Goal: Submit feedback/report problem

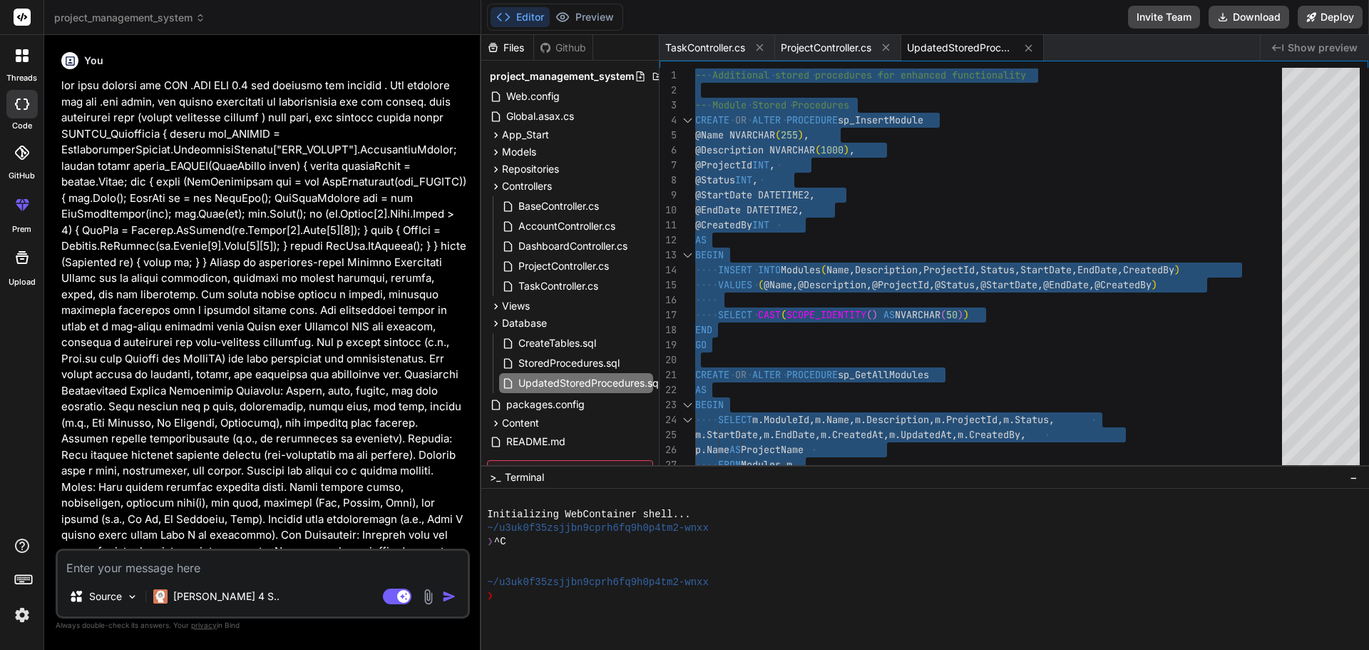
scroll to position [19, 0]
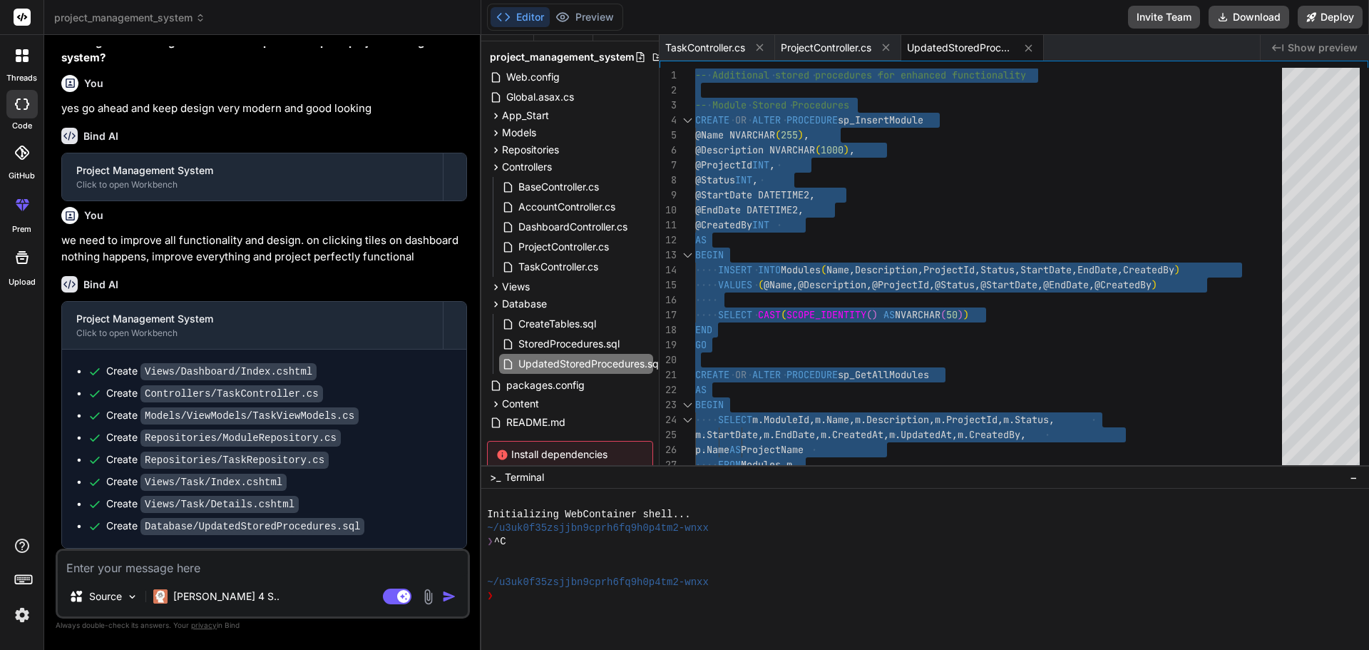
click at [183, 562] on textarea at bounding box center [263, 563] width 410 height 26
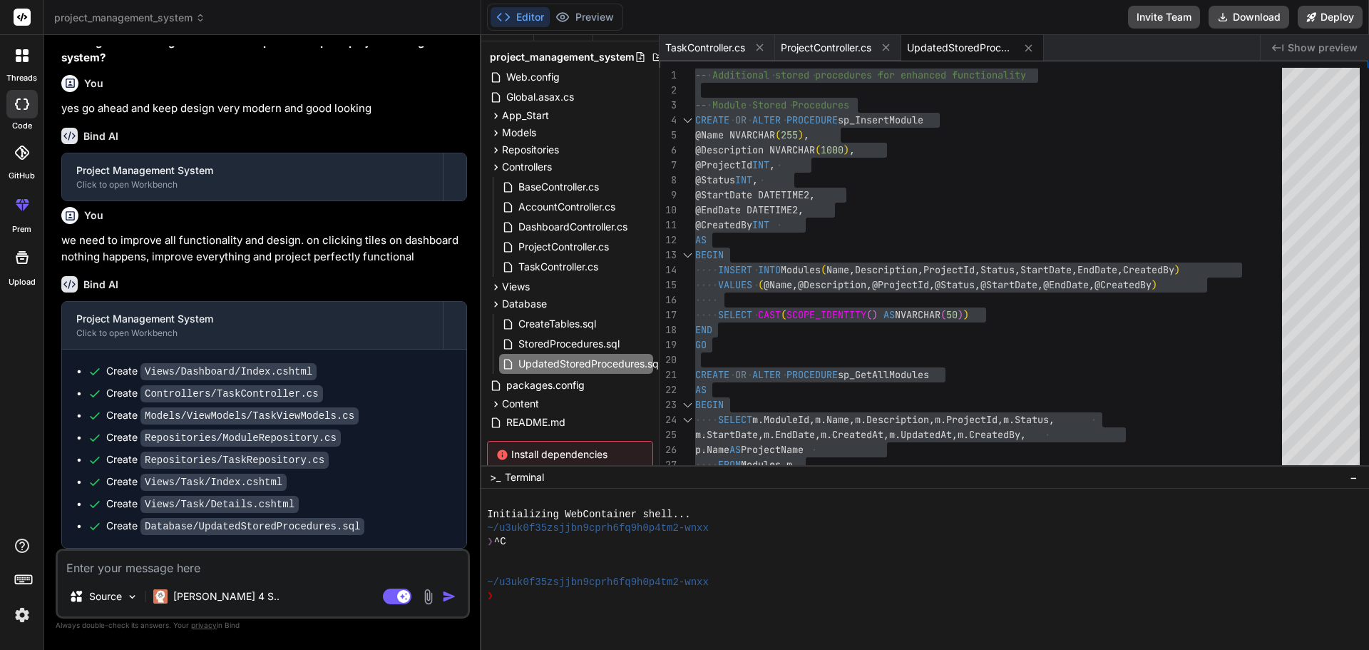
type textarea "c"
type textarea "x"
type textarea "ch"
type textarea "x"
type textarea "chn"
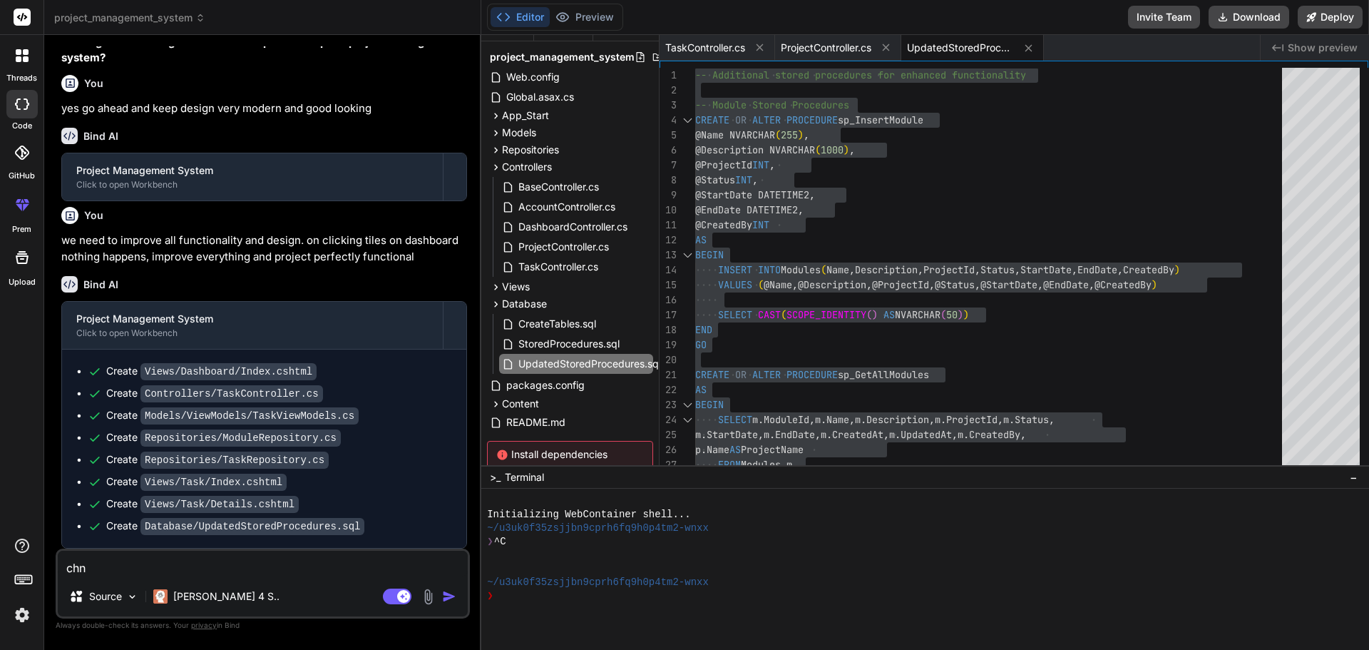
type textarea "x"
type textarea "chna"
type textarea "x"
type textarea "chnag"
type textarea "x"
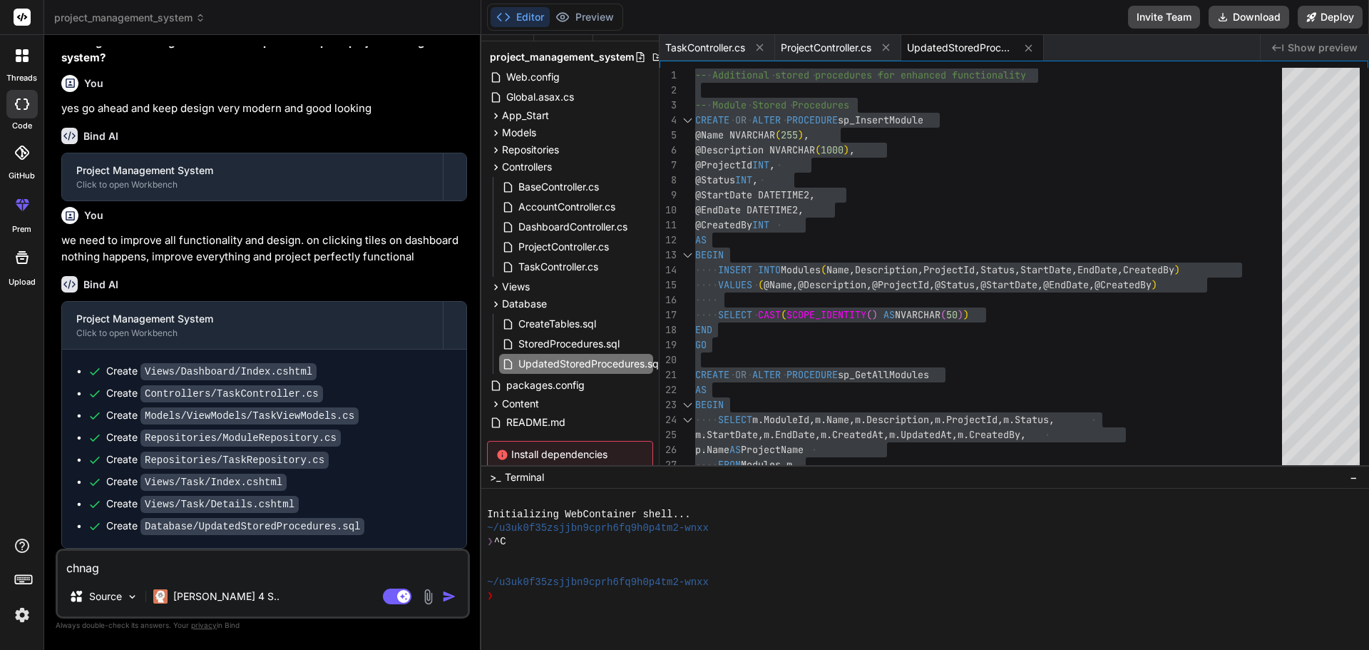
type textarea "chnage"
type textarea "x"
type textarea "chnage"
type textarea "x"
type textarea "chnage"
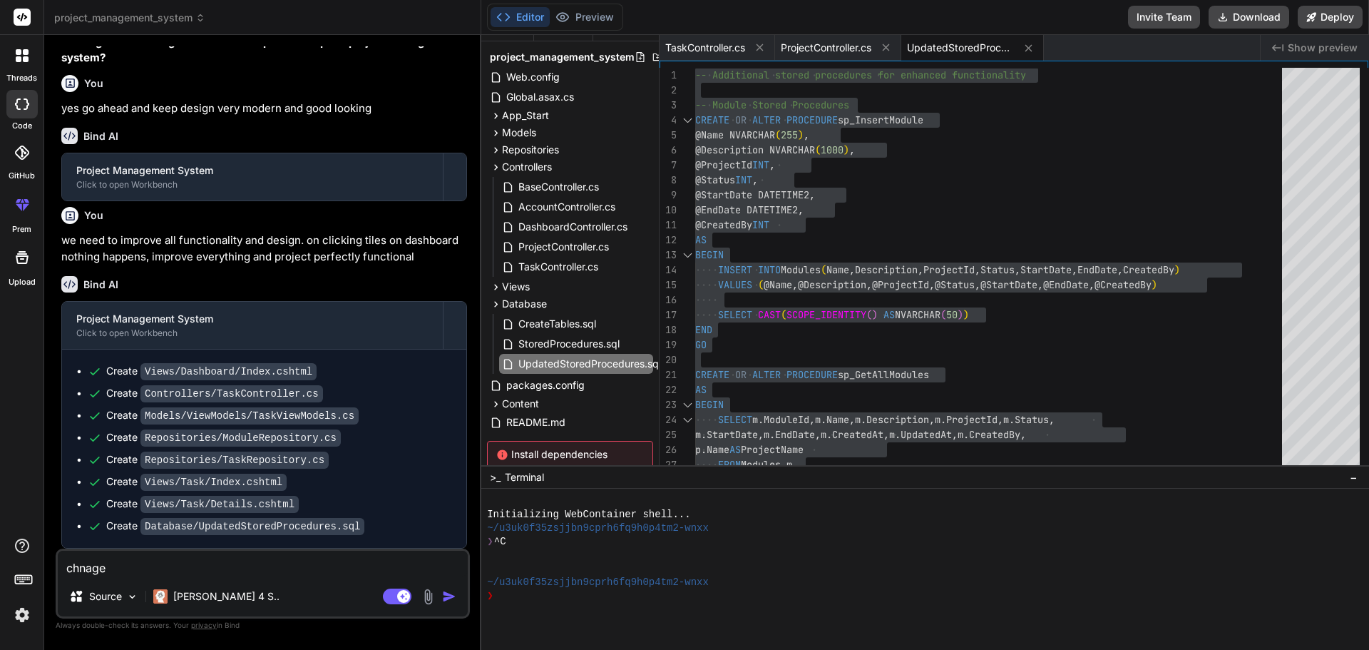
type textarea "x"
type textarea "chnag"
type textarea "x"
type textarea "chna"
type textarea "x"
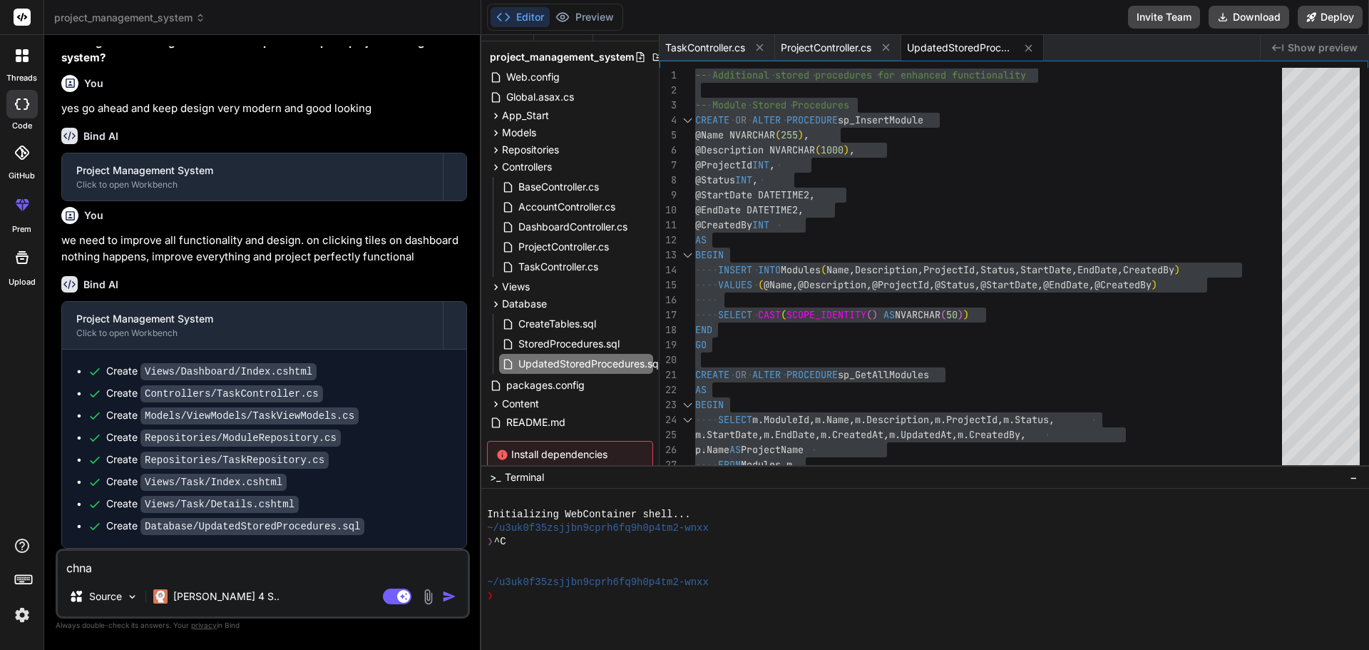
type textarea "chn"
type textarea "x"
type textarea "ch"
type textarea "x"
type textarea "cha"
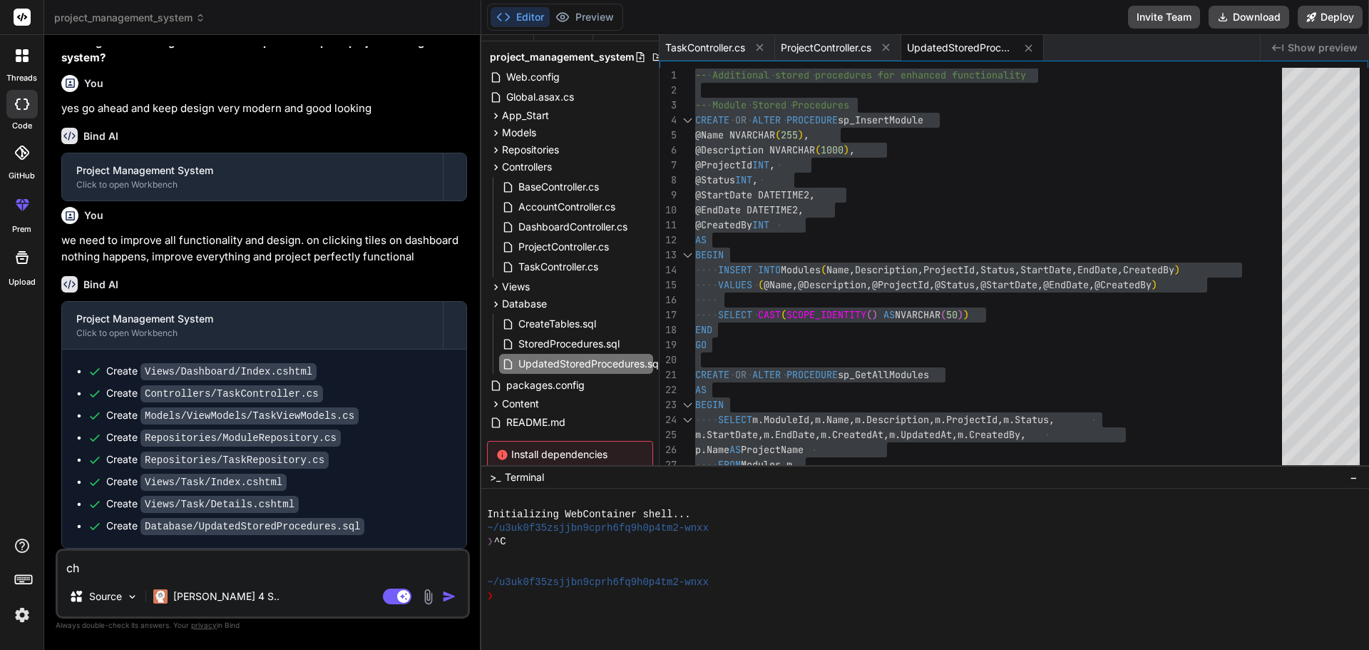
type textarea "x"
type textarea "chan"
type textarea "x"
type textarea "chang"
type textarea "x"
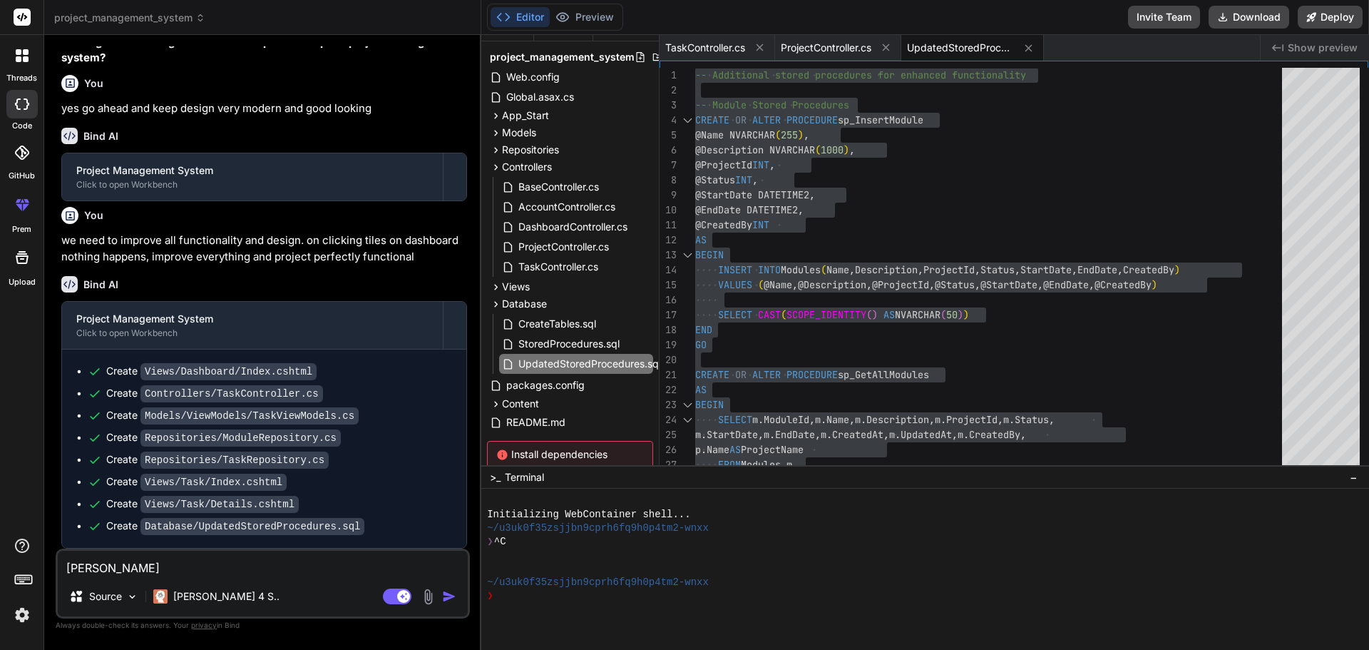
type textarea "change"
type textarea "x"
type textarea "change"
type textarea "x"
type textarea "change r"
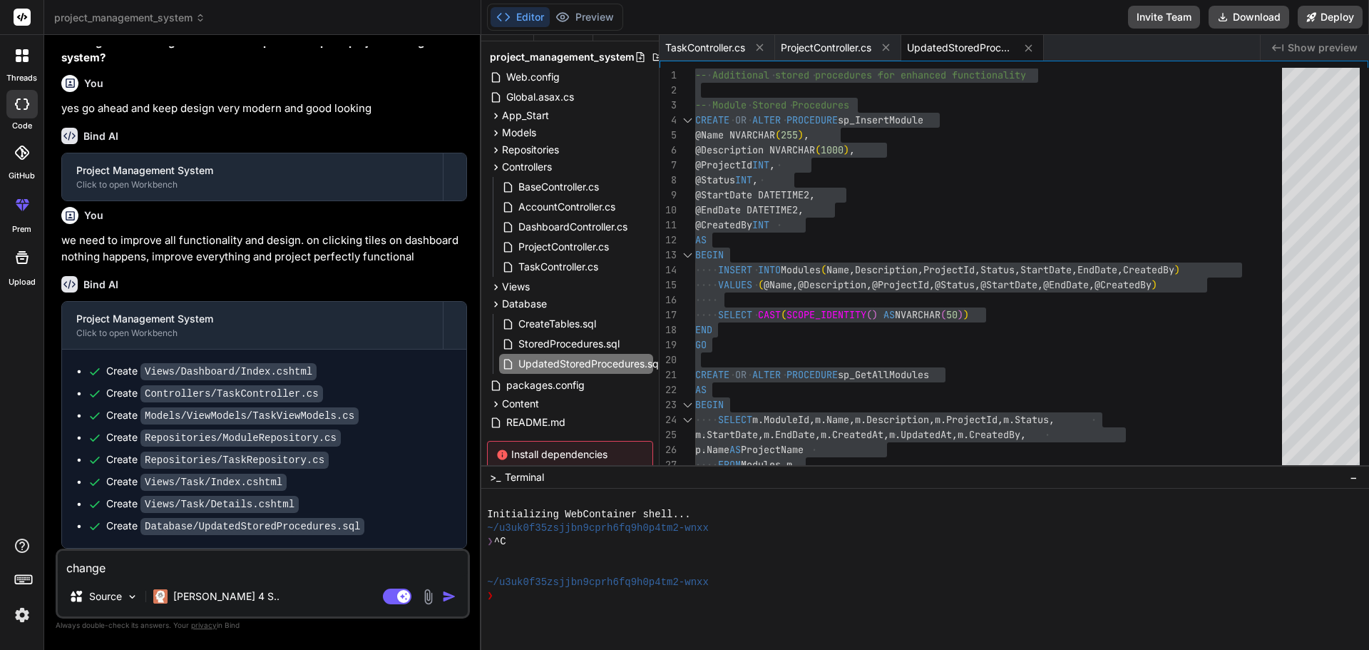
type textarea "x"
type textarea "change re"
type textarea "x"
type textarea "change rep"
type textarea "x"
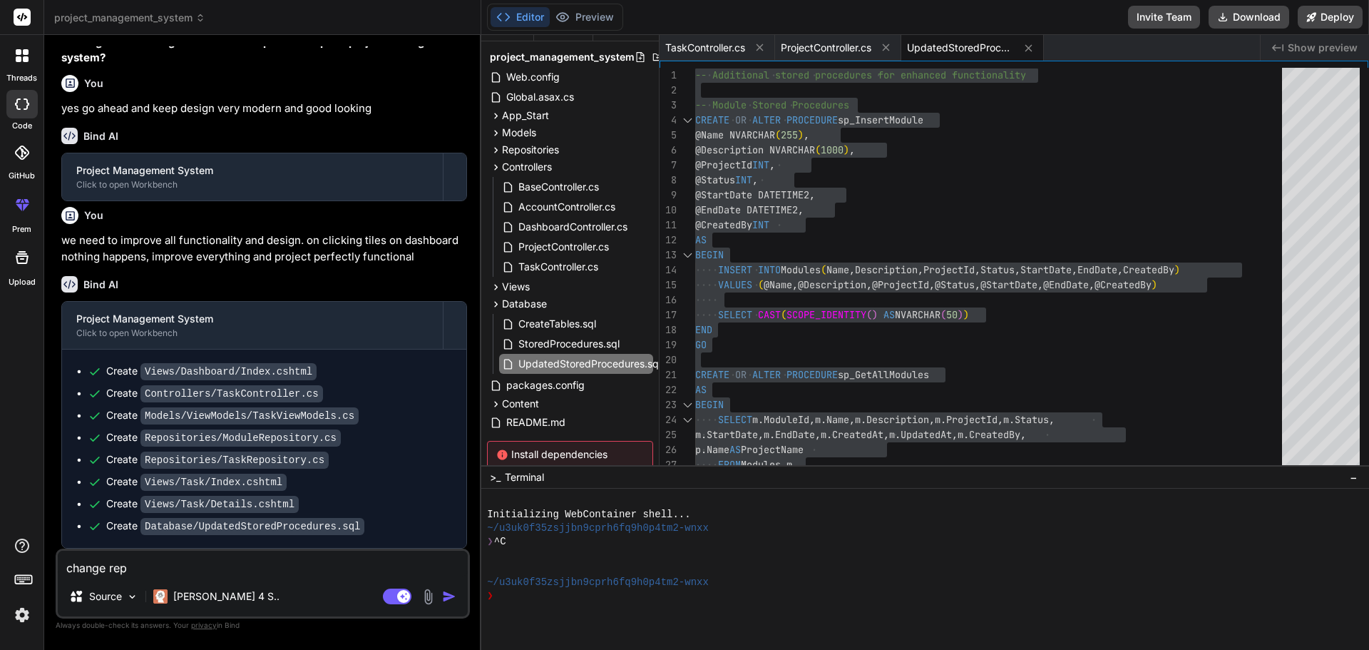
type textarea "change repo"
type textarea "x"
type textarea "change repor"
type textarea "x"
type textarea "change report"
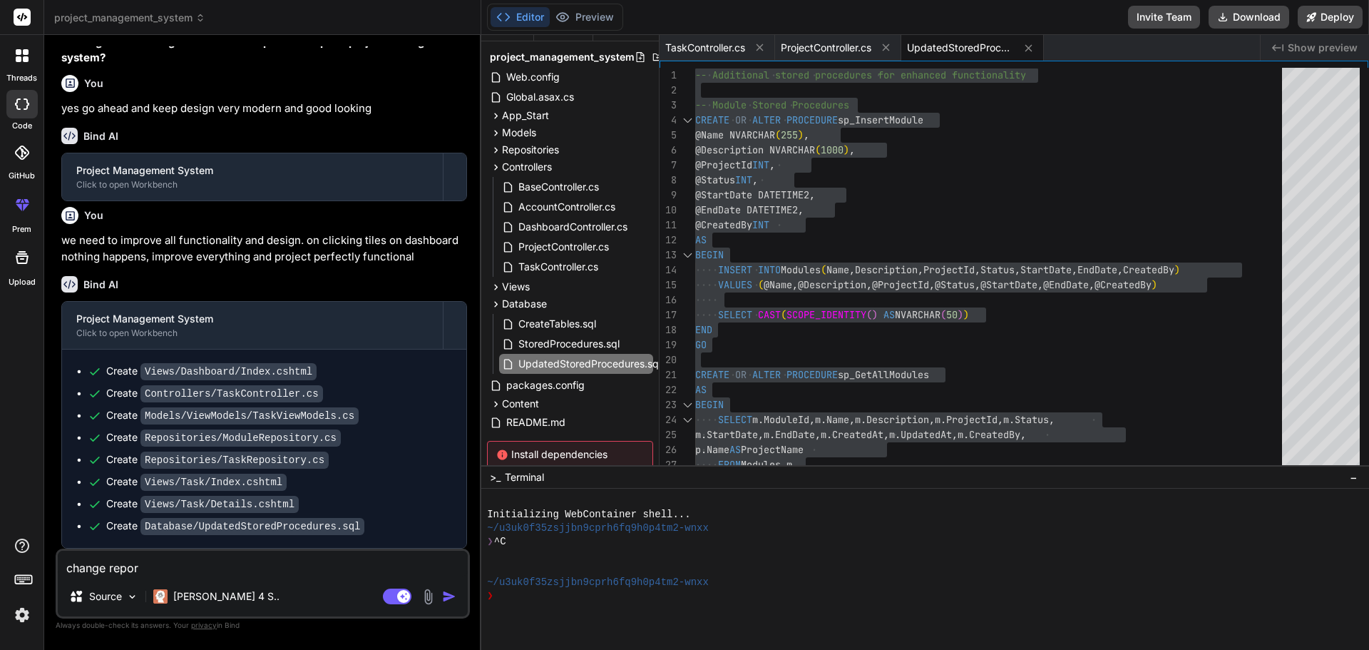
type textarea "x"
type textarea "change report"
type textarea "x"
type textarea "change report"
type textarea "x"
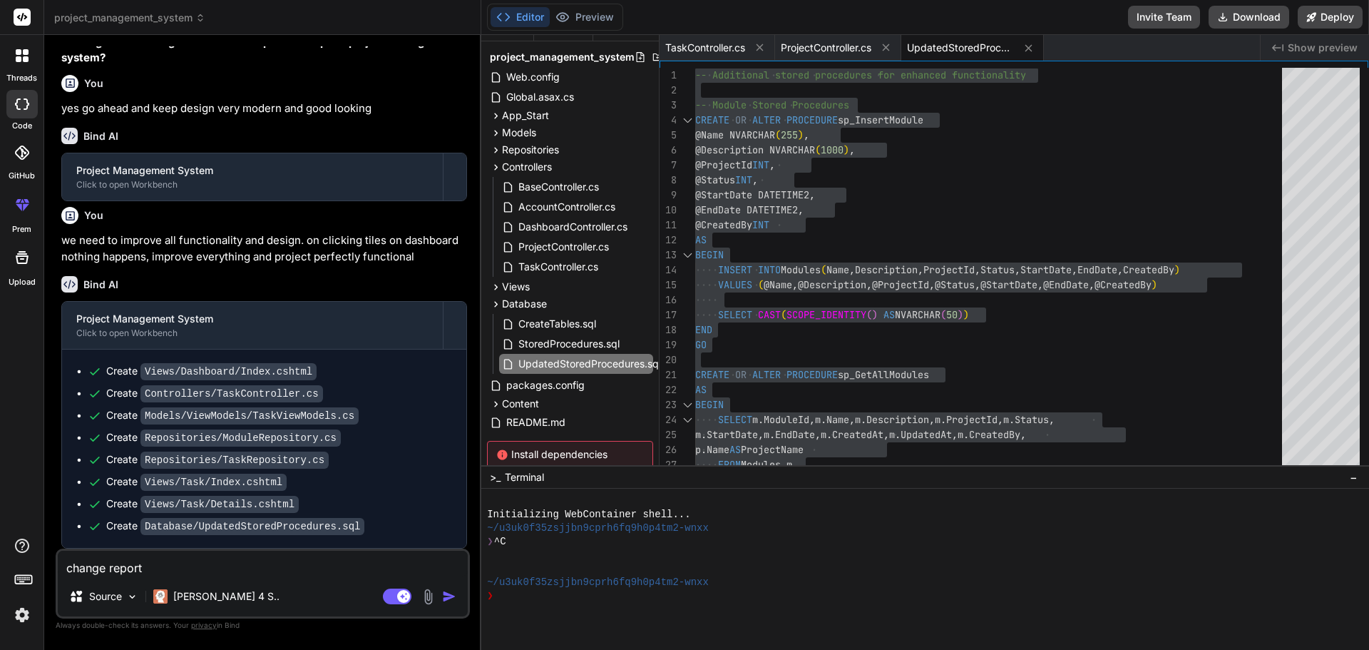
type textarea "change repor"
type textarea "x"
type textarea "change repo"
type textarea "x"
type textarea "change rep"
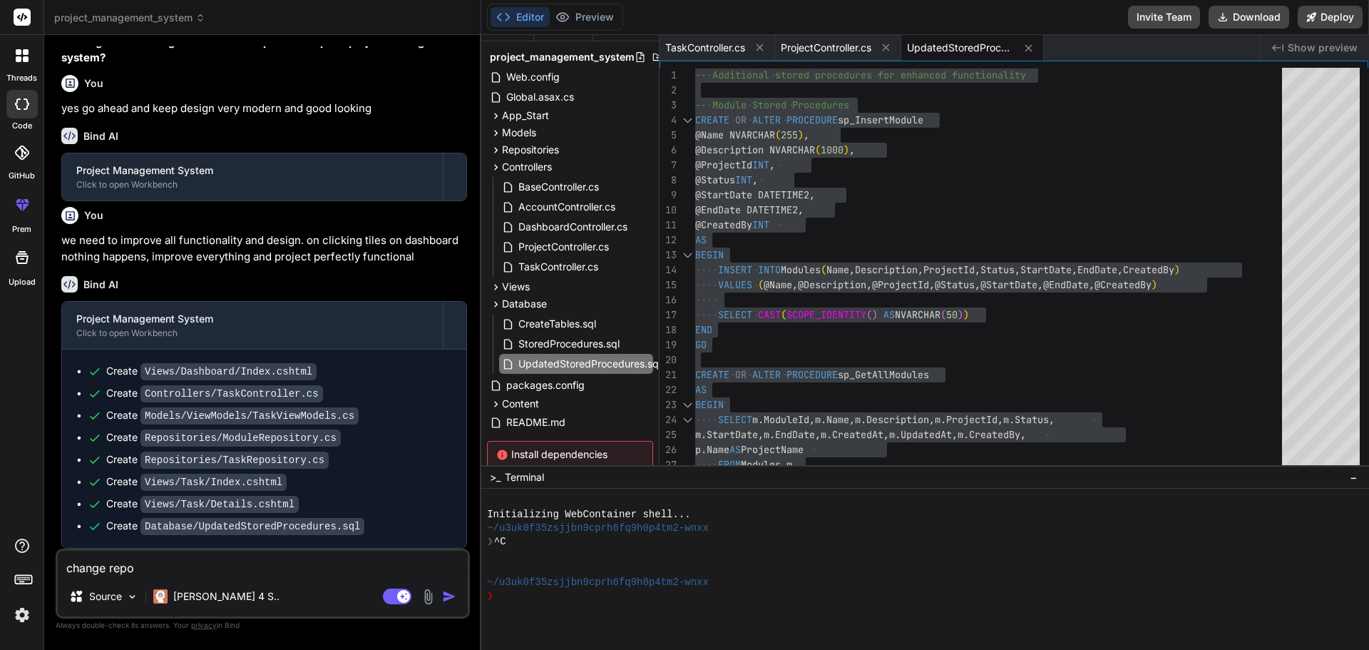
type textarea "x"
type textarea "change re"
type textarea "x"
type textarea "change r"
type textarea "x"
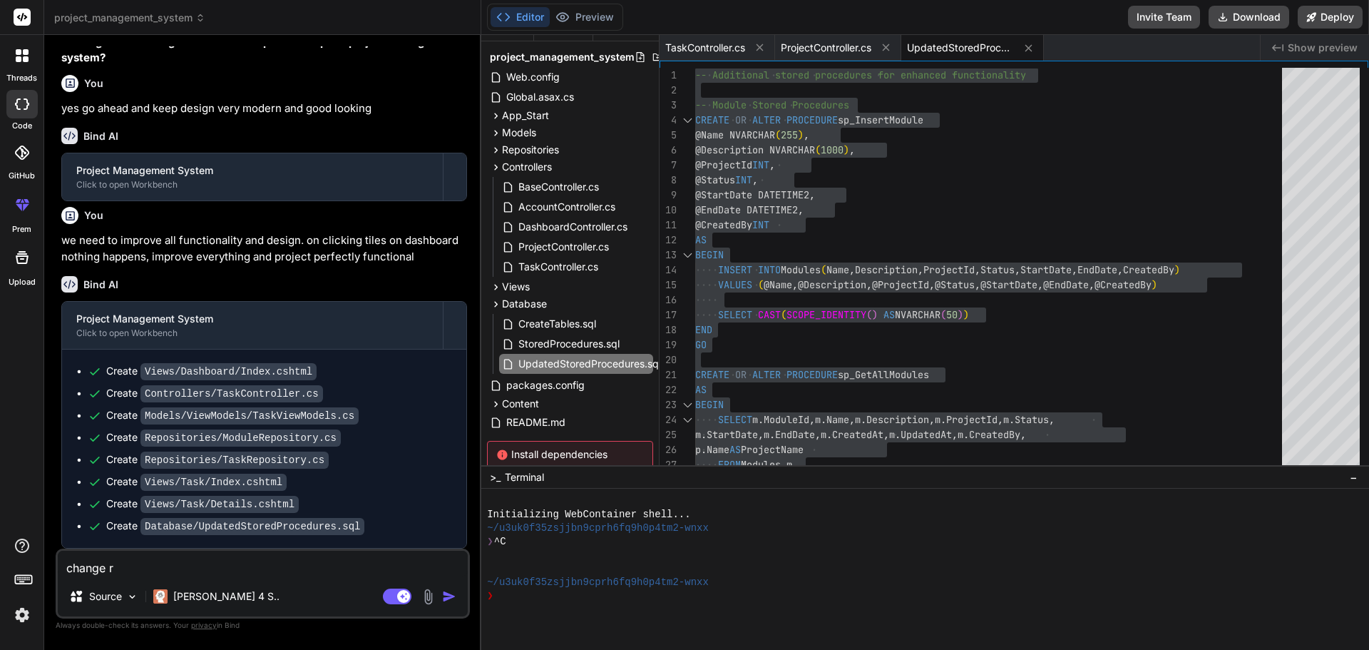
type textarea "change"
type textarea "x"
type textarea "change"
type textarea "x"
type textarea "chang"
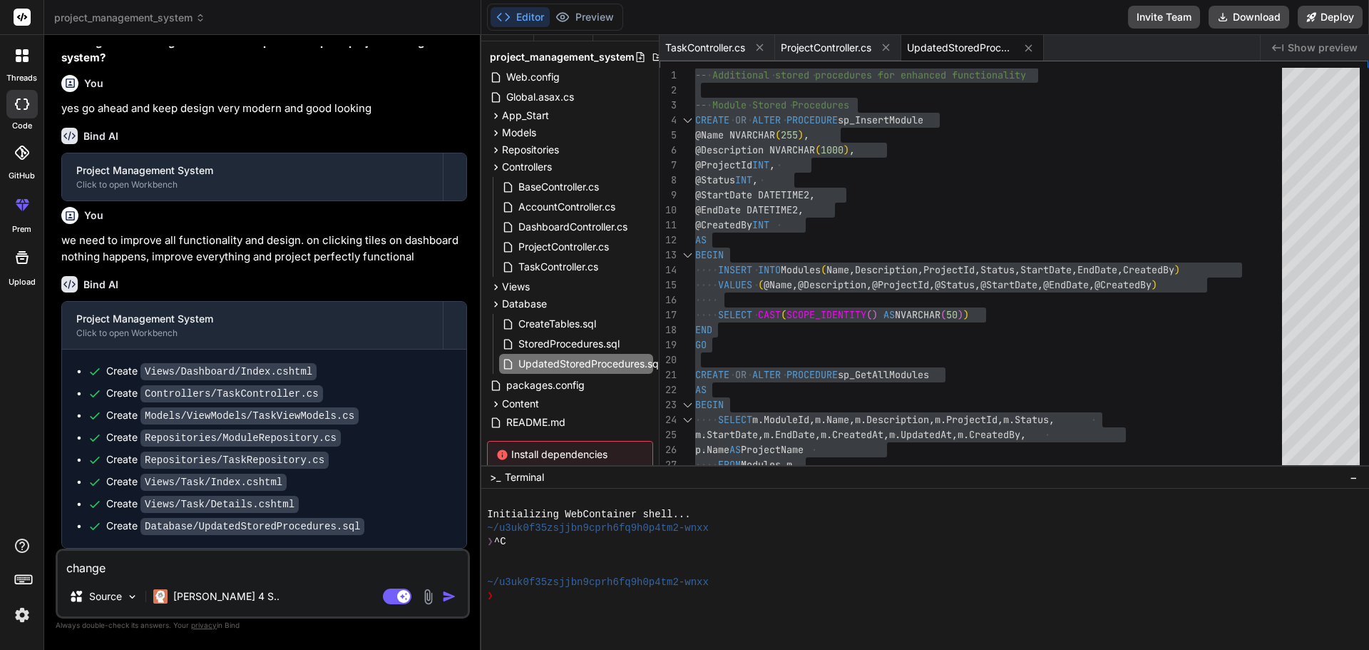
type textarea "x"
type textarea "chan"
type textarea "x"
type textarea "cha"
type textarea "x"
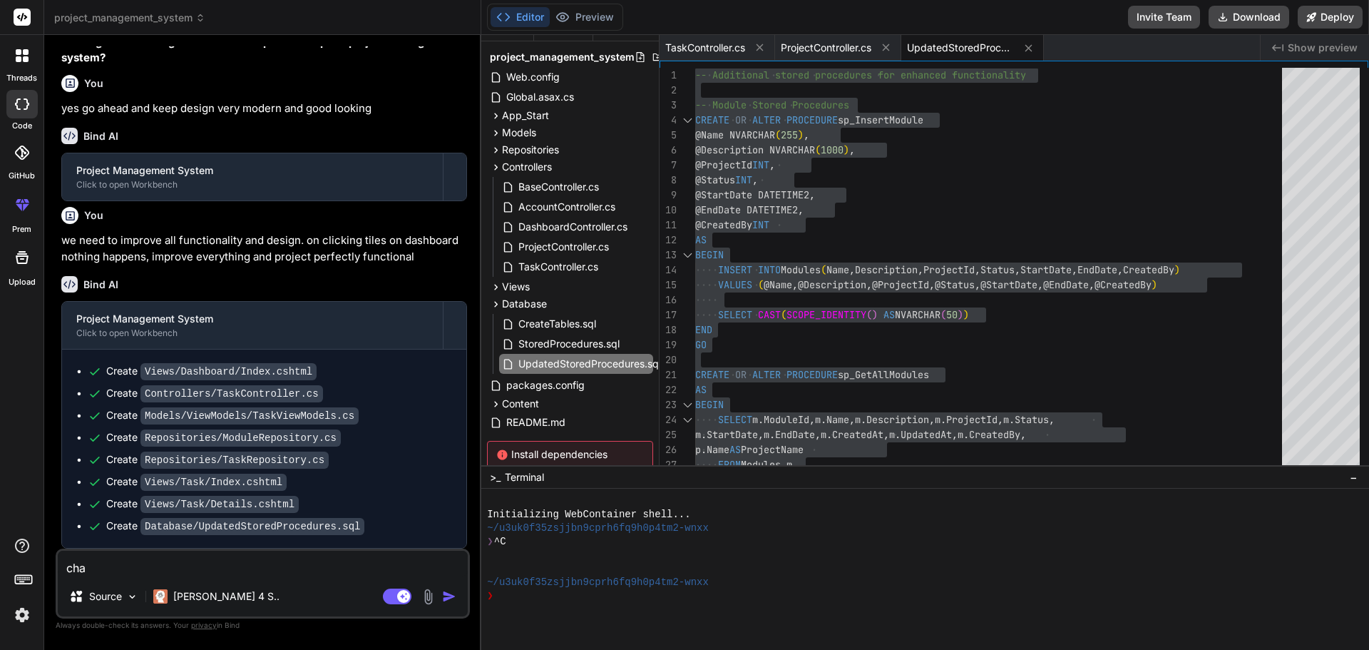
type textarea "ch"
type textarea "x"
type textarea "c"
type textarea "x"
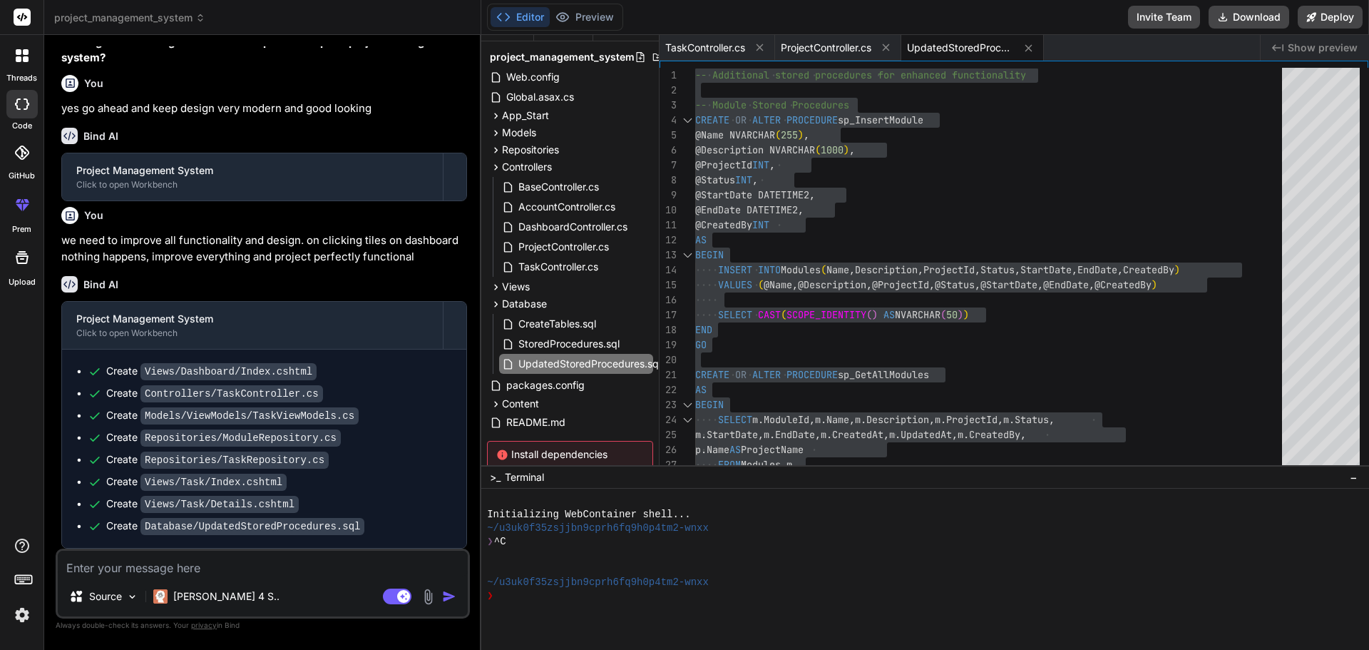
type textarea "n"
type textarea "x"
type textarea "no"
type textarea "x"
type textarea "now"
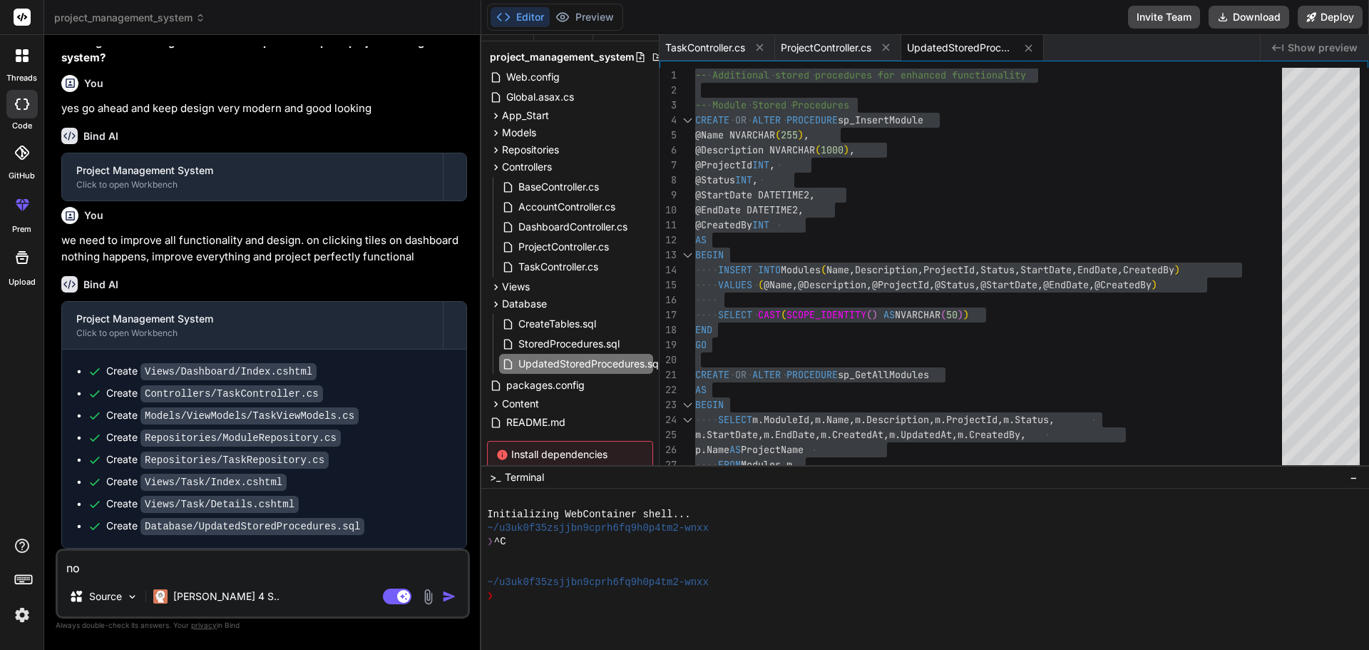
type textarea "x"
type textarea "now"
type textarea "x"
type textarea "now c"
type textarea "x"
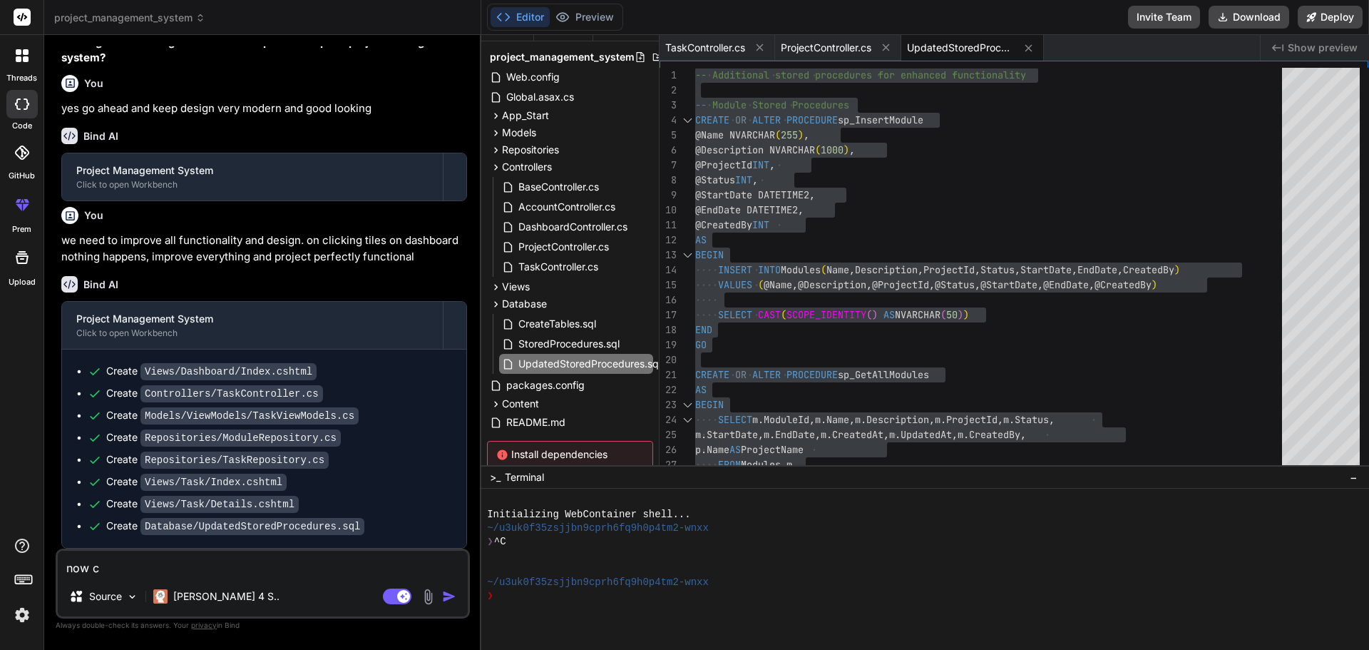
type textarea "now co"
type textarea "x"
type textarea "now cod"
type textarea "x"
type textarea "now code"
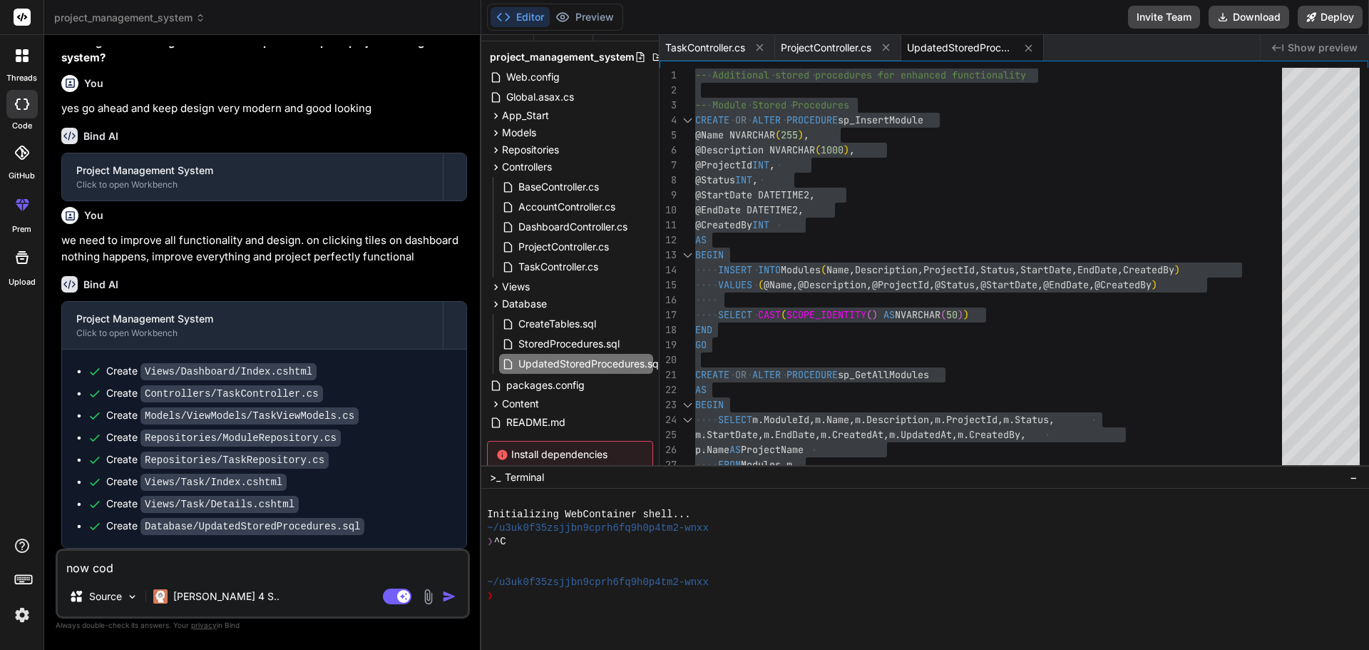
type textarea "x"
type textarea "now cod"
type textarea "x"
type textarea "now co"
type textarea "x"
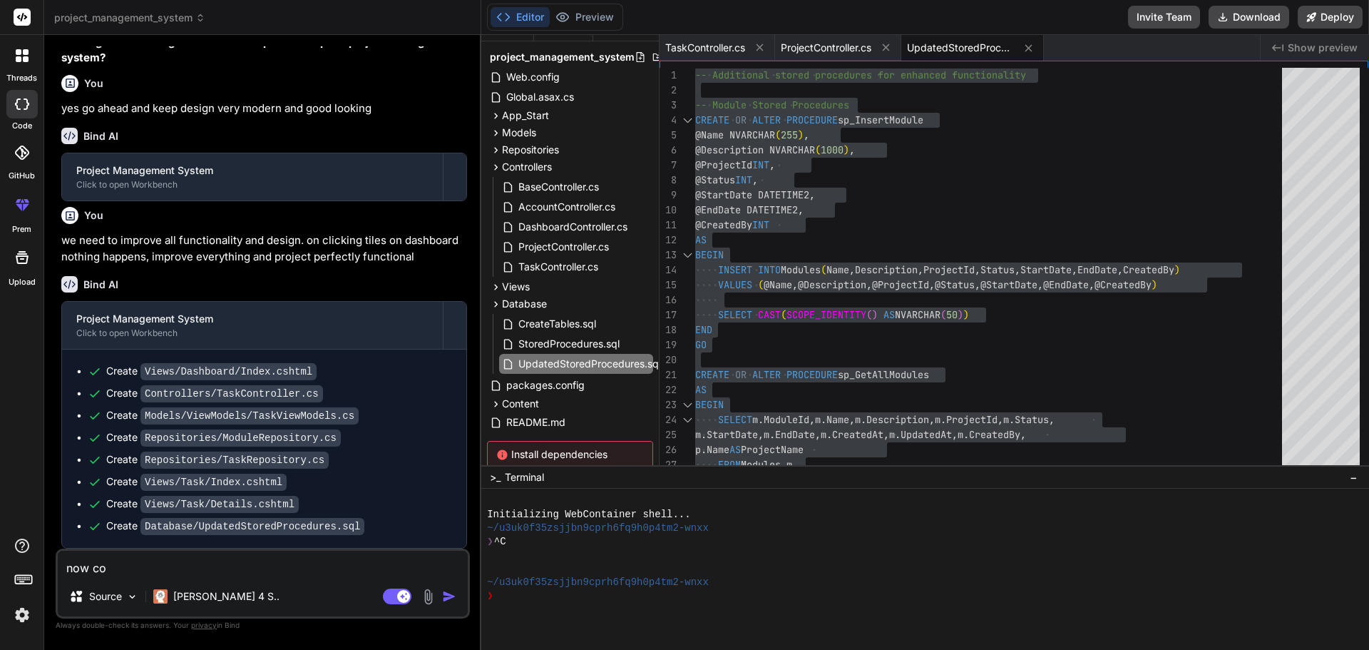
type textarea "now c"
type textarea "x"
type textarea "now"
type textarea "x"
type textarea "now"
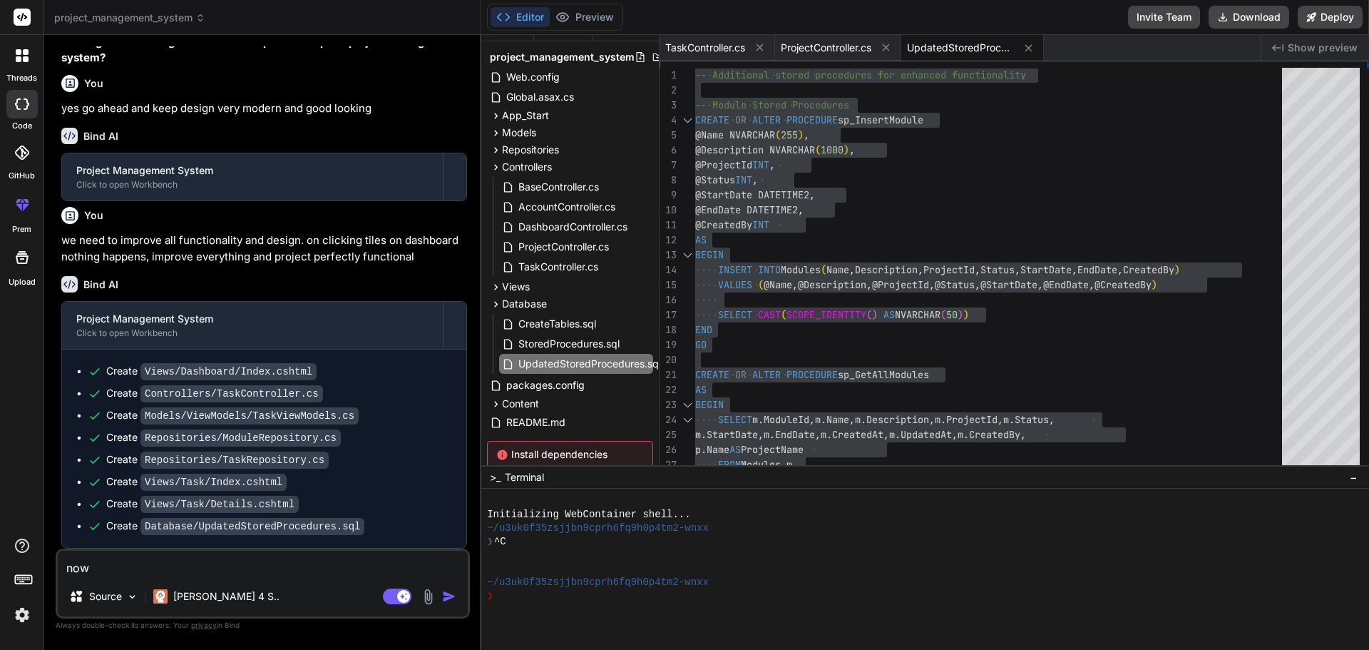
type textarea "x"
type textarea "no"
type textarea "x"
type textarea "n"
type textarea "x"
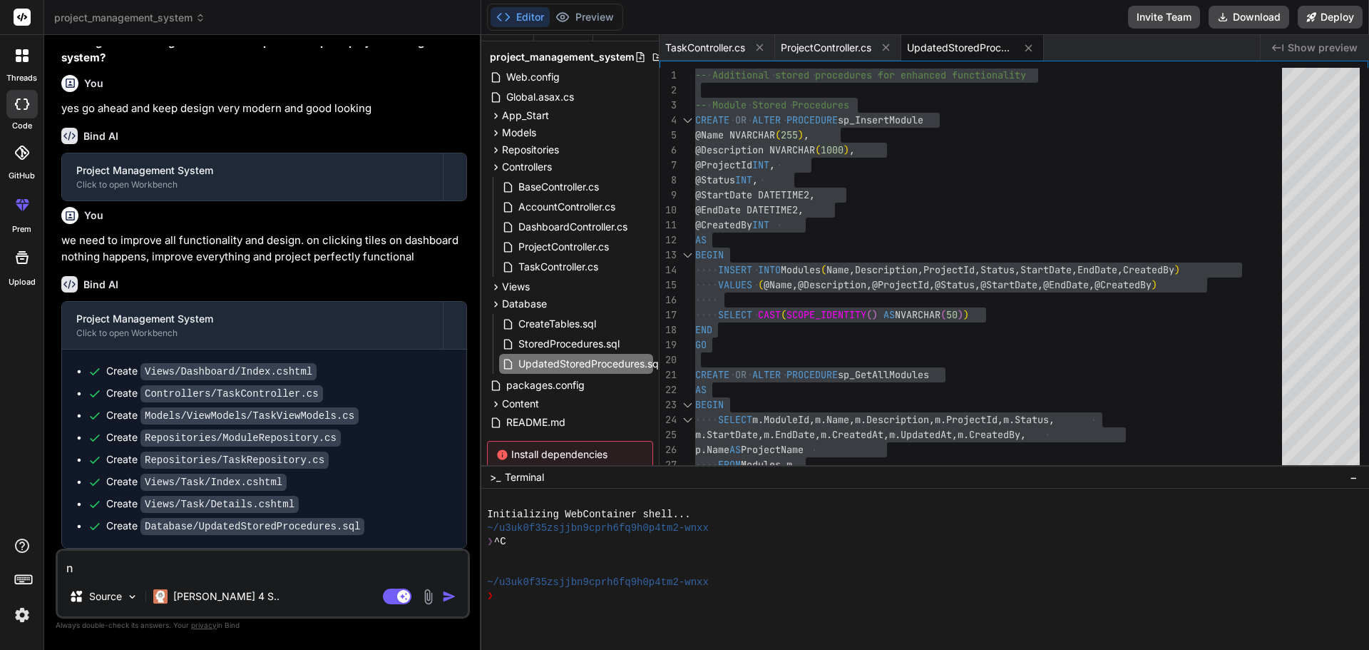
type textarea "x"
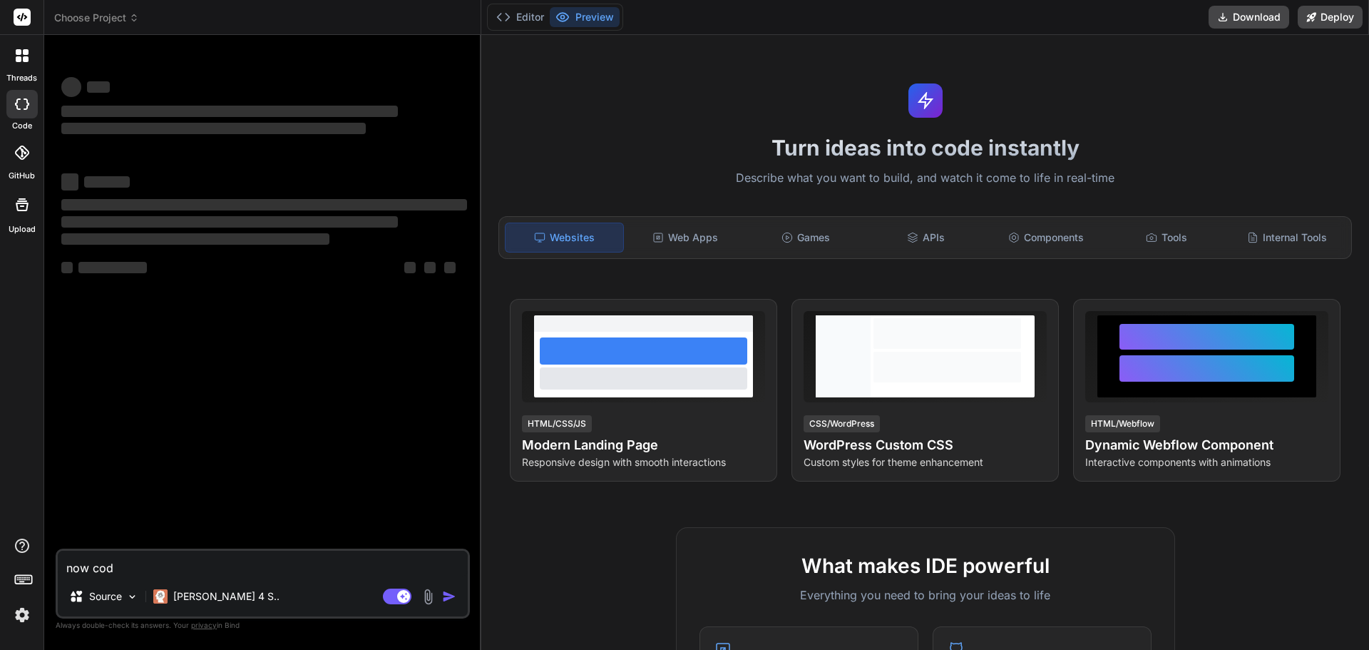
click at [21, 68] on div at bounding box center [22, 56] width 30 height 30
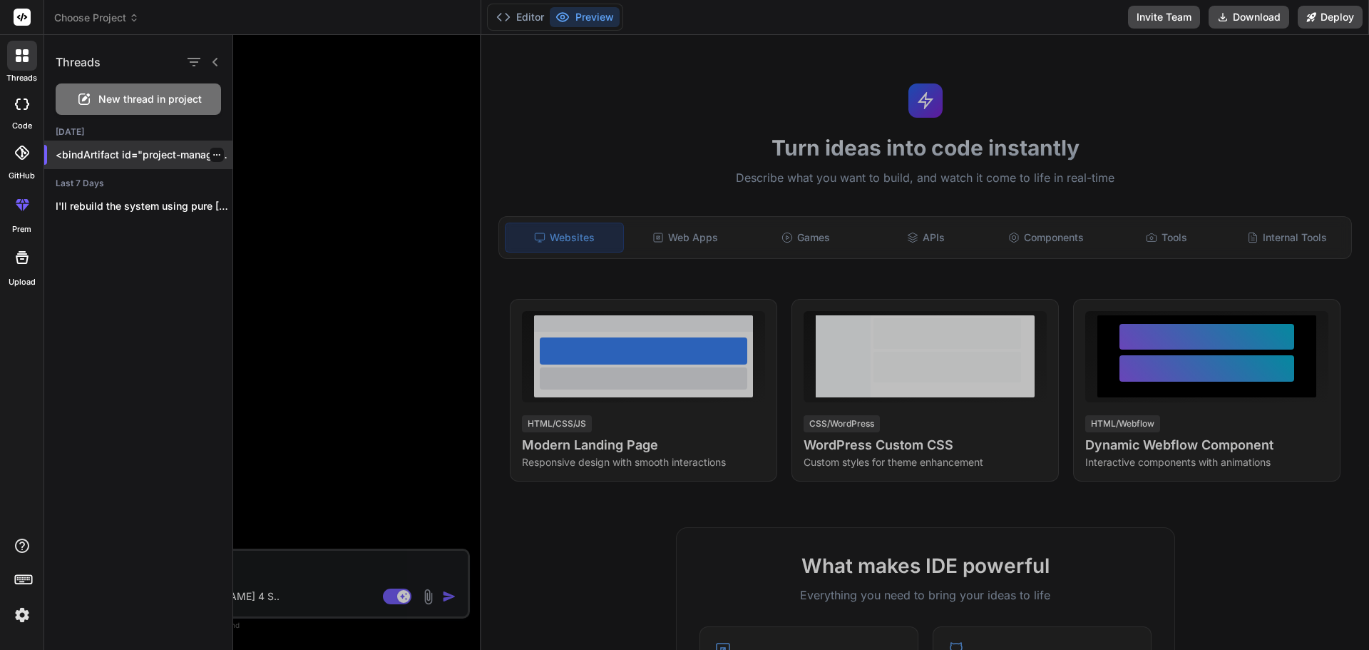
click at [138, 158] on p "<bindArtifact id="project-management-system" title="Project Management System">…" at bounding box center [144, 155] width 177 height 14
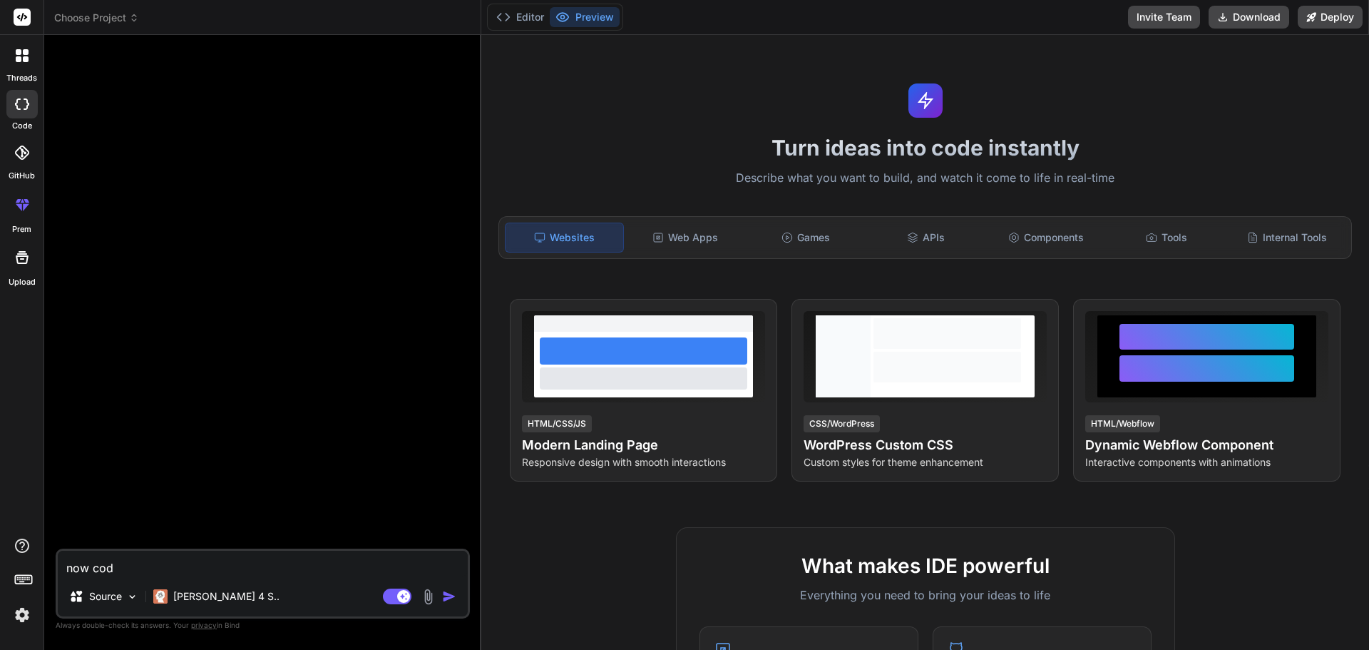
type textarea "x"
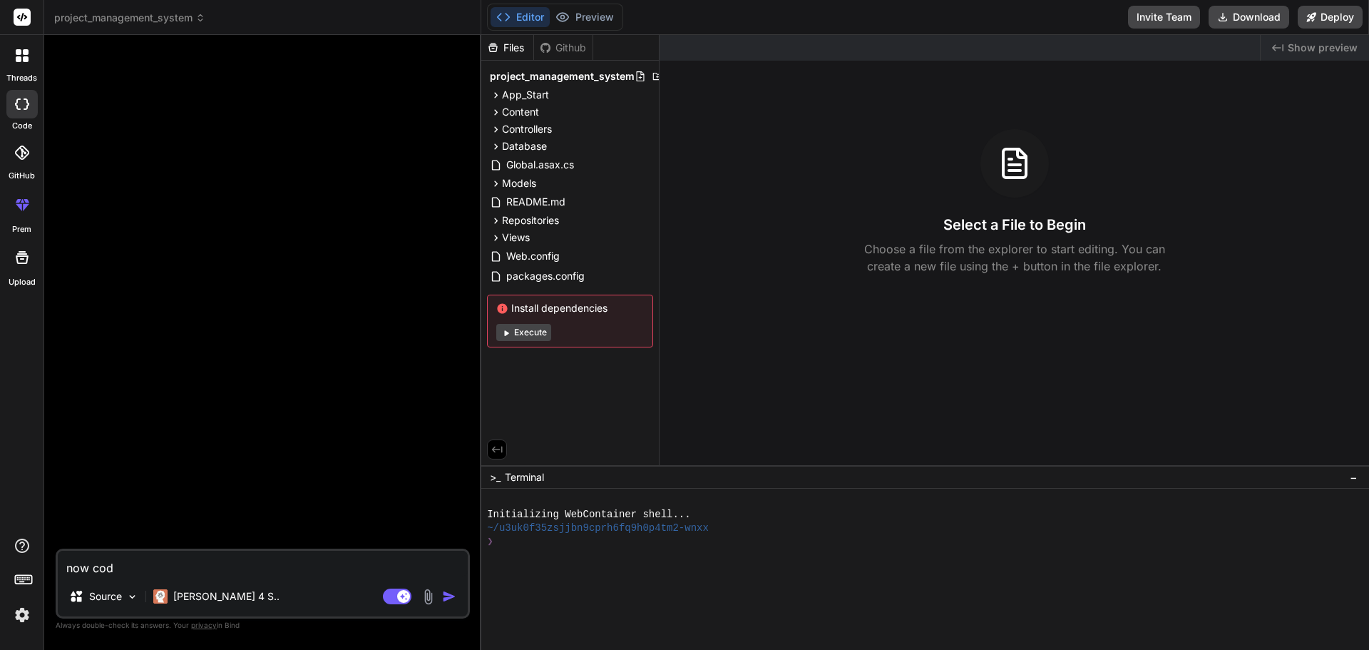
click at [154, 573] on textarea "now cod" at bounding box center [263, 563] width 410 height 26
type textarea "now co"
type textarea "x"
type textarea "now c"
type textarea "x"
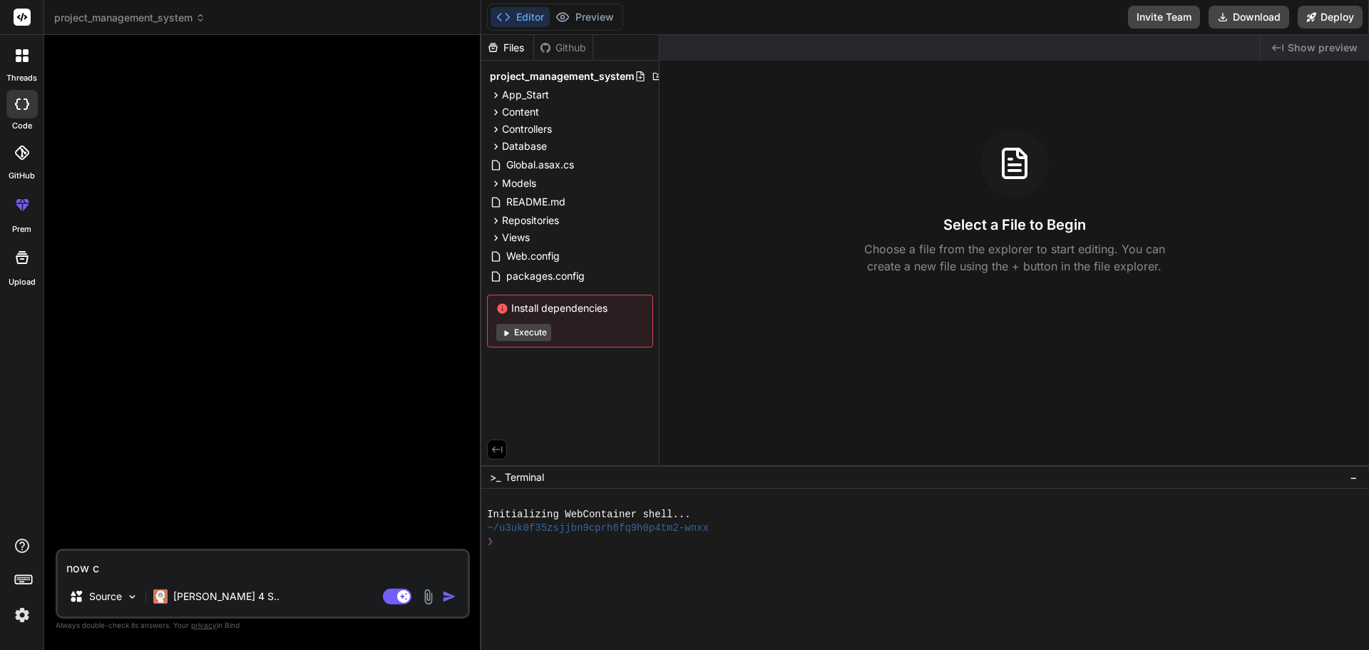
type textarea "now"
type textarea "x"
type textarea "now"
type textarea "x"
type textarea "no"
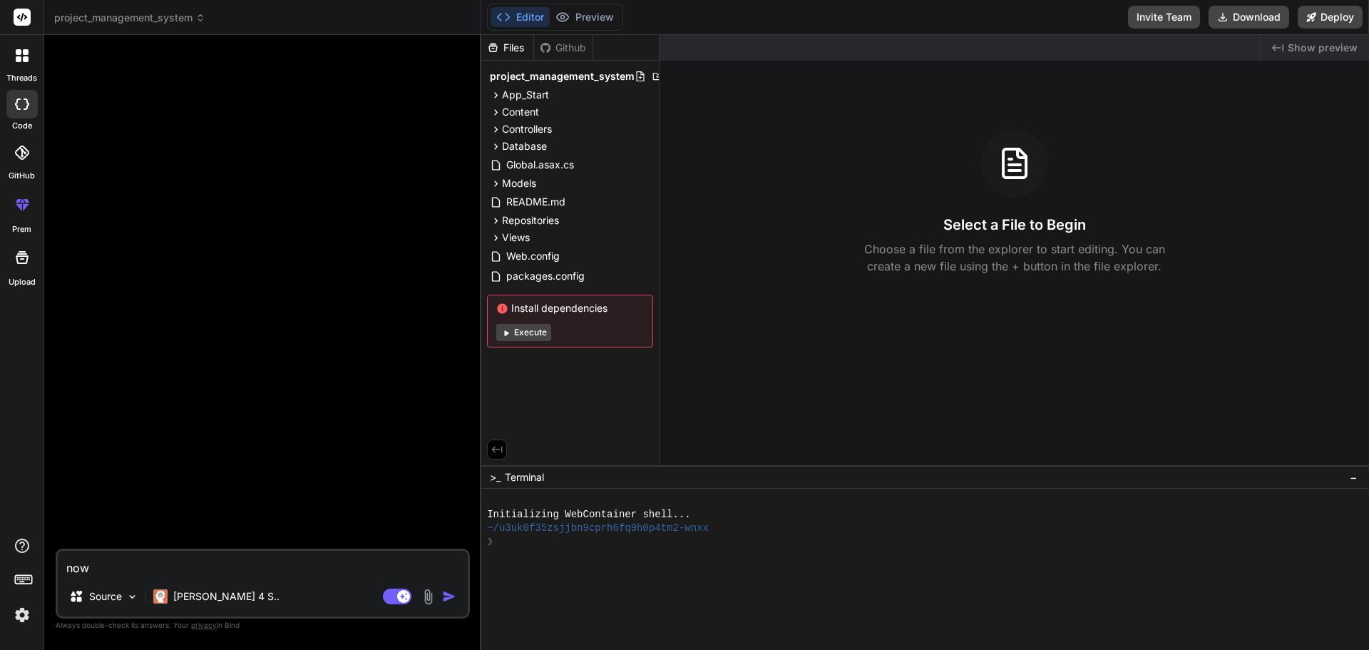
type textarea "x"
type textarea "n"
type textarea "x"
type textarea "u"
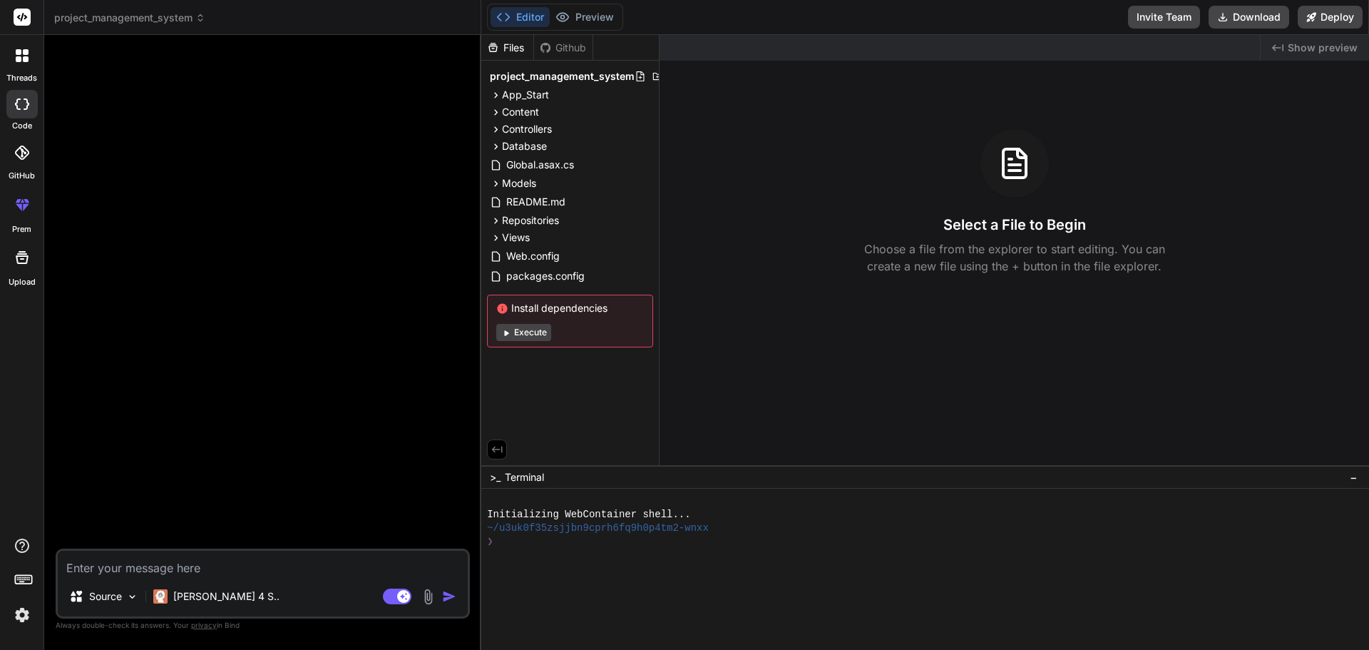
type textarea "x"
type textarea "us"
type textarea "x"
type textarea "use"
type textarea "x"
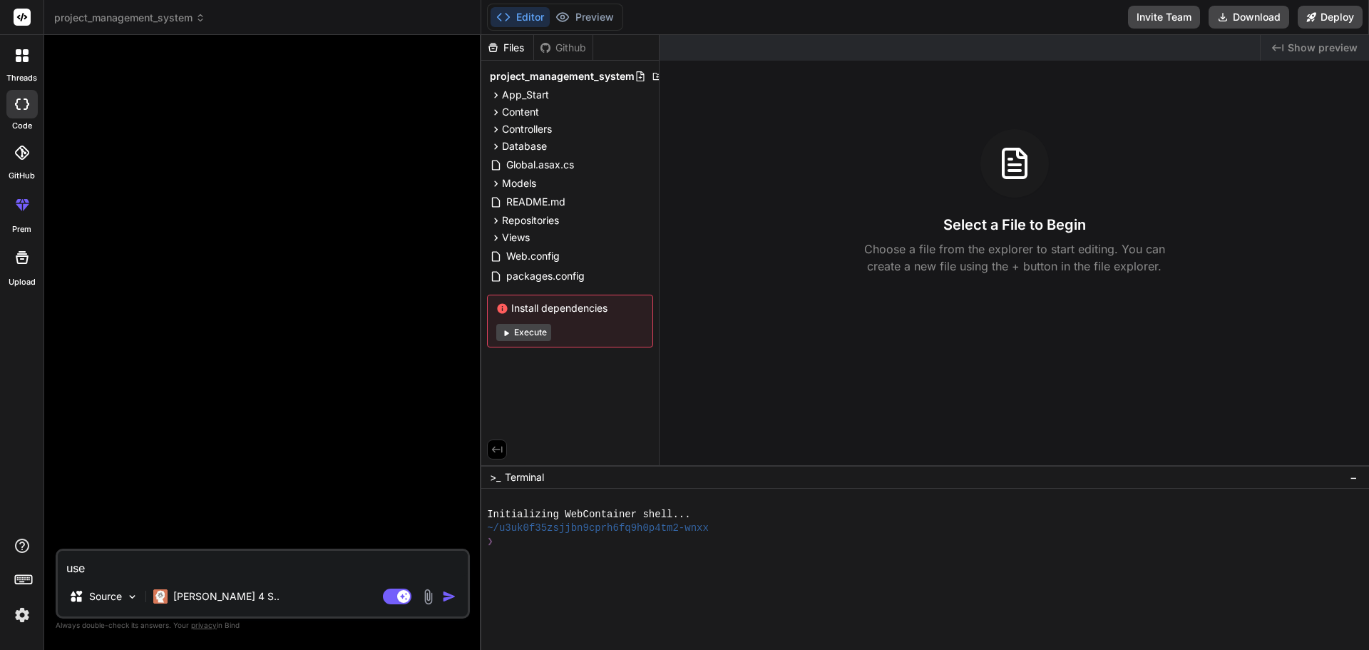
type textarea "user"
type textarea "x"
type textarea "user"
type textarea "x"
type textarea "user n"
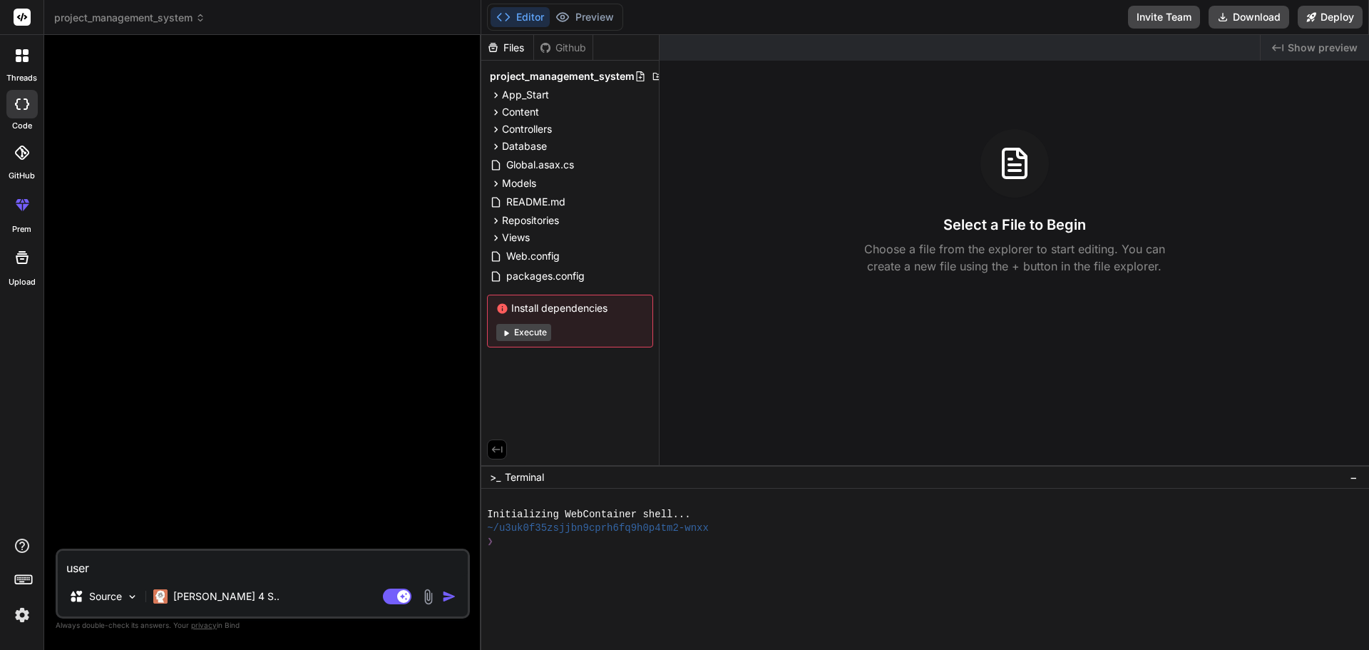
type textarea "x"
type textarea "user na"
type textarea "x"
type textarea "user nam"
type textarea "x"
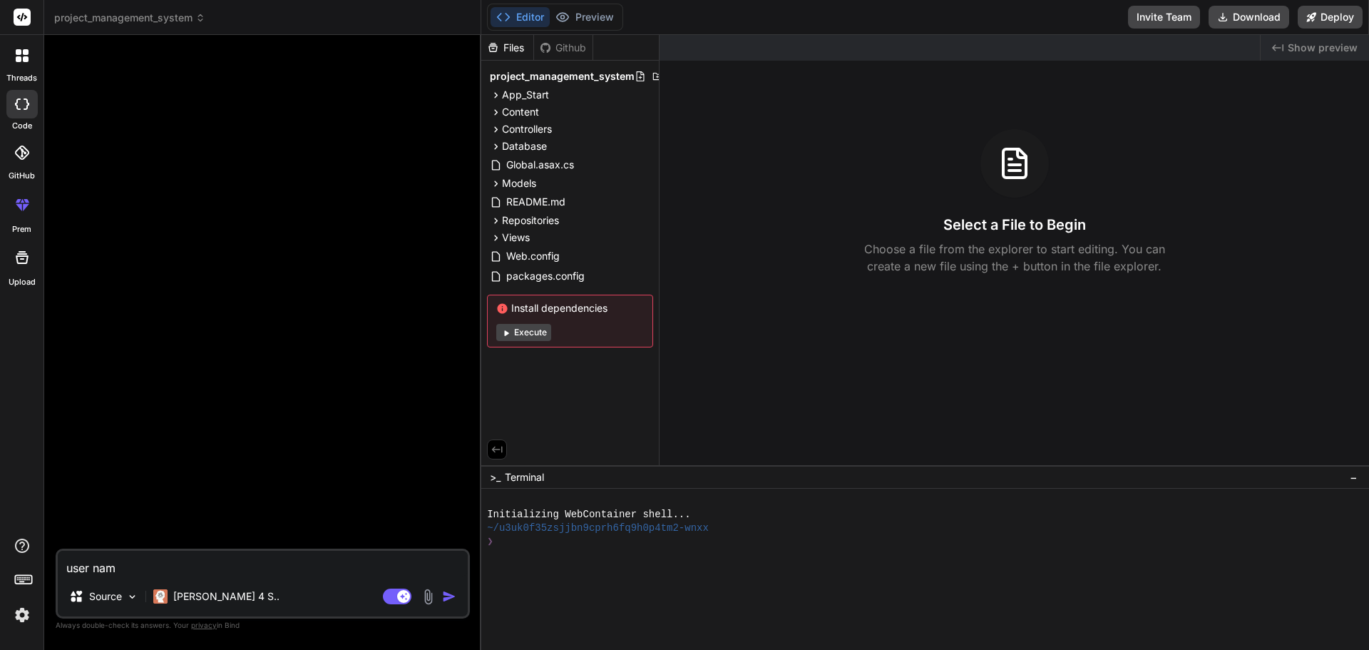
type textarea "user name"
type textarea "x"
type textarea "user name"
type textarea "x"
type textarea "user name n"
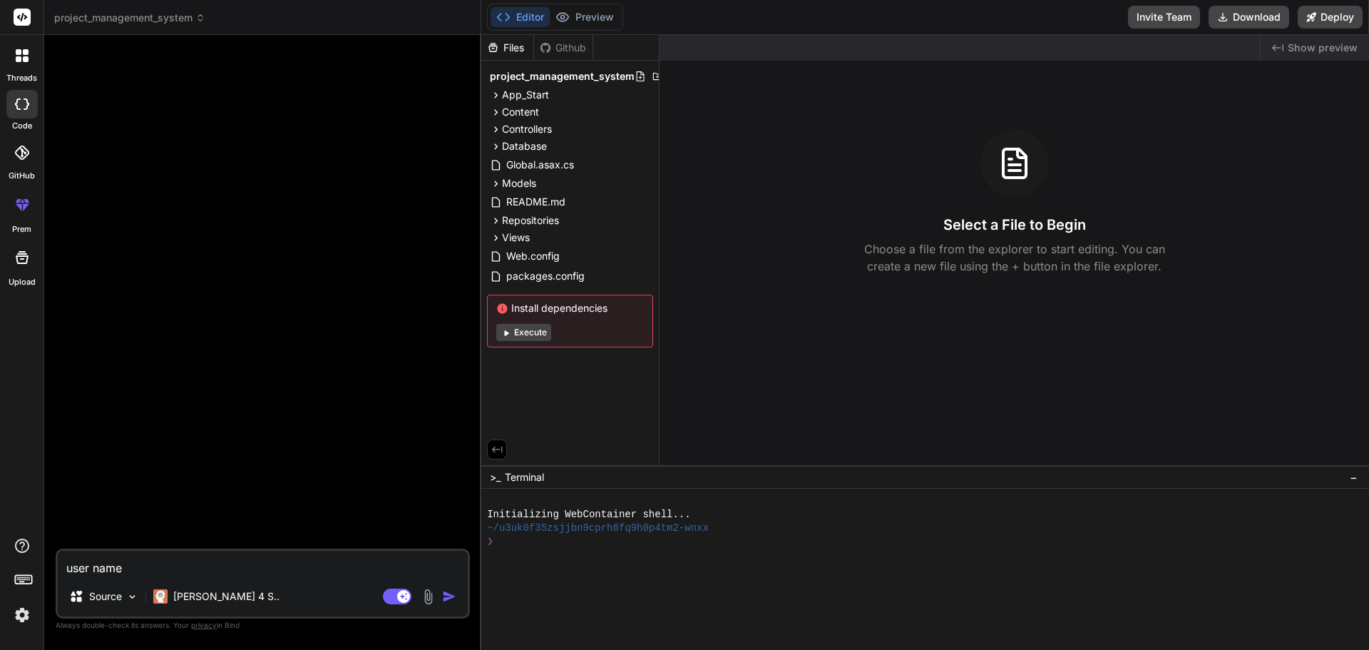
type textarea "x"
type textarea "user name no"
type textarea "x"
type textarea "user name not"
type textarea "x"
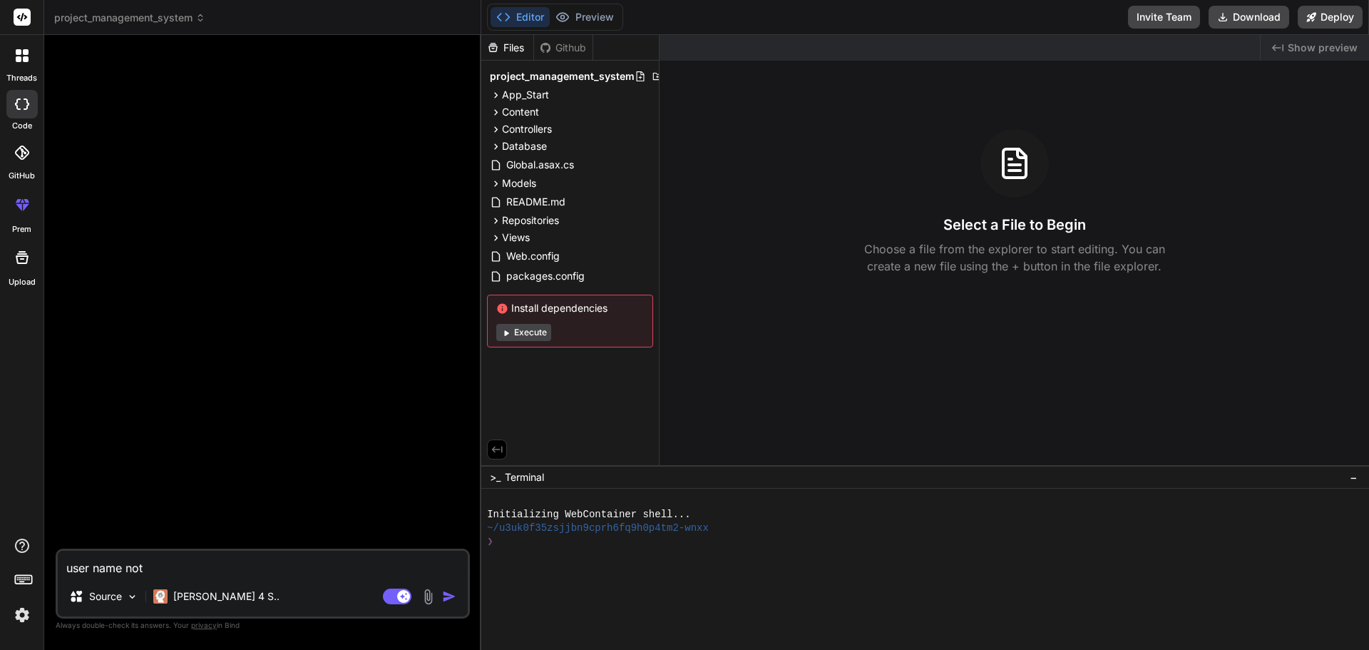
type textarea "user name not"
type textarea "x"
type textarea "user name not s"
type textarea "x"
type textarea "user name not sh"
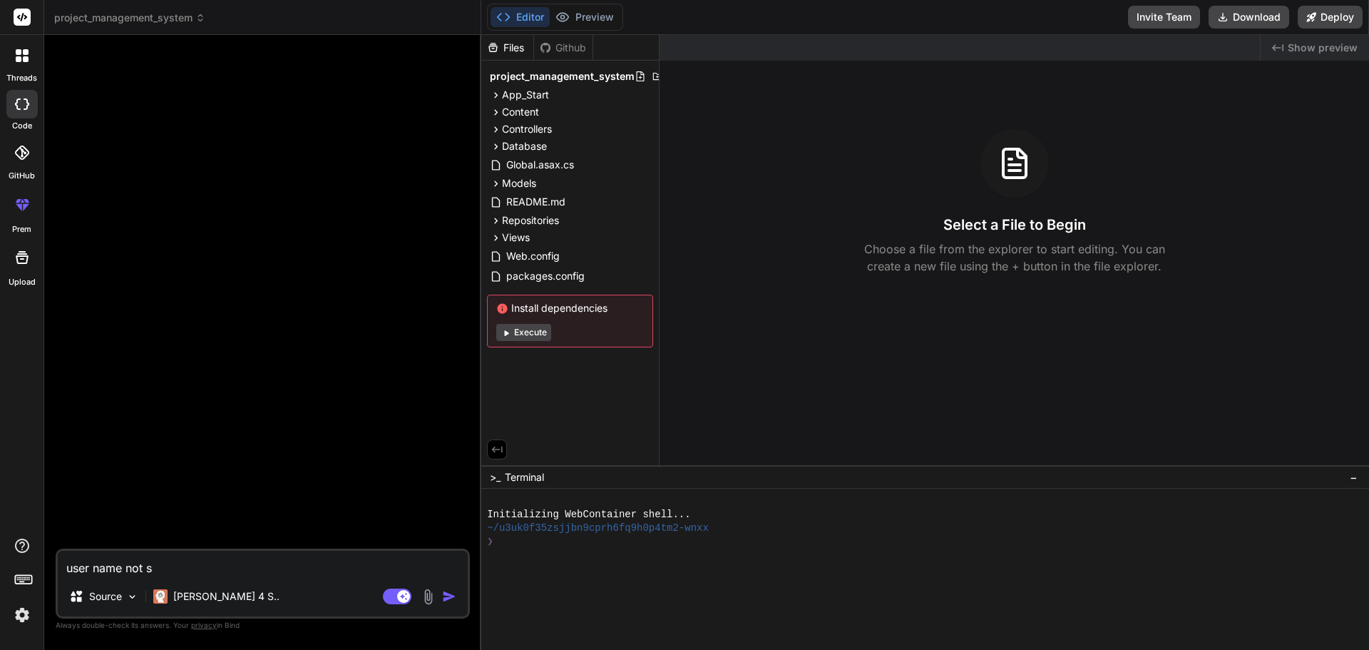
type textarea "x"
type textarea "user name not sho"
type textarea "x"
type textarea "user name not show"
type textarea "x"
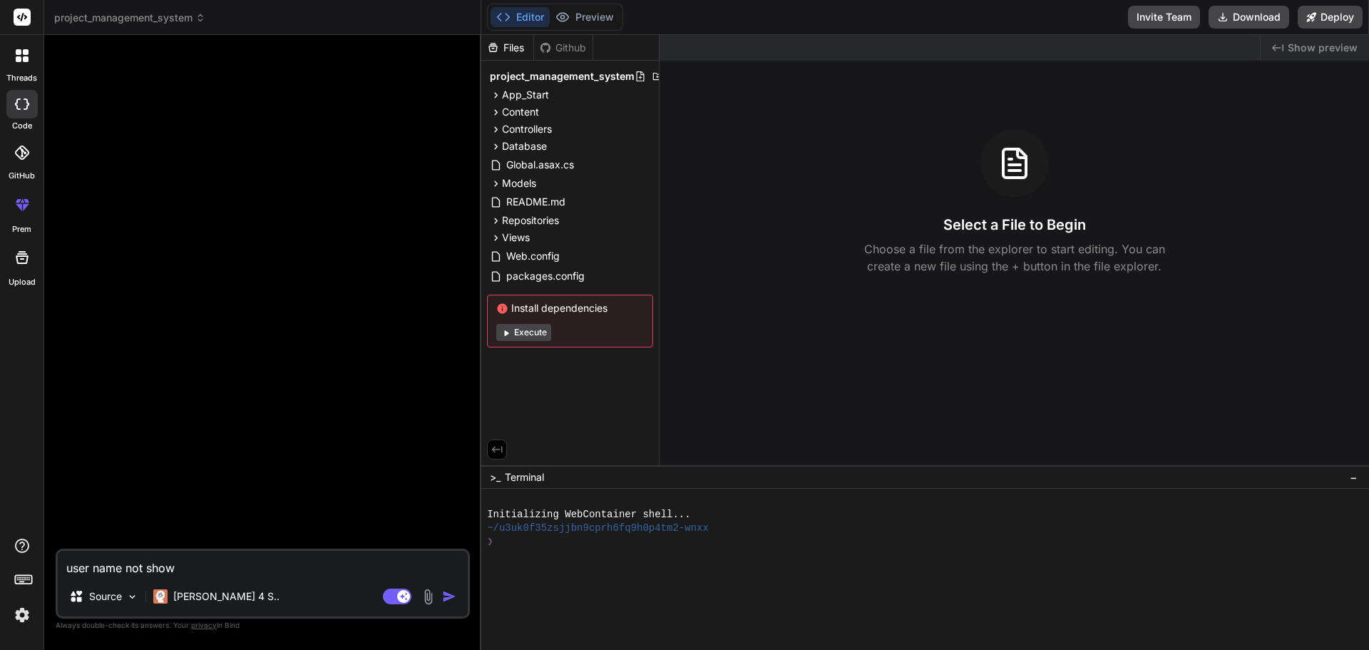
type textarea "user name not showi"
type textarea "x"
type textarea "user name not showin"
type textarea "x"
type textarea "user name not showing"
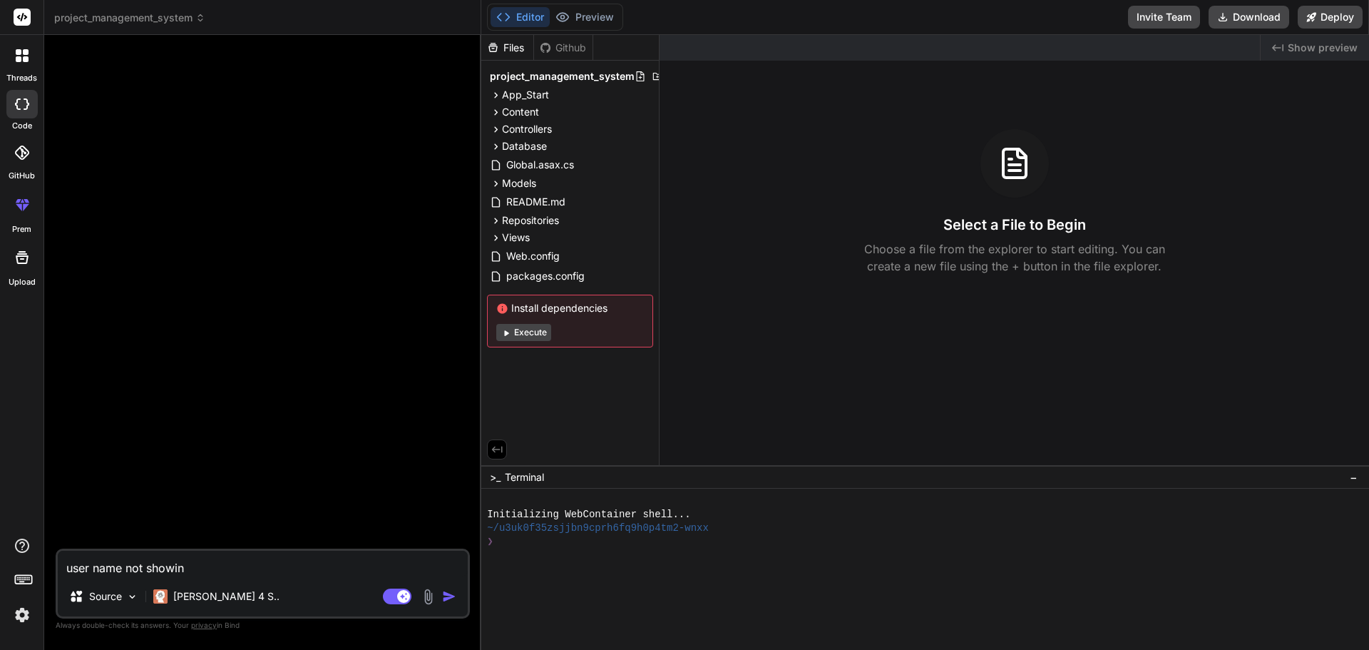
type textarea "x"
type textarea "user name not showing"
type textarea "x"
type textarea "user name not showing a"
type textarea "x"
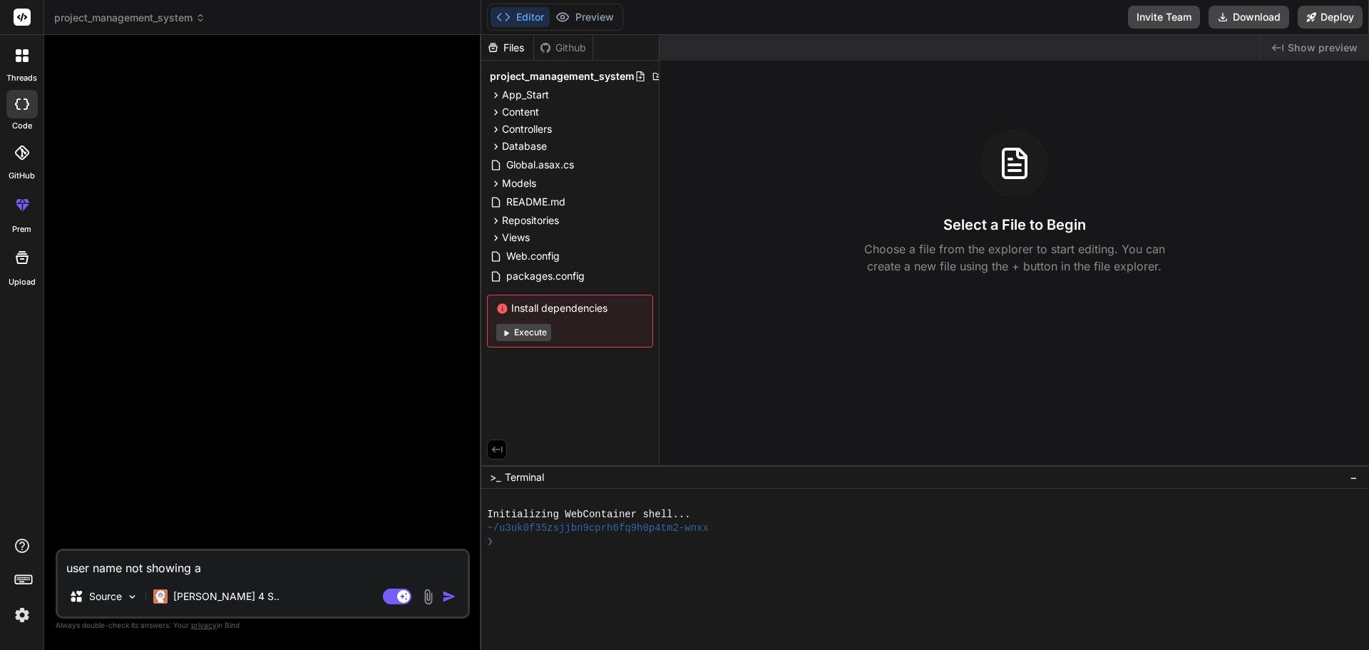
type textarea "user name not showing at"
type textarea "x"
type textarea "user name not showing at"
type textarea "x"
type textarea "user name not showing at"
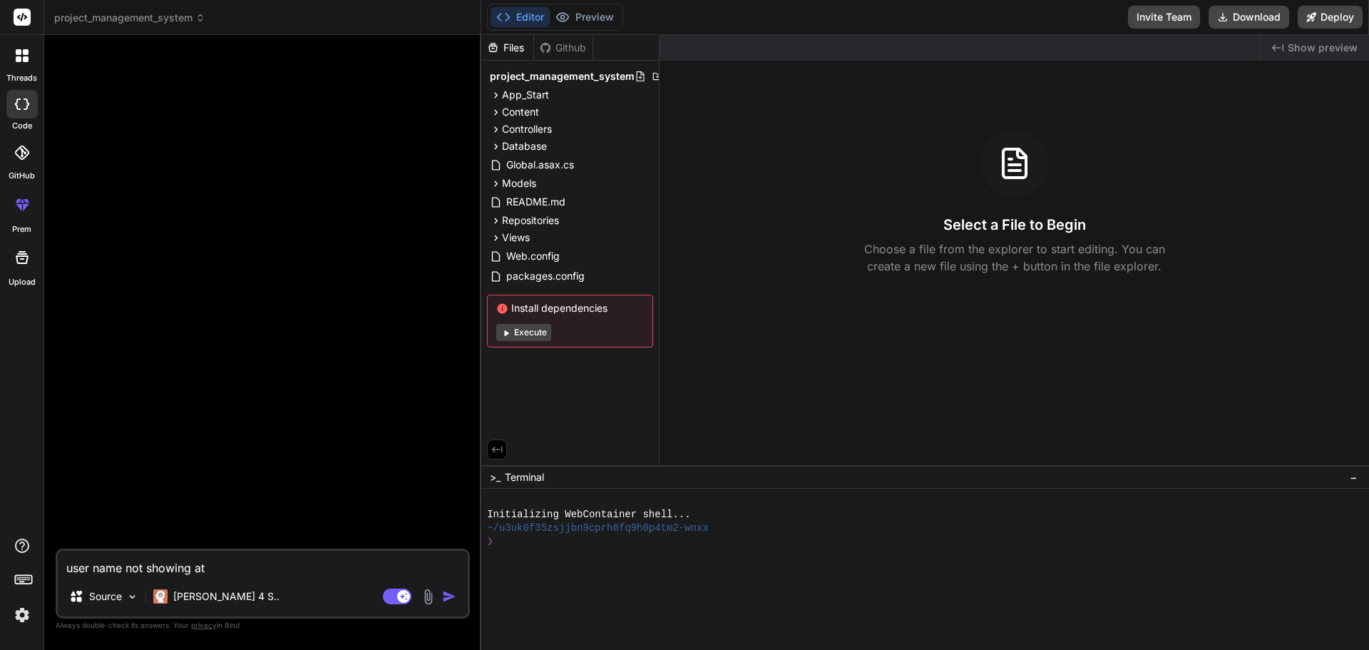
type textarea "x"
type textarea "user name not showing a"
type textarea "x"
type textarea "user name not showing"
type textarea "x"
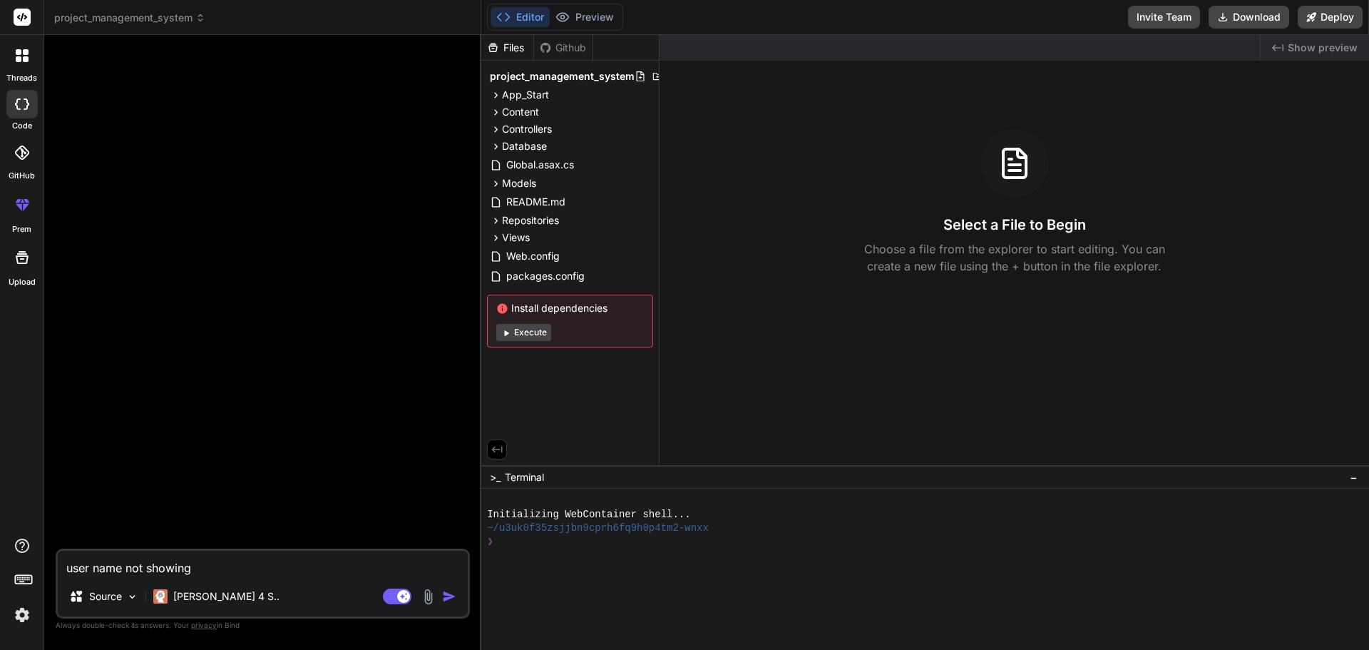
type textarea "user name not showing"
type textarea "x"
type textarea "user name not showin"
type textarea "x"
type textarea "user name not showi"
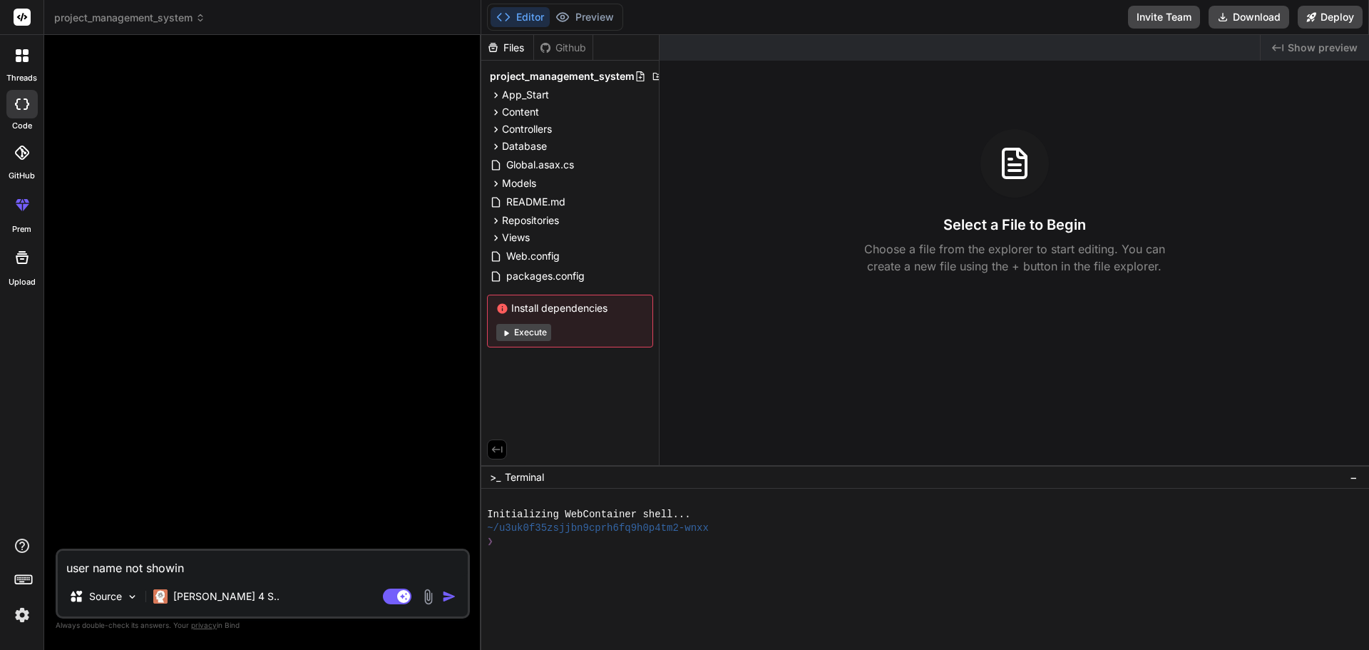
type textarea "x"
type textarea "user name not show"
type textarea "x"
type textarea "user name not sho"
type textarea "x"
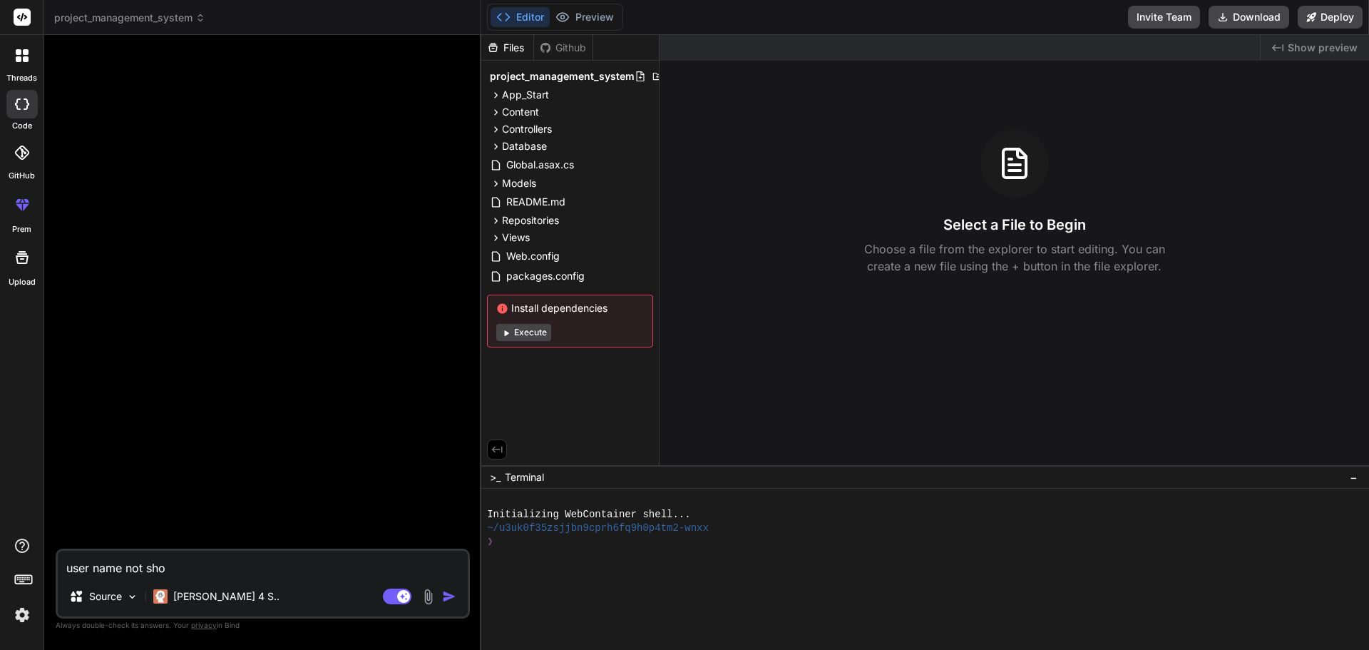
type textarea "user name not sh"
type textarea "x"
type textarea "user name not s"
type textarea "x"
type textarea "user name not"
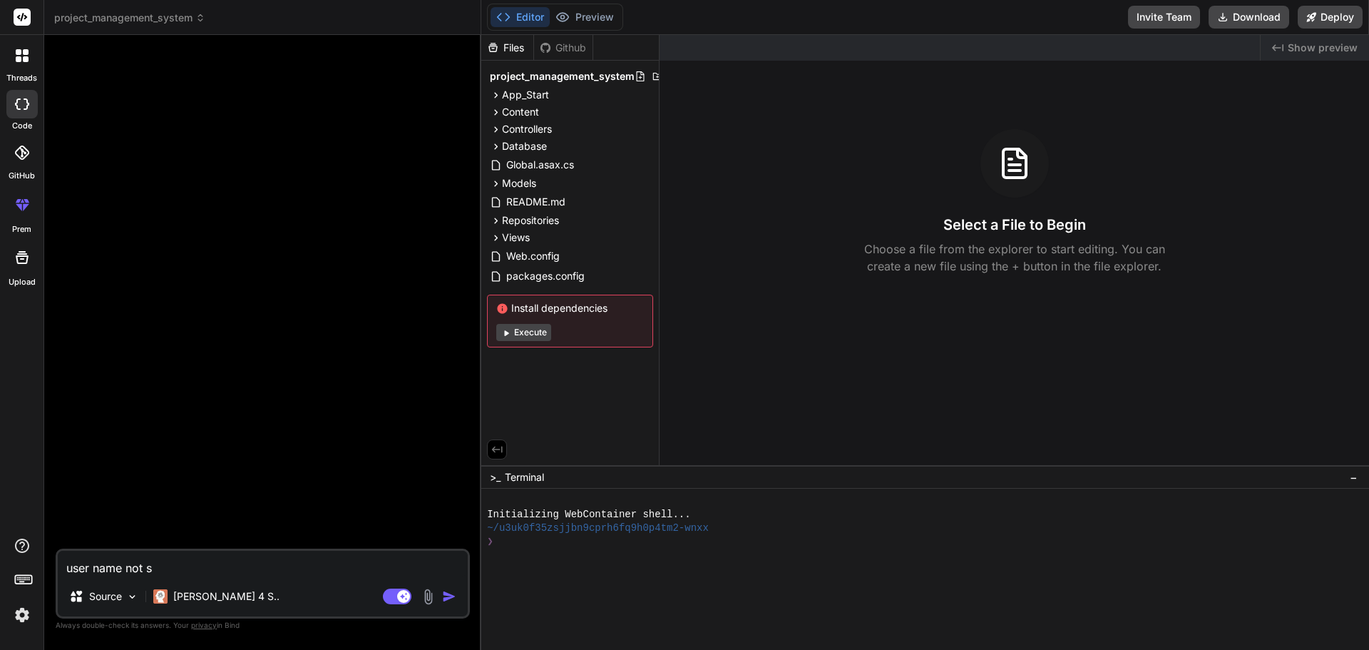
type textarea "x"
type textarea "user name not"
type textarea "x"
type textarea "user name no"
type textarea "x"
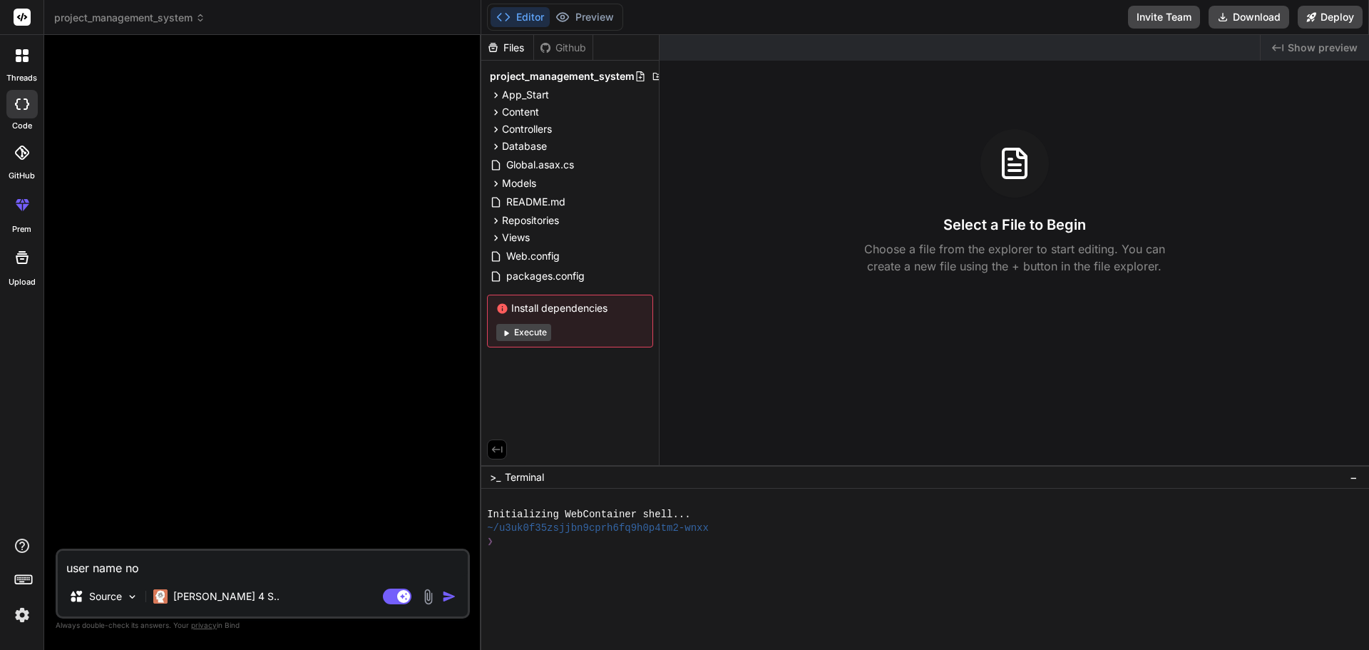
type textarea "user name n"
type textarea "x"
type textarea "user name"
type textarea "x"
type textarea "user name s"
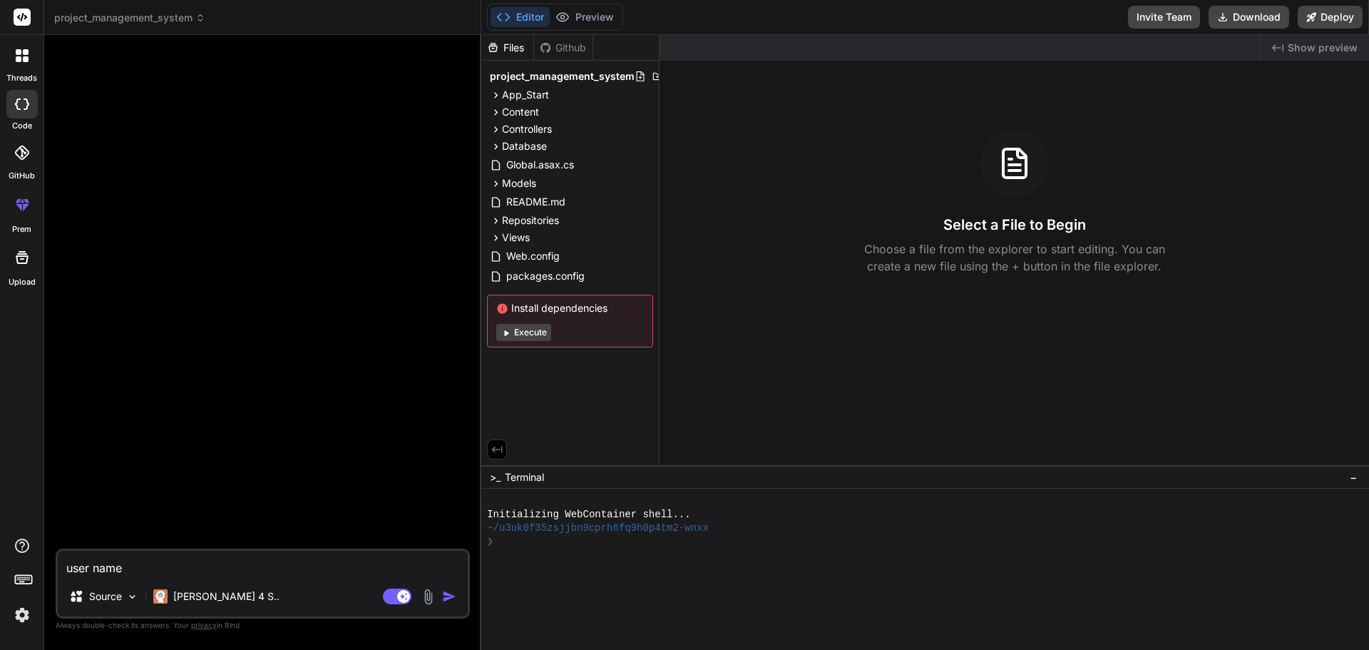
type textarea "x"
type textarea "user name sh"
type textarea "x"
type textarea "user name sho"
type textarea "x"
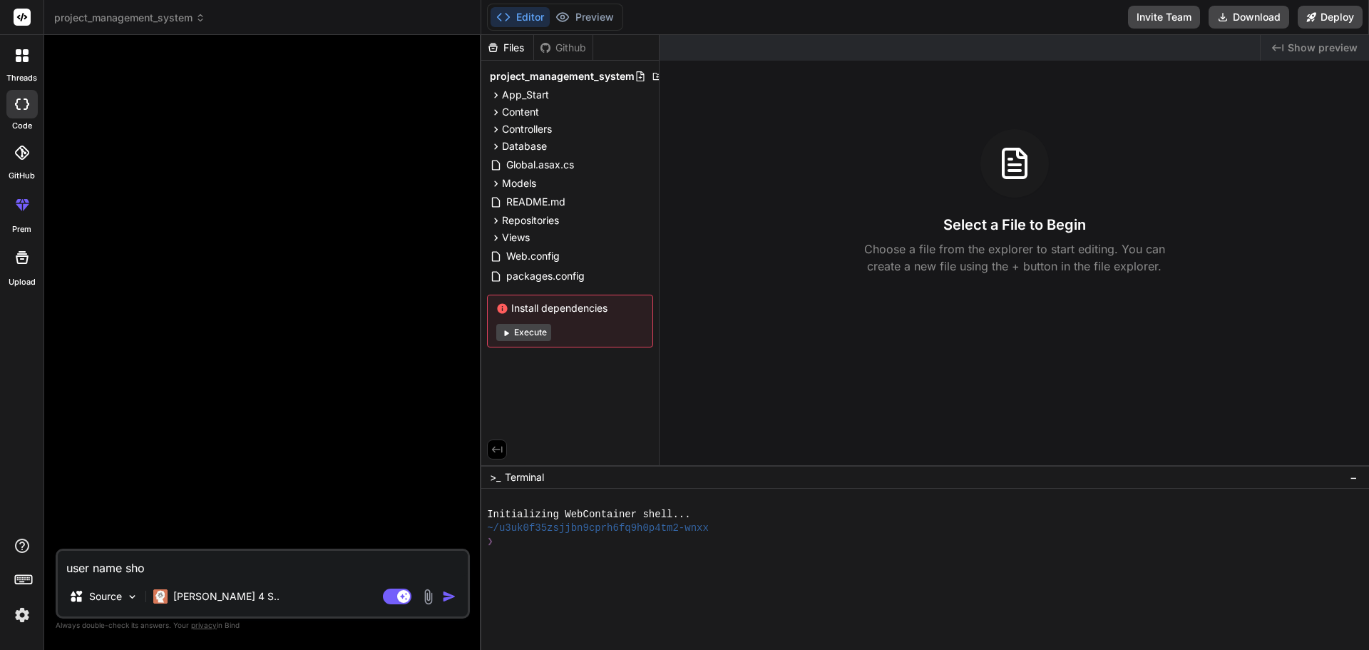
type textarea "user name show"
type textarea "x"
type textarea "user name showi"
type textarea "x"
type textarea "user name showin"
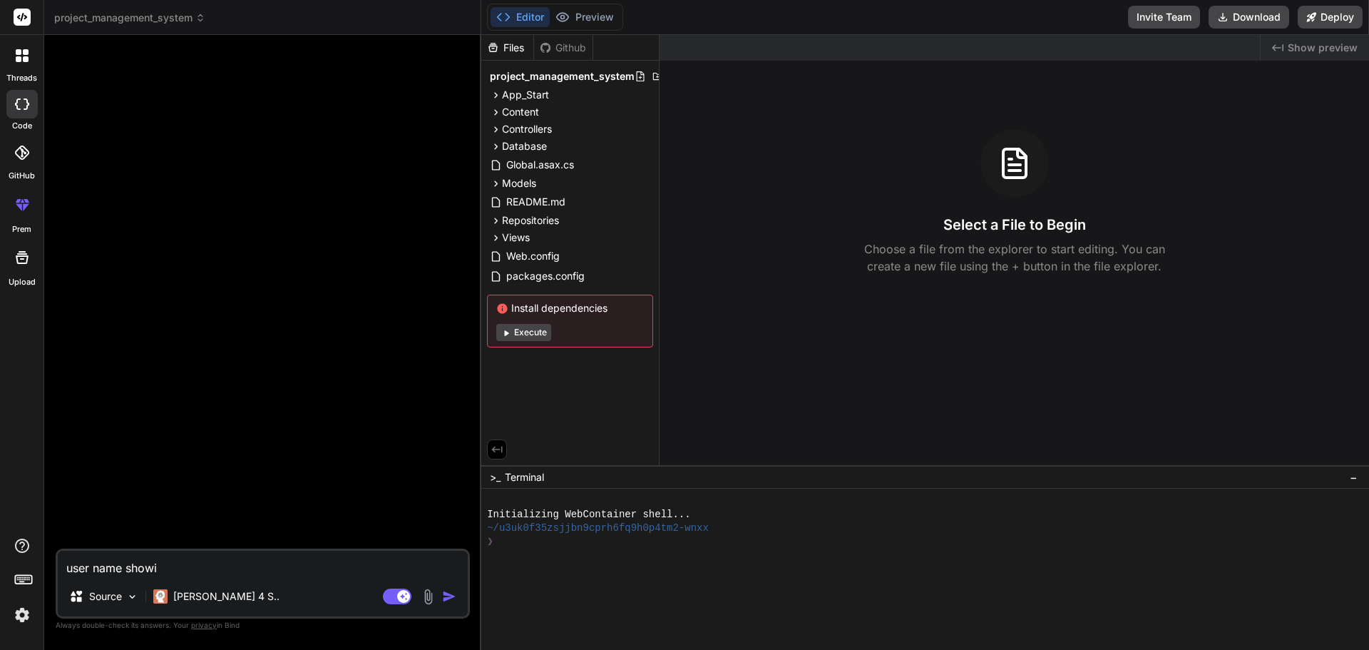
type textarea "x"
type textarea "user name showing"
type textarea "x"
type textarea "user name showing"
type textarea "x"
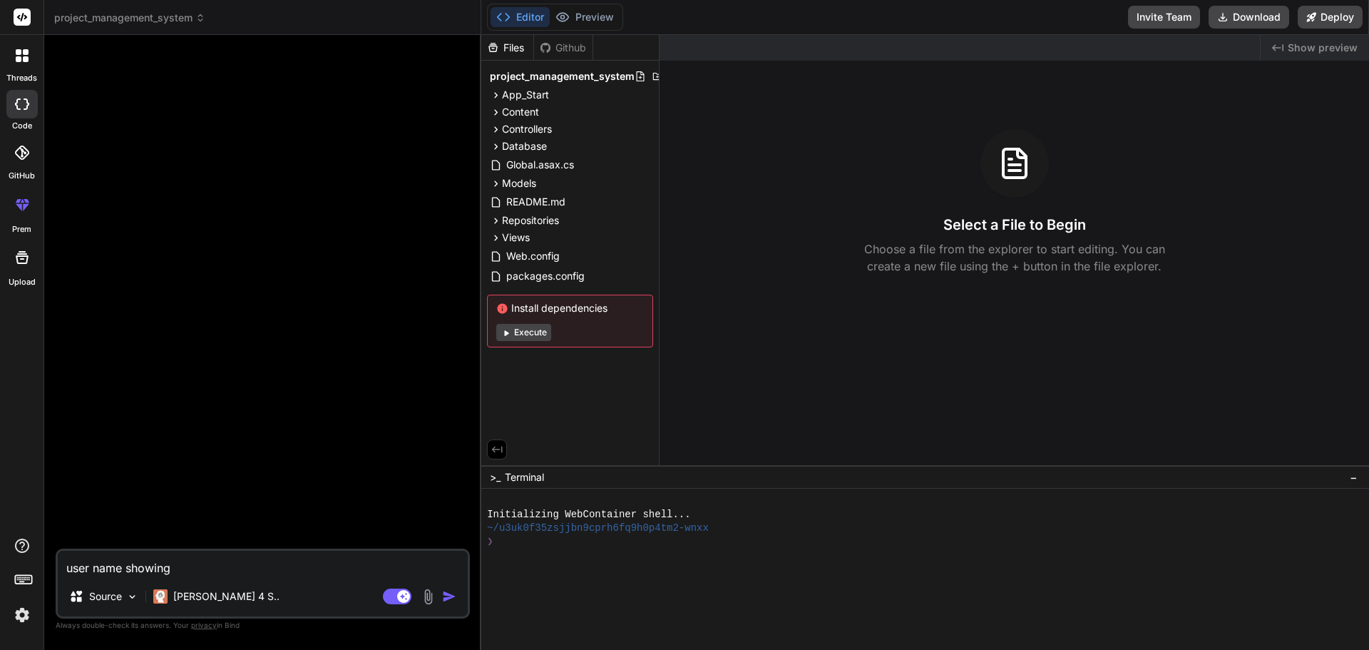
type textarea "user name showing i"
type textarea "x"
type textarea "user name showing in"
type textarea "x"
type textarea "user name showing in"
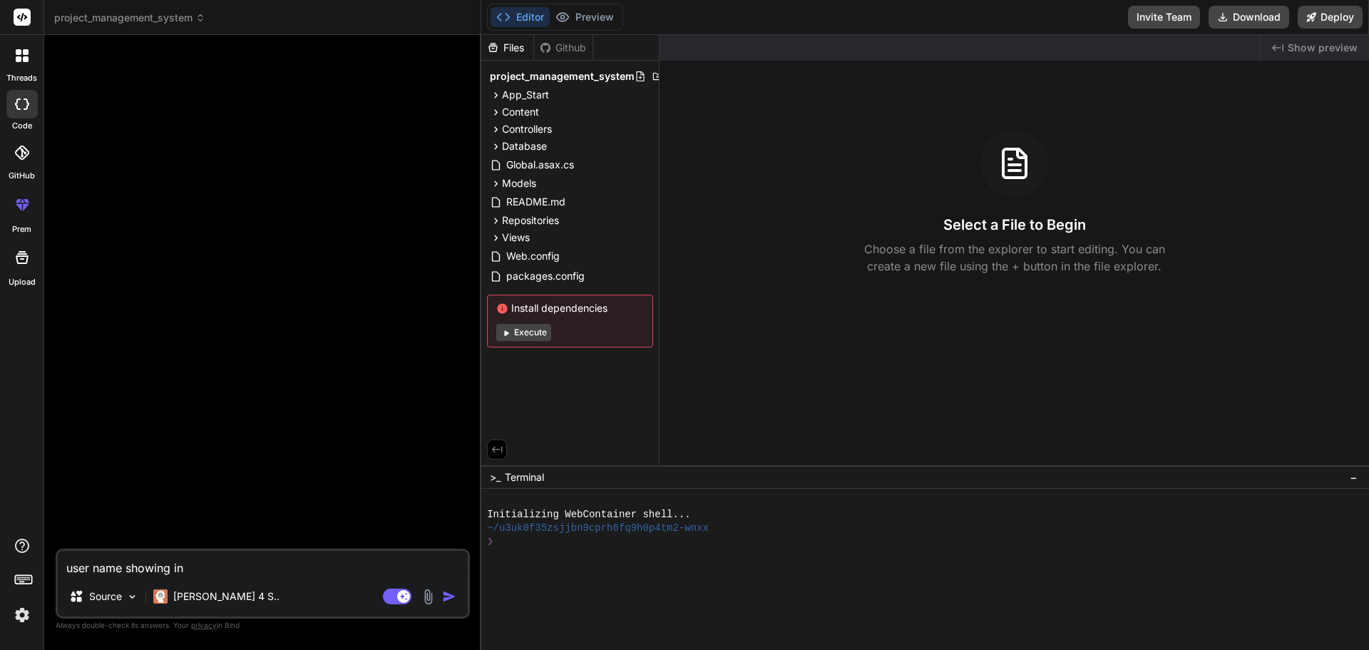
type textarea "x"
type textarea "user name showing in n"
type textarea "x"
type textarea "user name showing in na"
type textarea "x"
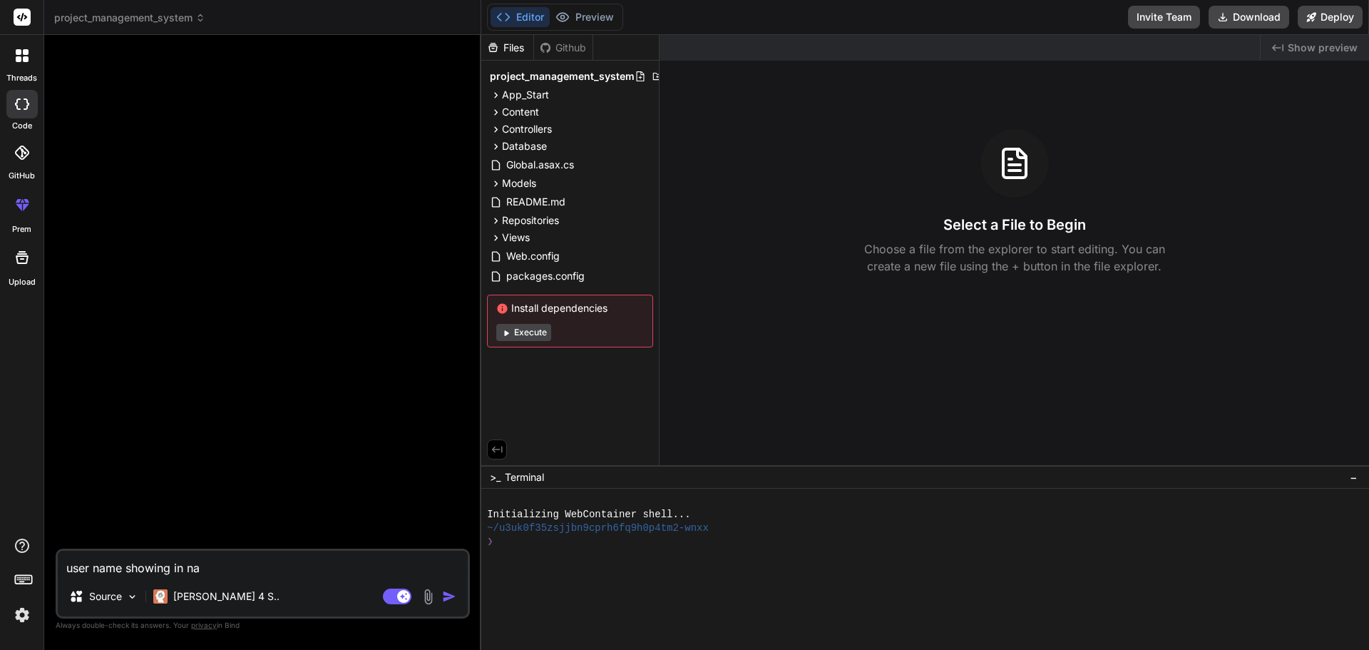
type textarea "user name showing in nav"
type textarea "x"
type textarea "user name showing in nav"
type textarea "x"
type textarea "user name showing in nav b"
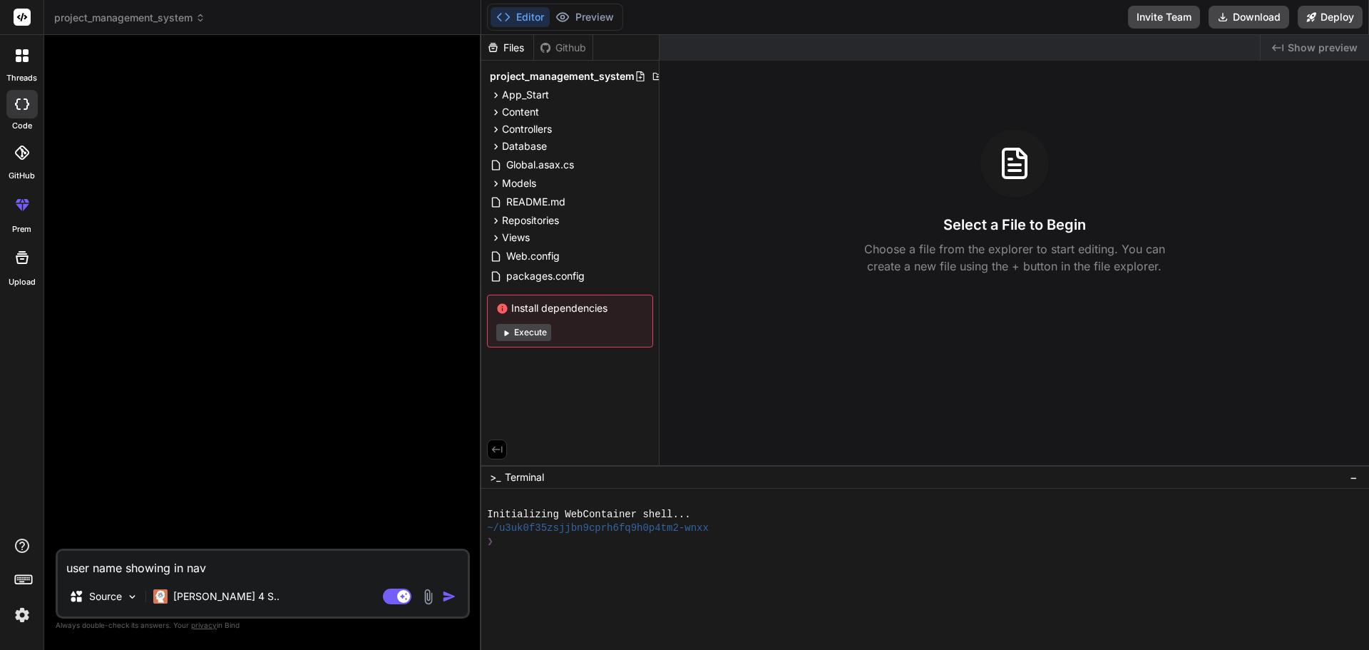
type textarea "x"
type textarea "user name showing in nav ba"
type textarea "x"
type textarea "user name showing in nav bar"
type textarea "x"
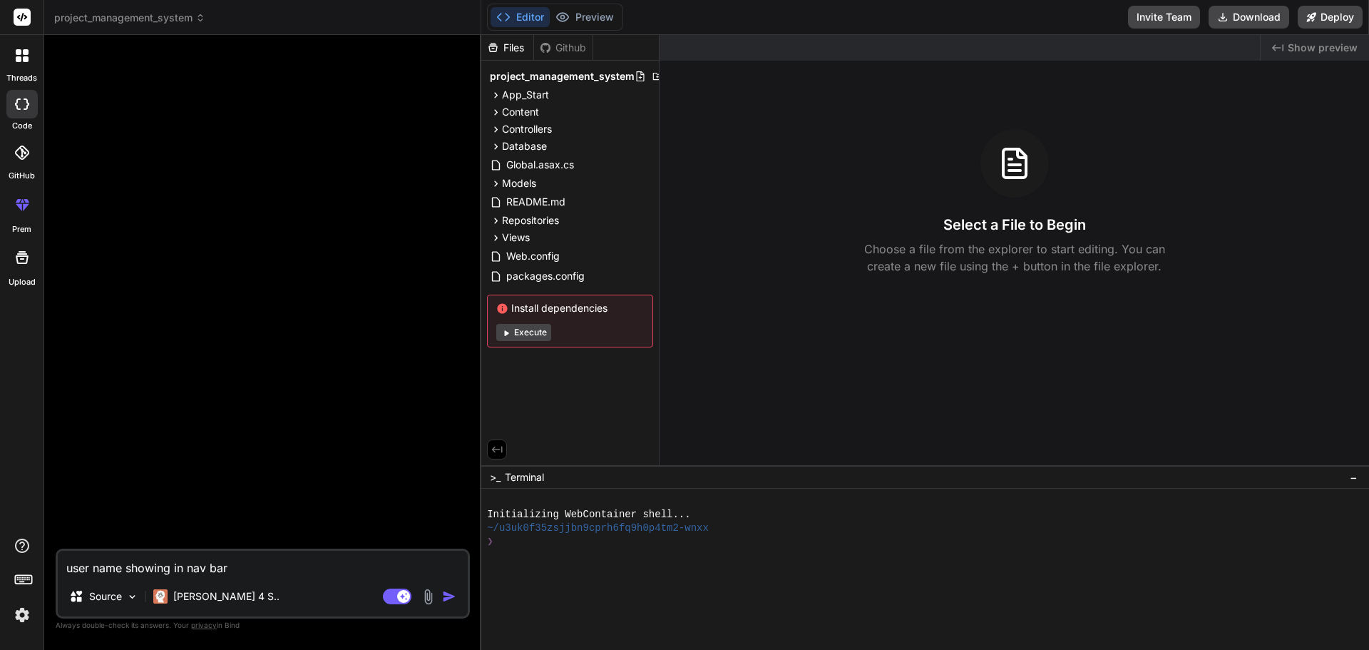
type textarea "user name showing in nav bar"
type textarea "x"
type textarea "user name showing in nav bar a"
type textarea "x"
type textarea "user name showing in nav bar as"
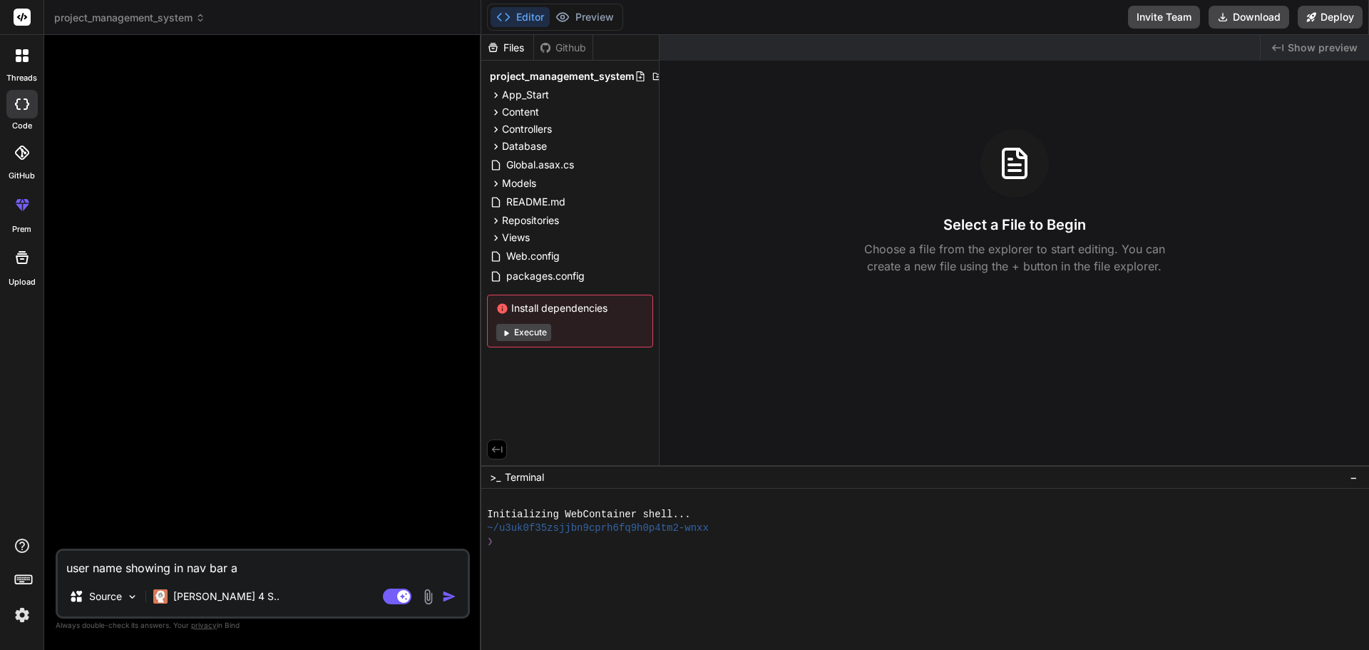
type textarea "x"
type textarea "user name showing in nav bar as"
type textarea "x"
type textarea "user name showing in nav bar as u"
type textarea "x"
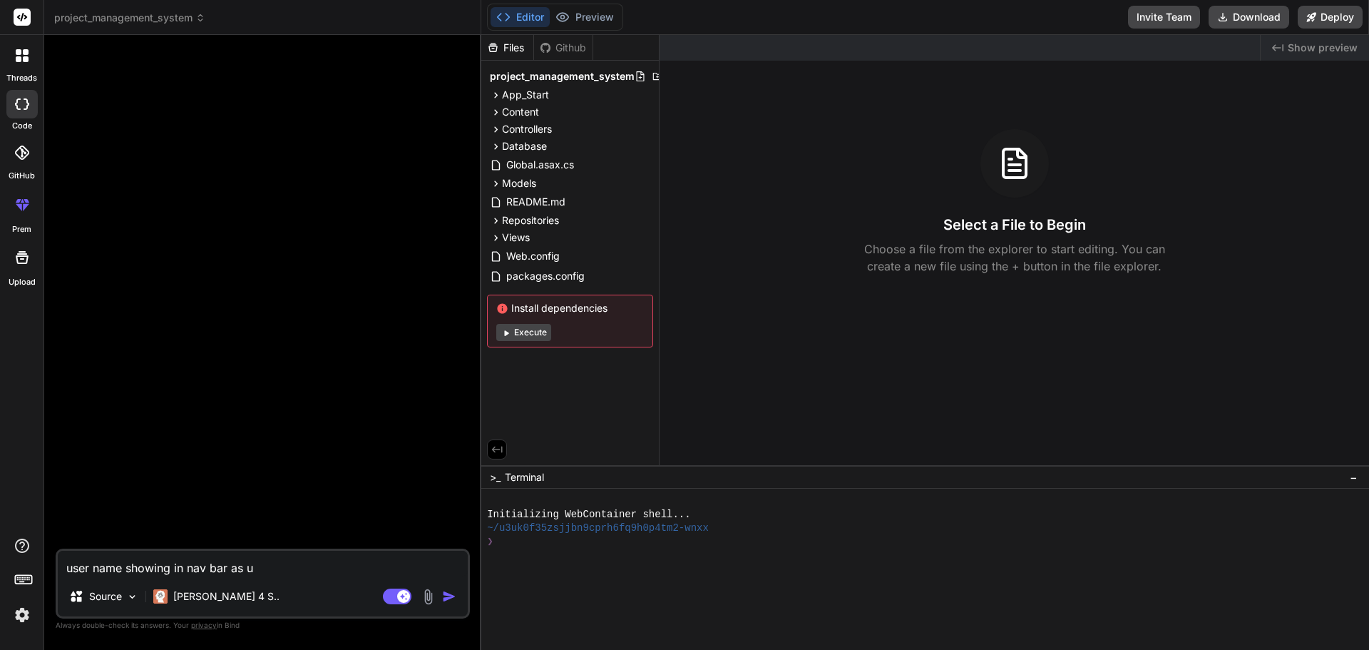
type textarea "user name showing in nav bar as us"
type textarea "x"
type textarea "user name showing in nav bar as use"
type textarea "x"
type textarea "user name showing in nav bar as user"
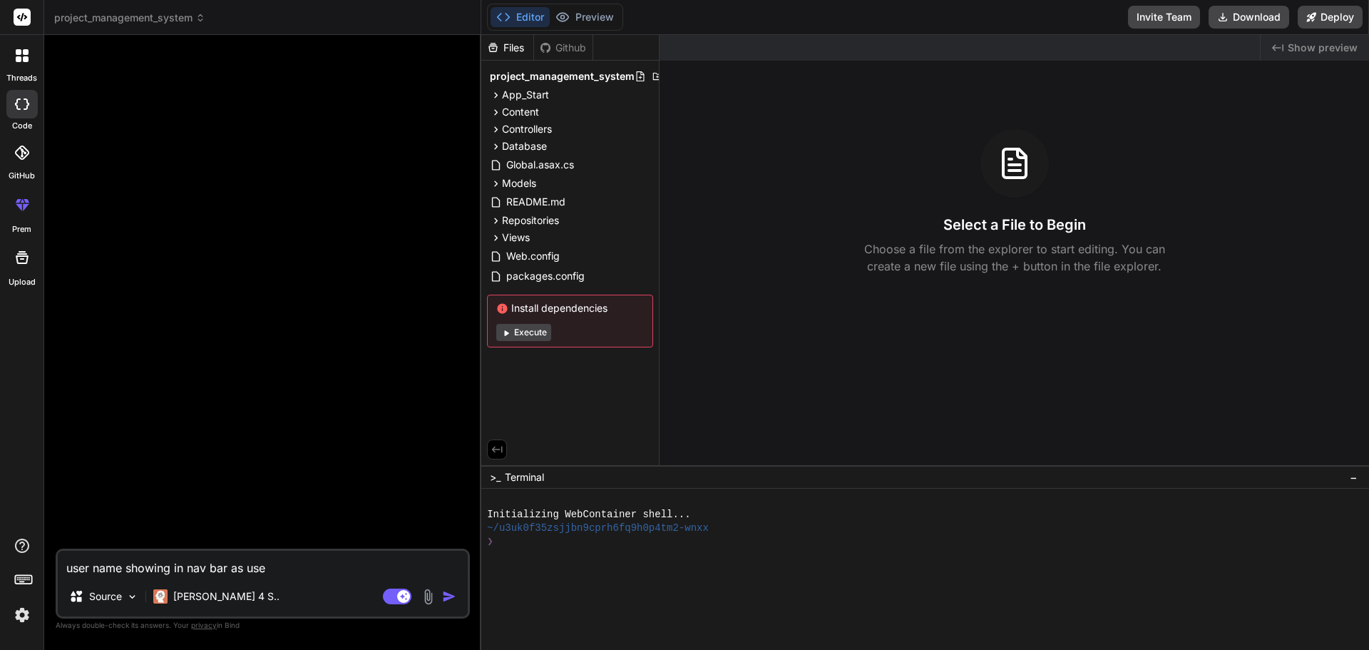
type textarea "x"
type textarea "user name showing in nav bar as usern"
type textarea "x"
type textarea "user name showing in nav bar as userna"
type textarea "x"
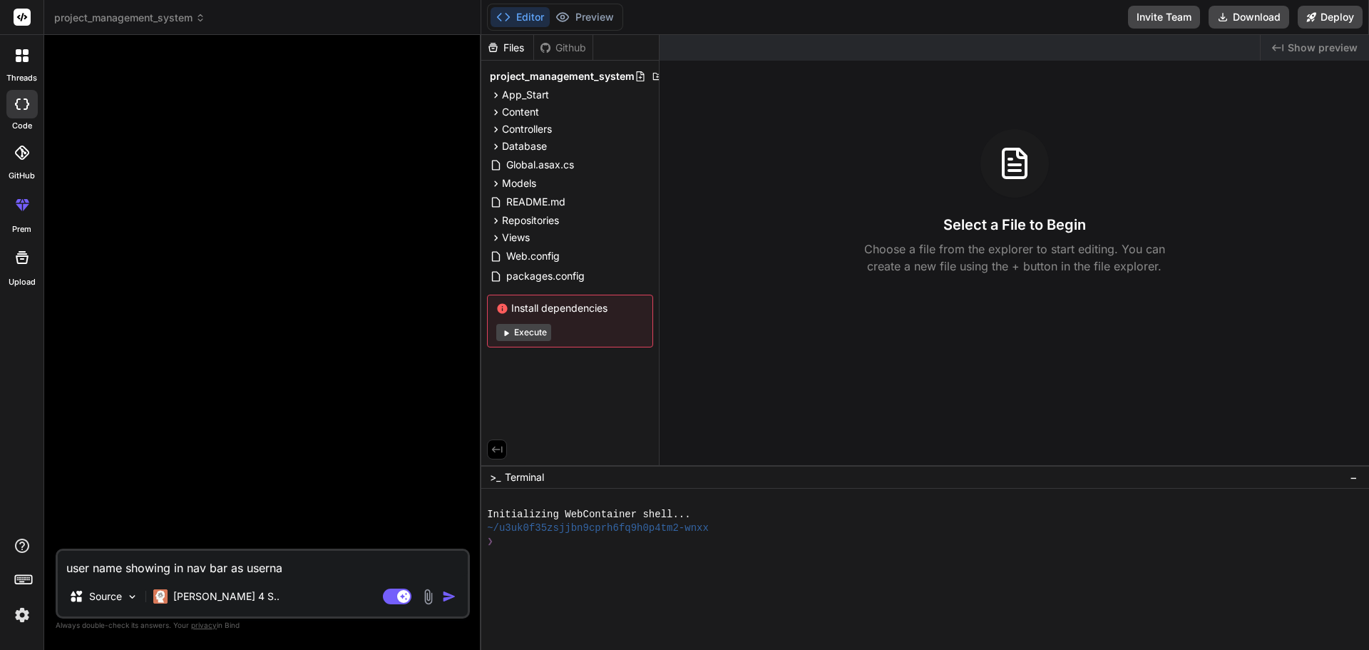
type textarea "user name showing in nav bar as usernam"
type textarea "x"
type textarea "user name showing in nav bar as username"
type textarea "x"
type textarea "user name showing in nav bar as username"
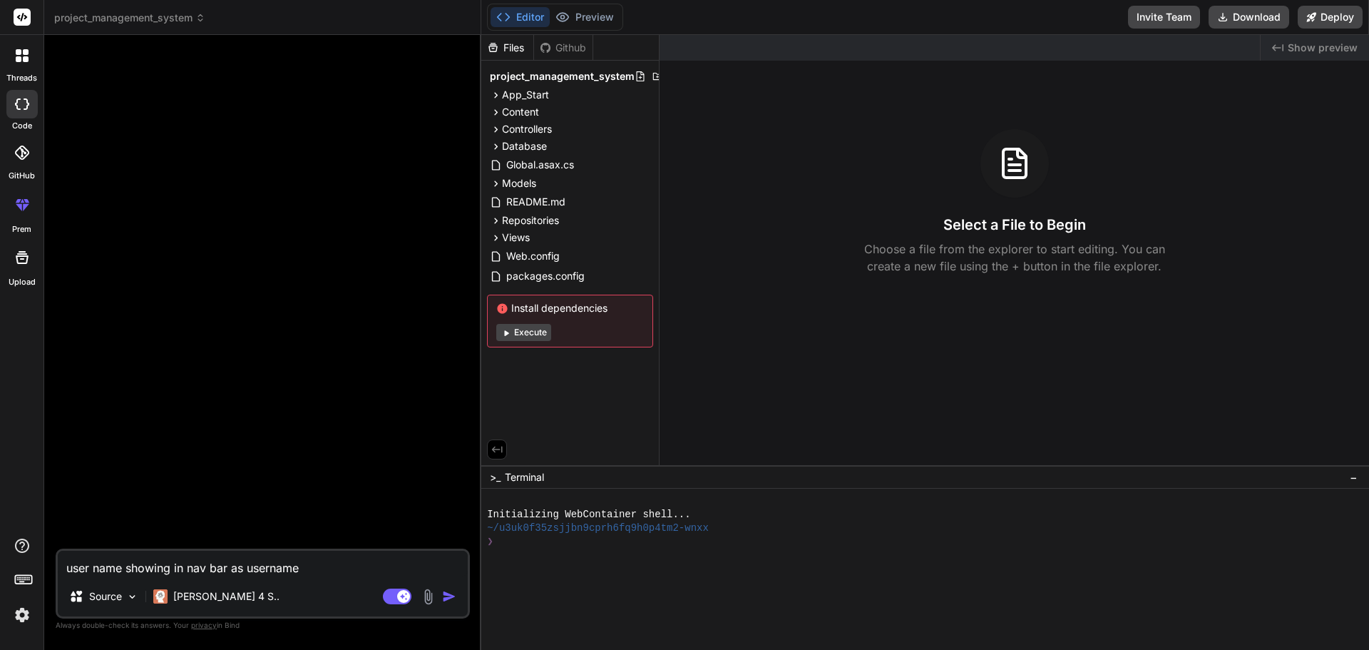
type textarea "x"
type textarea "user name showing in nav bar as username"
type textarea "x"
type textarea "user name showing in nav bar as username,"
type textarea "x"
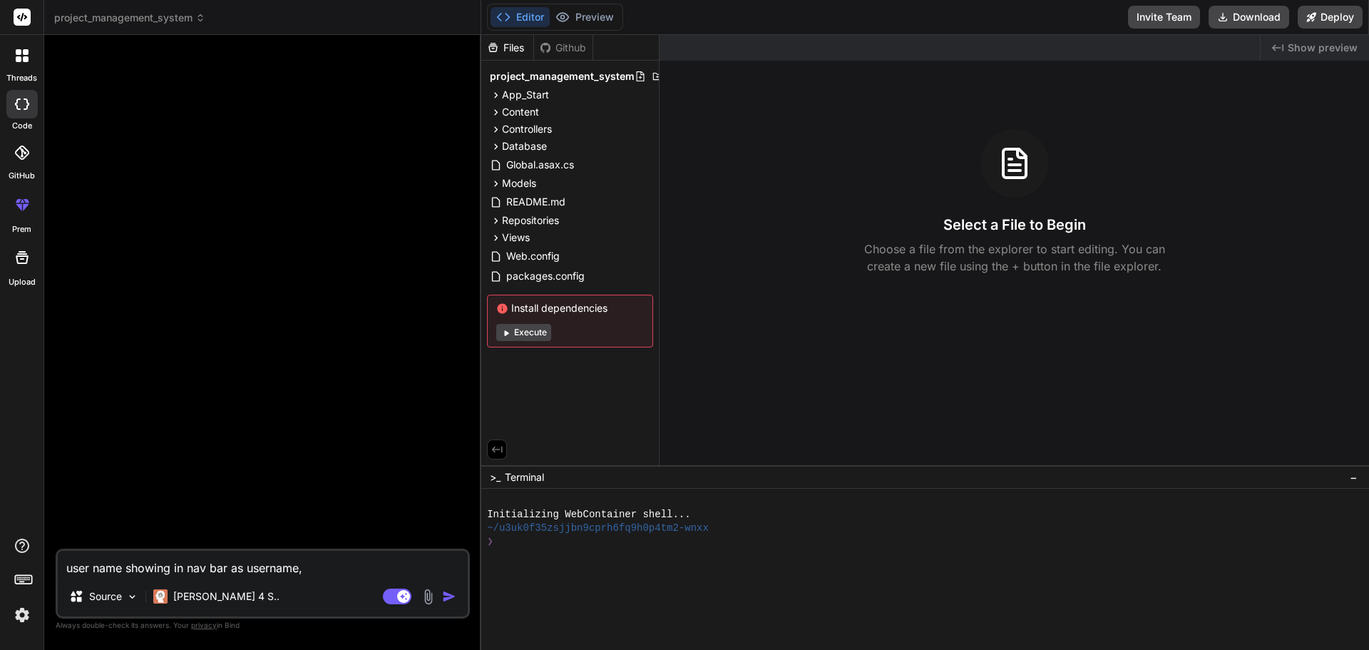
type textarea "user name showing in nav bar as username"
type textarea "x"
type textarea "user name showing in nav bar as username."
type textarea "x"
type textarea "user name showing in nav bar as username.f"
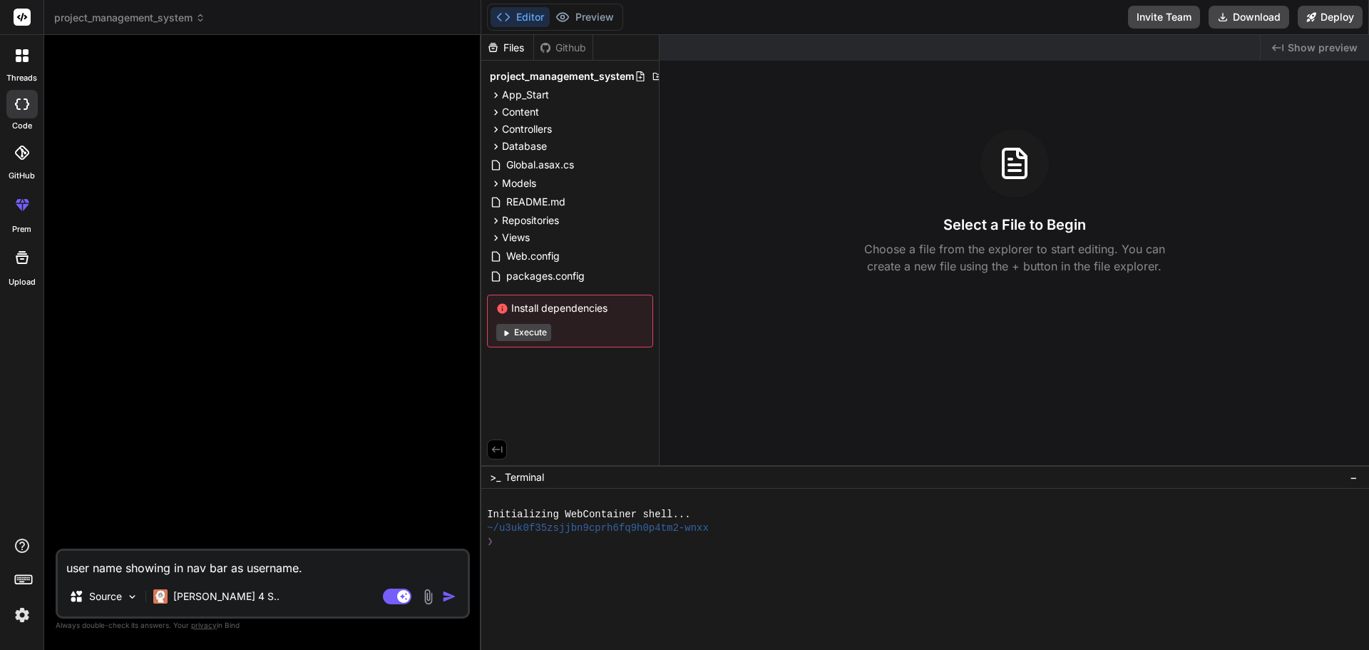
type textarea "x"
type textarea "user name showing in nav bar as username.fu"
type textarea "x"
type textarea "user name showing in nav bar as username.ful"
type textarea "x"
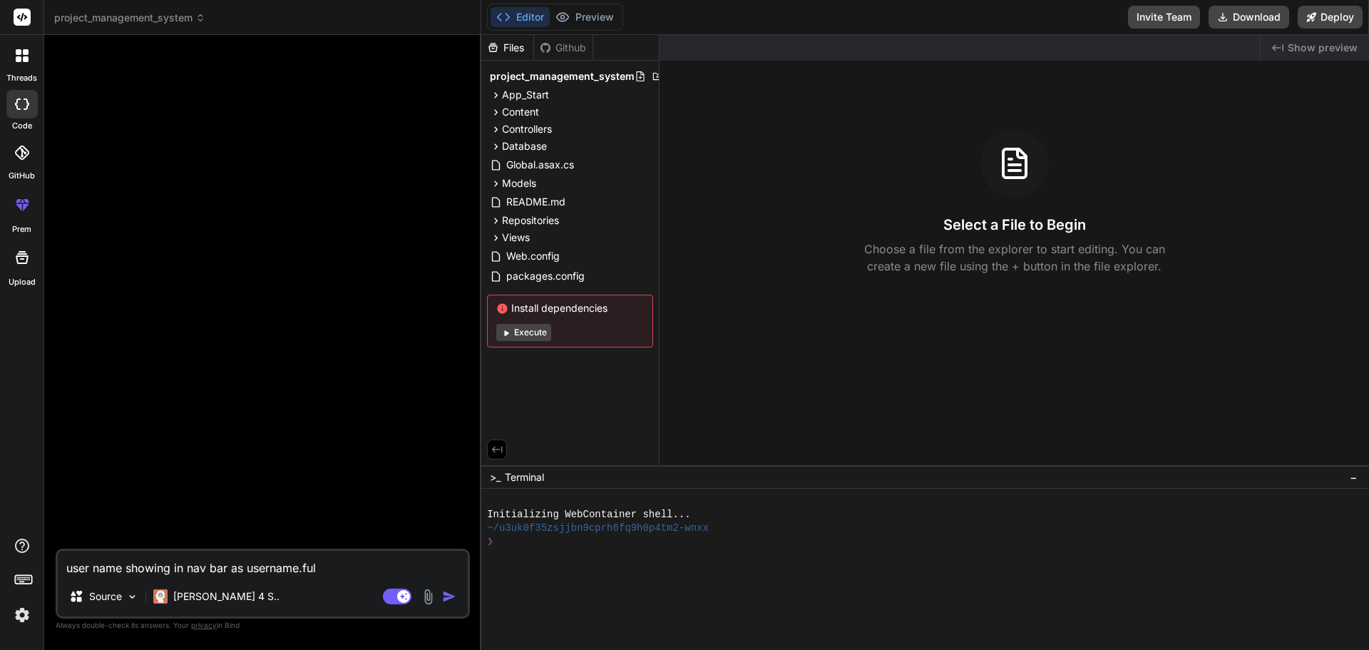
type textarea "user name showing in nav bar as username.full"
type textarea "x"
type textarea "user name showing in nav bar as username.full"
type textarea "x"
type textarea "user name showing in nav bar as username.full n"
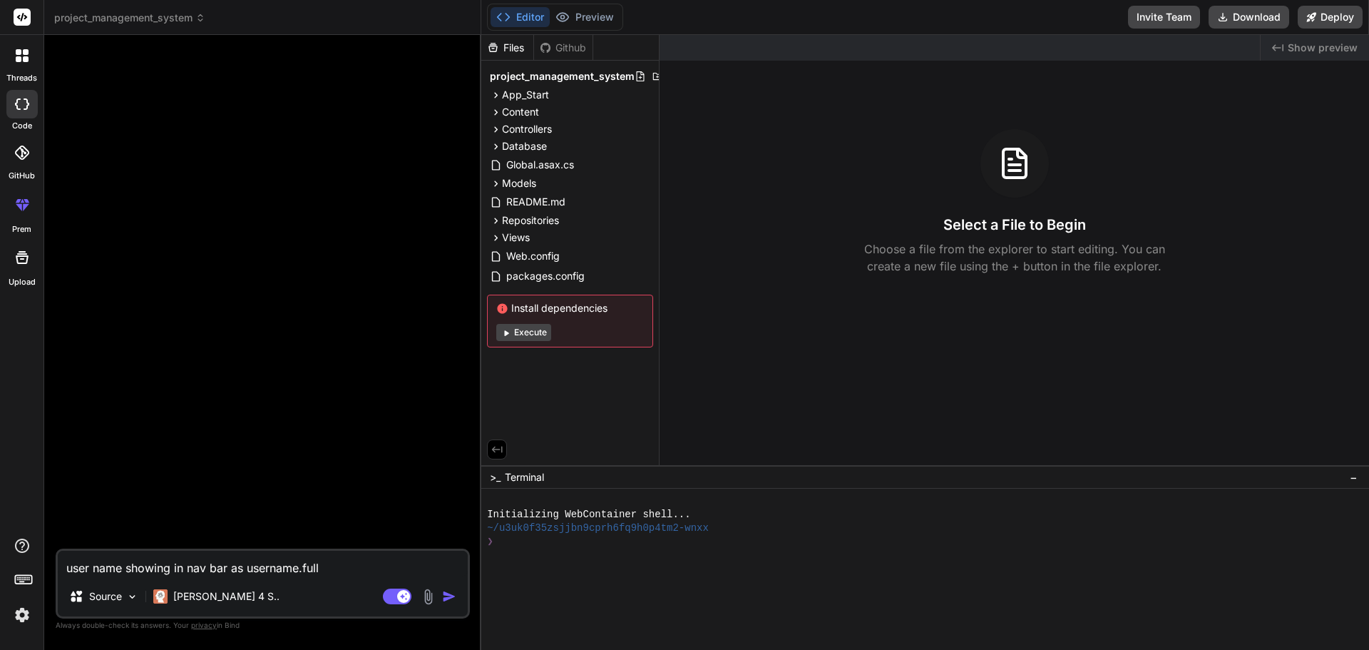
type textarea "x"
type textarea "user name showing in nav bar as username.full na"
type textarea "x"
type textarea "user name showing in nav bar as username.full n"
type textarea "x"
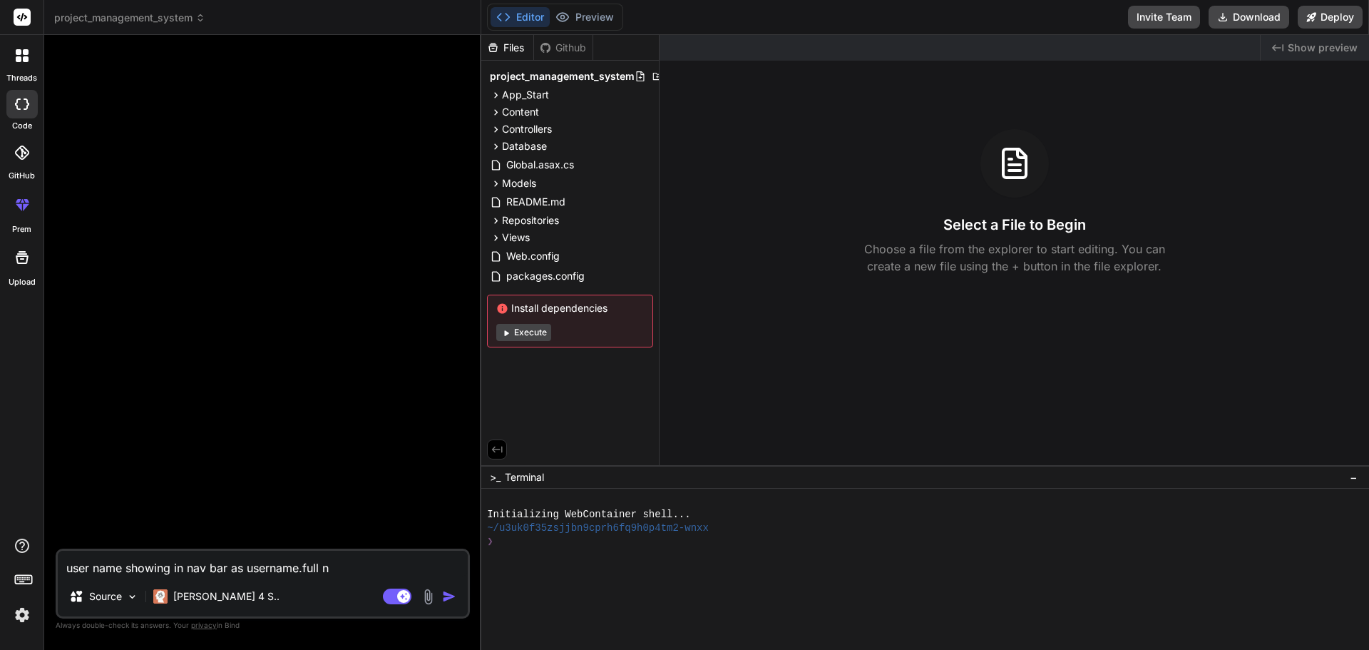
type textarea "user name showing in nav bar as username.full"
type textarea "x"
type textarea "user name showing in nav bar as username.full"
type textarea "x"
type textarea "user name showing in nav bar as username.fulln"
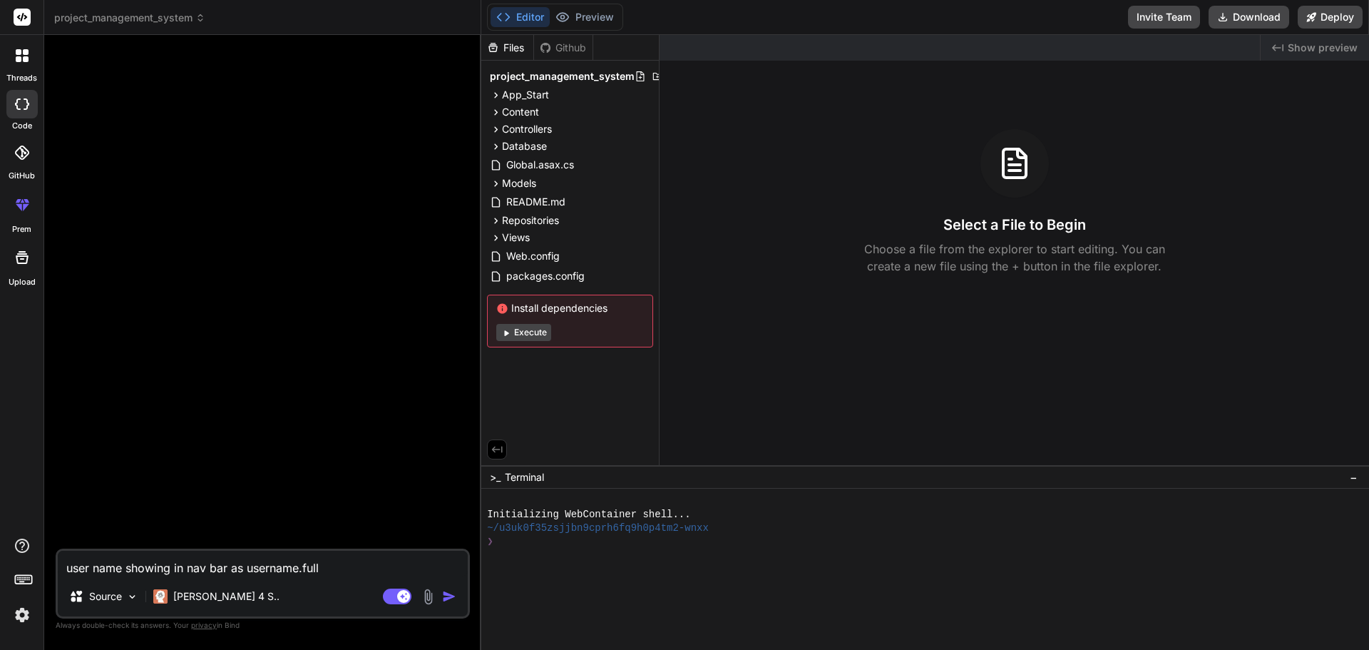
type textarea "x"
type textarea "user name showing in nav bar as username.fullna"
type textarea "x"
type textarea "user name showing in nav bar as username.fullnam"
type textarea "x"
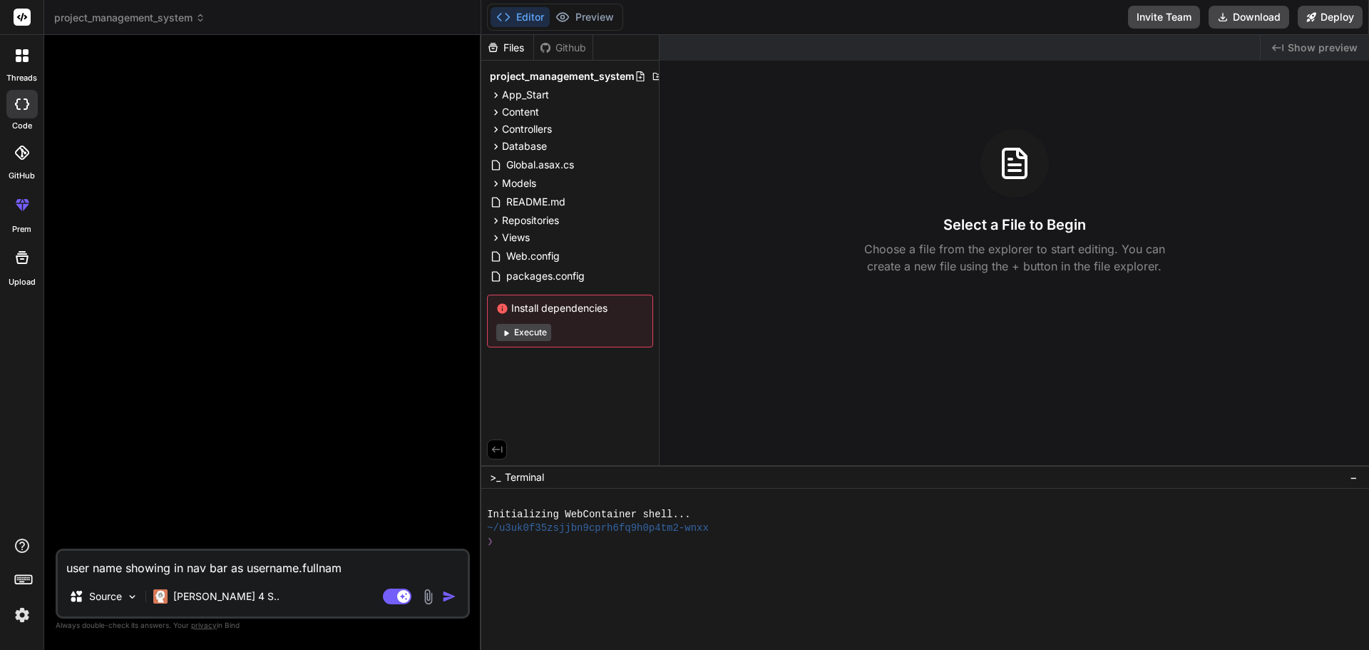
type textarea "user name showing in nav bar as username.fullname"
type textarea "x"
type textarea "user name showing in nav bar as username.fullname"
type textarea "x"
type textarea "user name showing in nav bar as username.fullname f"
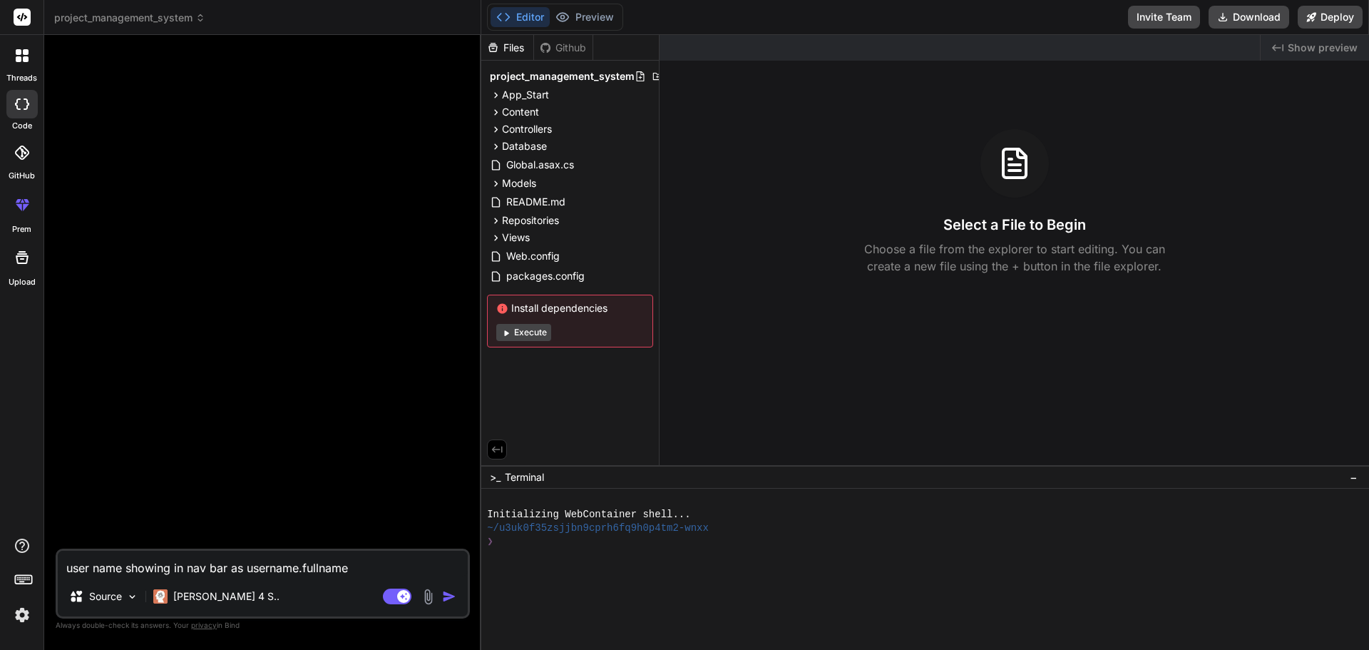
type textarea "x"
type textarea "user name showing in nav bar as username.fullname fi"
type textarea "x"
type textarea "user name showing in nav bar as username.fullname fix"
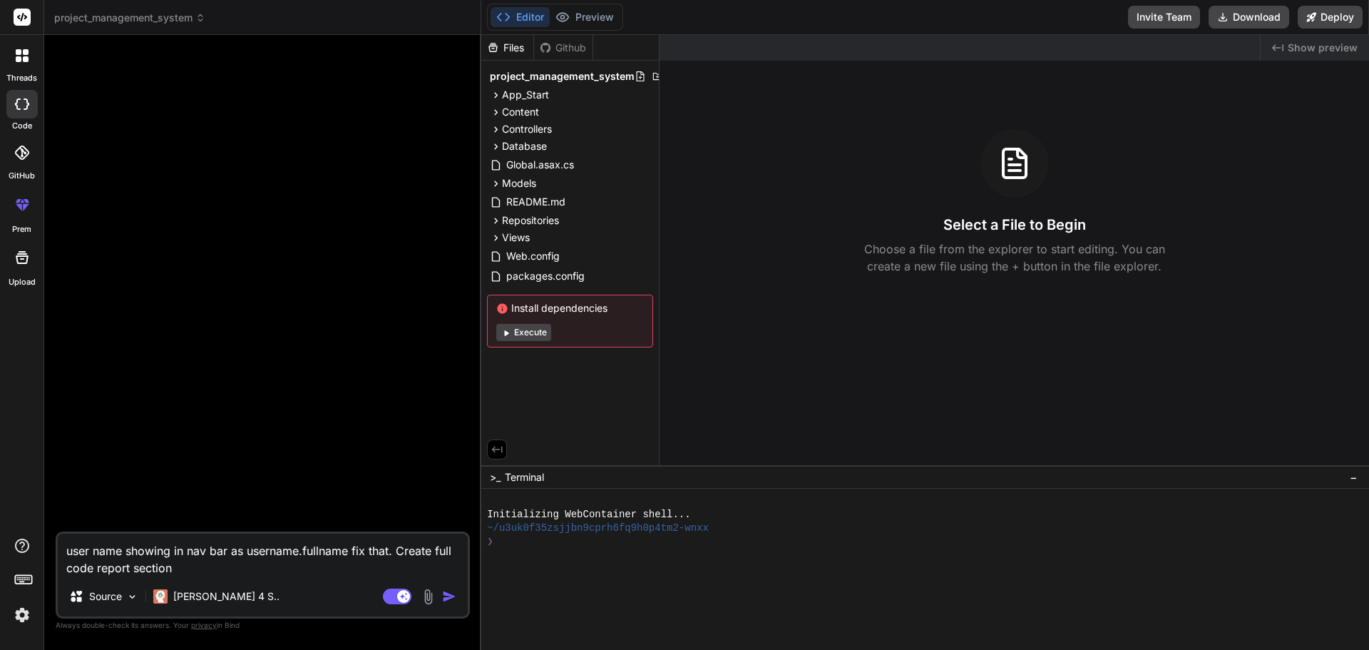
click at [436, 554] on textarea "user name showing in nav bar as username.fullname fix that. Create full code re…" at bounding box center [263, 554] width 410 height 43
click at [92, 570] on textarea "user name showing in nav bar as username.fullname fix that. Create full code re…" at bounding box center [263, 554] width 410 height 43
click at [400, 550] on textarea "user name showing in nav bar as username.fullname fix that. Create full code of…" at bounding box center [263, 554] width 410 height 43
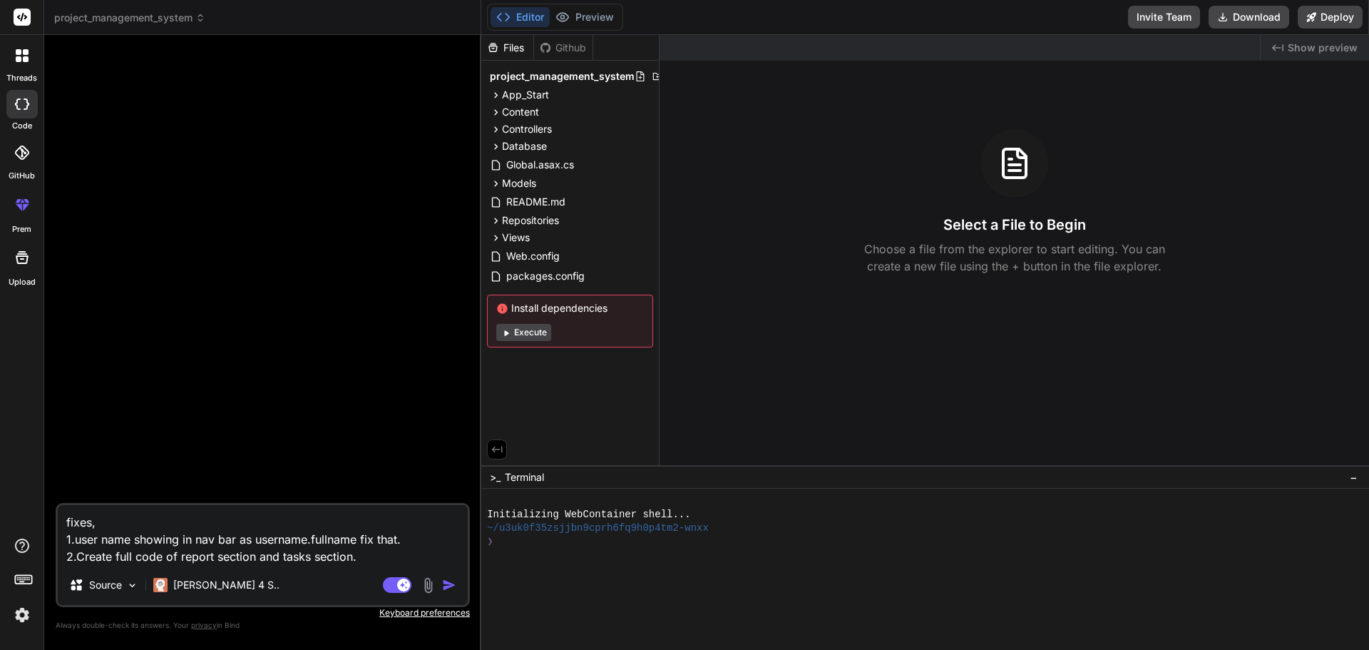
click at [73, 540] on textarea "fixes, 1.user name showing in nav bar as username.fullname fix that. 2.Create f…" at bounding box center [263, 535] width 410 height 60
click at [77, 558] on textarea "fixes, 1. user name showing in nav bar as username.fullname fix that. 2.Create …" at bounding box center [263, 535] width 410 height 60
click at [384, 554] on textarea "fixes, 1. user name showing in nav bar as username.fullname fix that. 2. Create…" at bounding box center [263, 535] width 410 height 60
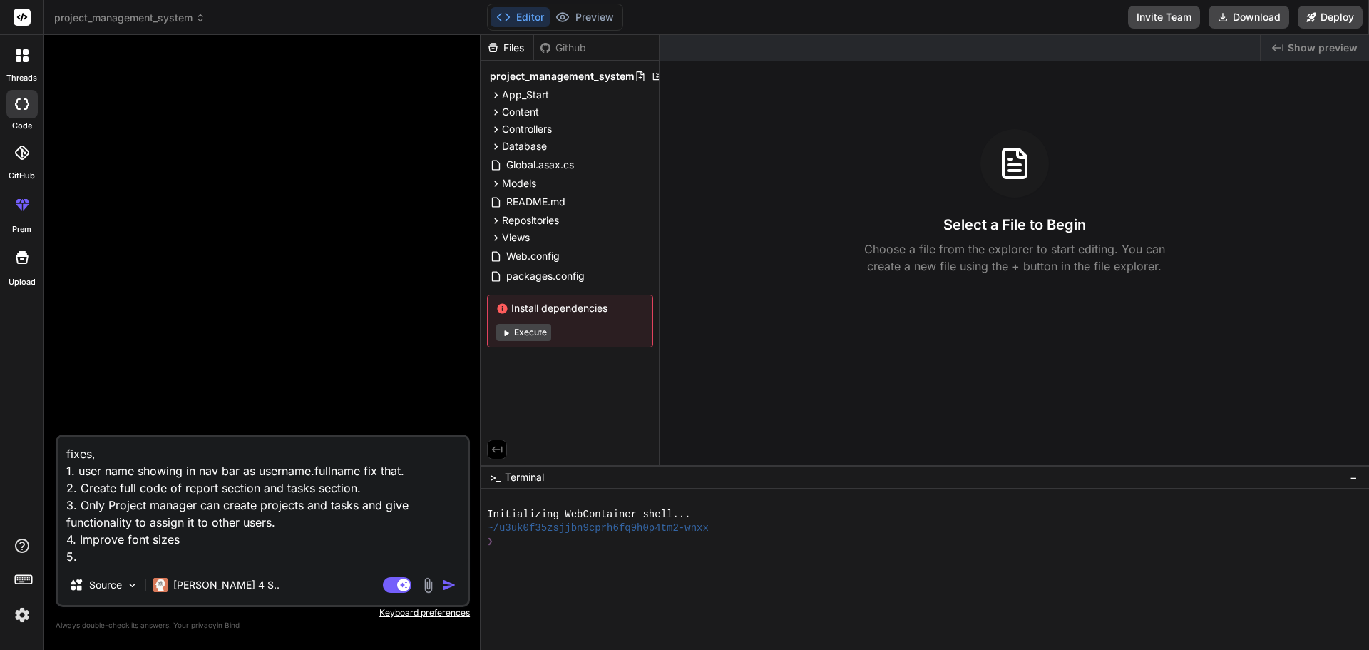
click at [197, 504] on textarea "fixes, 1. user name showing in nav bar as username.fullname fix that. 2. Create…" at bounding box center [263, 500] width 410 height 128
drag, startPoint x: 200, startPoint y: 506, endPoint x: 108, endPoint y: 506, distance: 92.7
click at [108, 506] on textarea "fixes, 1. user name showing in nav bar as username.fullname fix that. 2. Create…" at bounding box center [263, 500] width 410 height 128
click at [344, 505] on textarea "fixes, 1. user name showing in nav bar as username.fullname fix that. 2. Create…" at bounding box center [263, 500] width 410 height 128
click at [242, 523] on textarea "fixes, 1. user name showing in nav bar as username.fullname fix that. 2. Create…" at bounding box center [263, 500] width 410 height 128
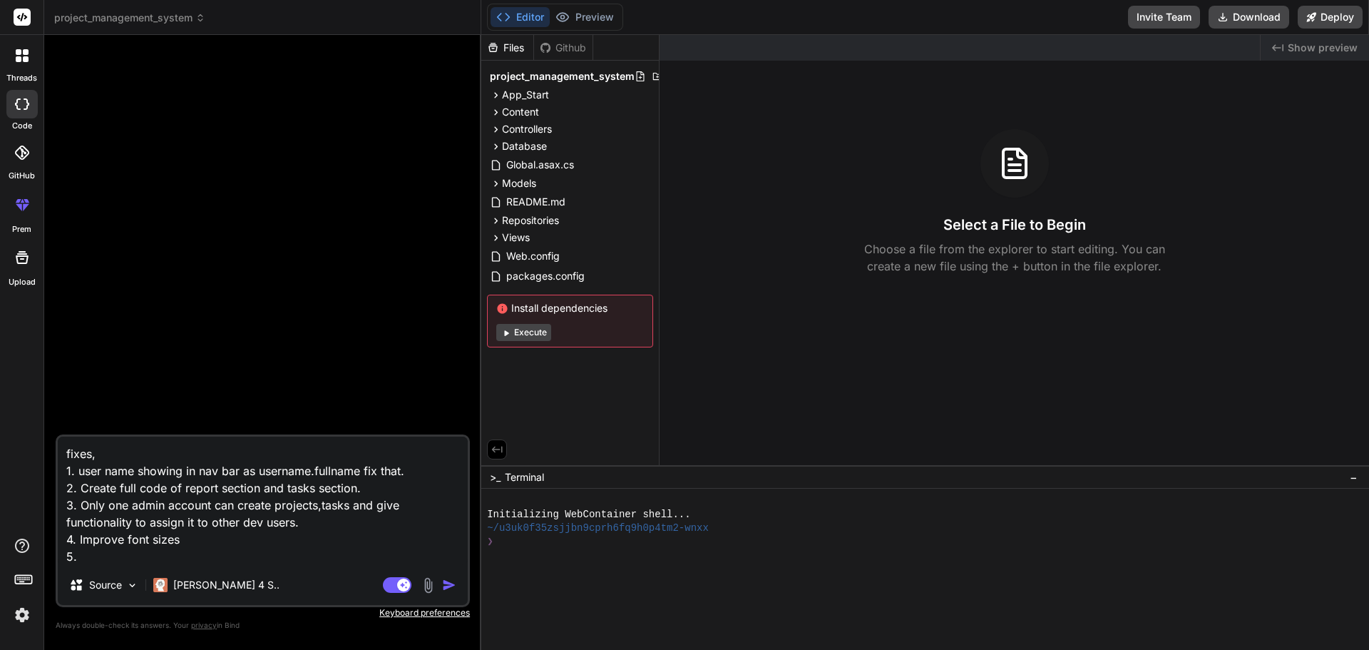
click at [322, 508] on textarea "fixes, 1. user name showing in nav bar as username.fullname fix that. 2. Create…" at bounding box center [263, 500] width 410 height 128
click at [327, 535] on textarea "fixes, 1. user name showing in nav bar as username.fullname fix that. 2. Create…" at bounding box center [263, 500] width 410 height 128
click at [112, 555] on textarea "fixes, 1. user name showing in nav bar as username.fullname fix that. 2. Create…" at bounding box center [263, 500] width 410 height 128
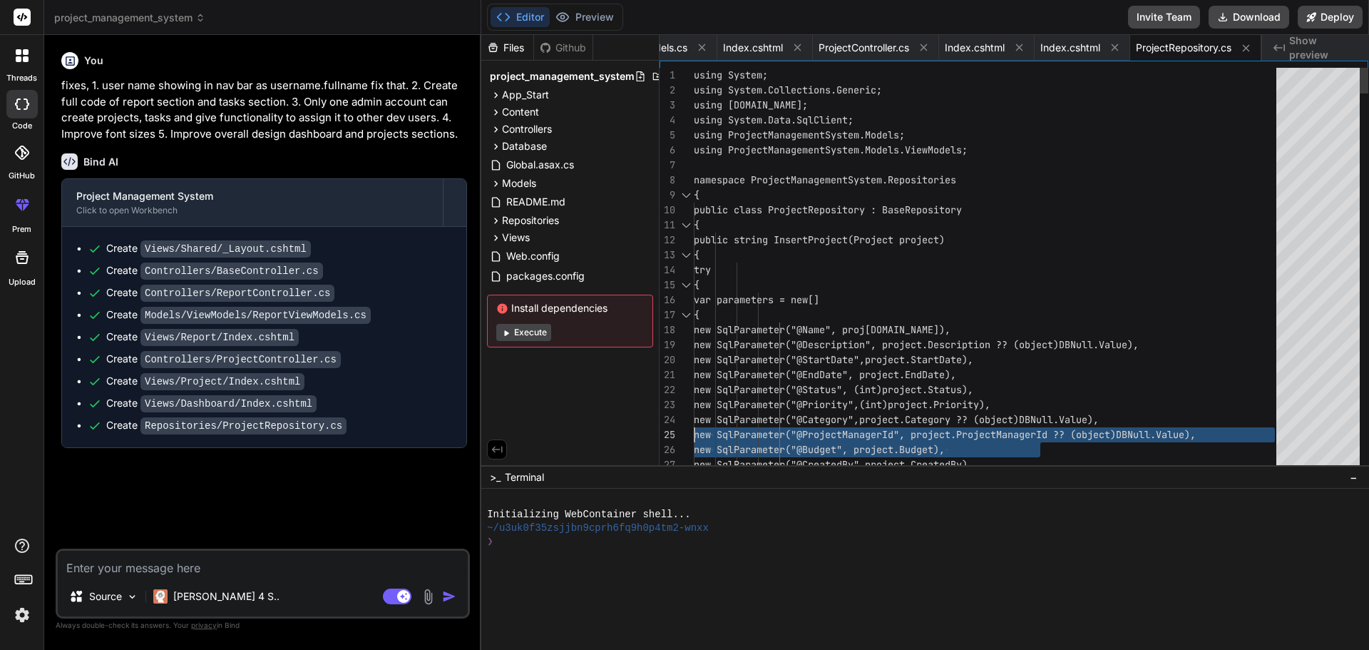
drag, startPoint x: 660, startPoint y: 436, endPoint x: 704, endPoint y: 421, distance: 46.2
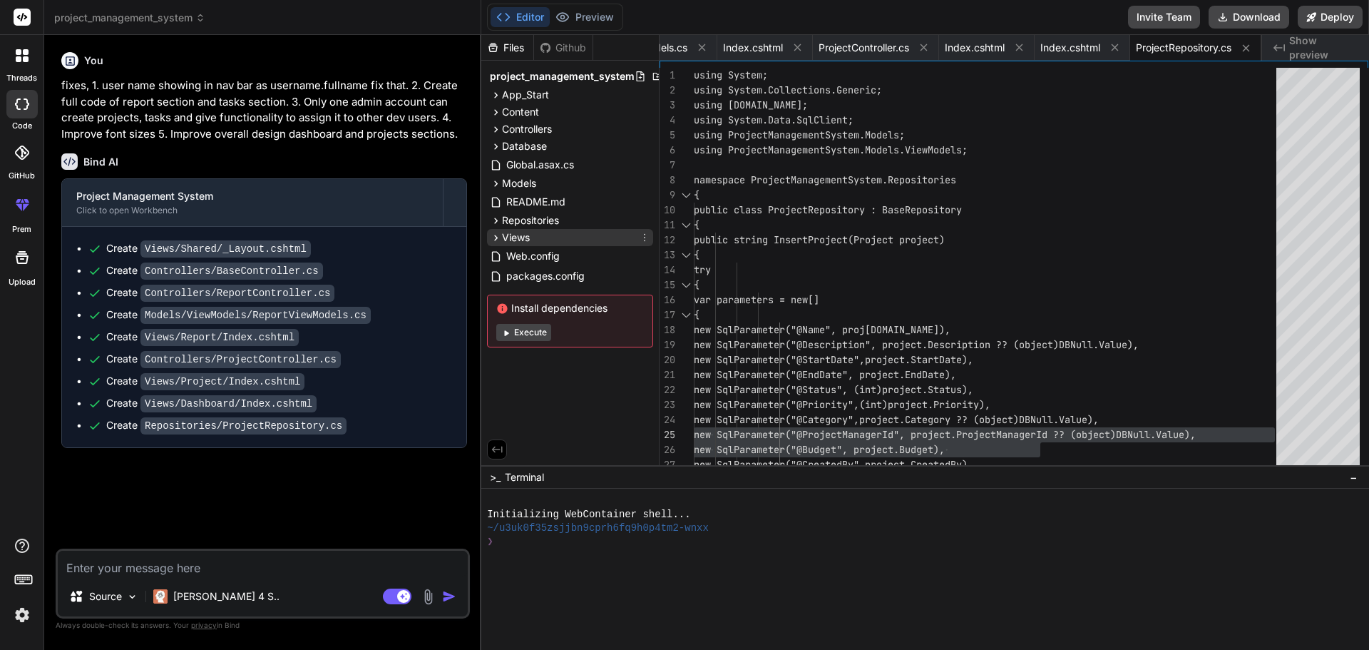
click at [490, 243] on icon at bounding box center [496, 238] width 12 height 12
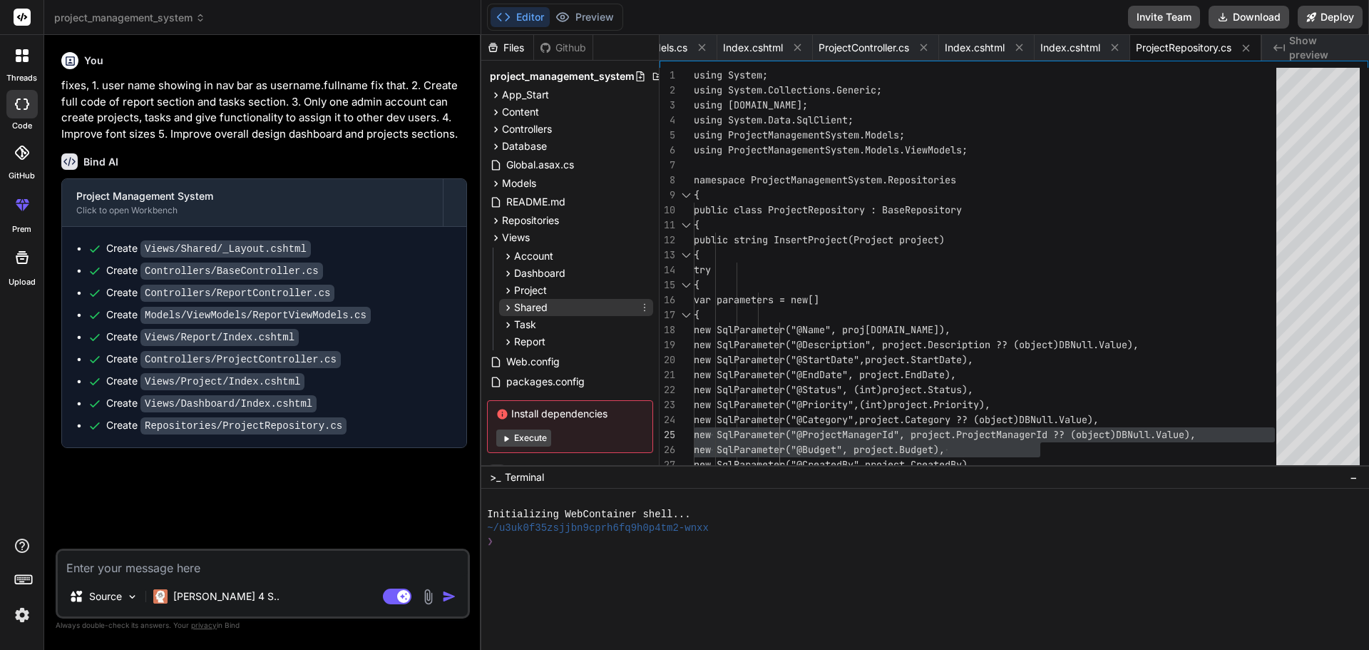
click at [508, 308] on icon at bounding box center [509, 307] width 4 height 6
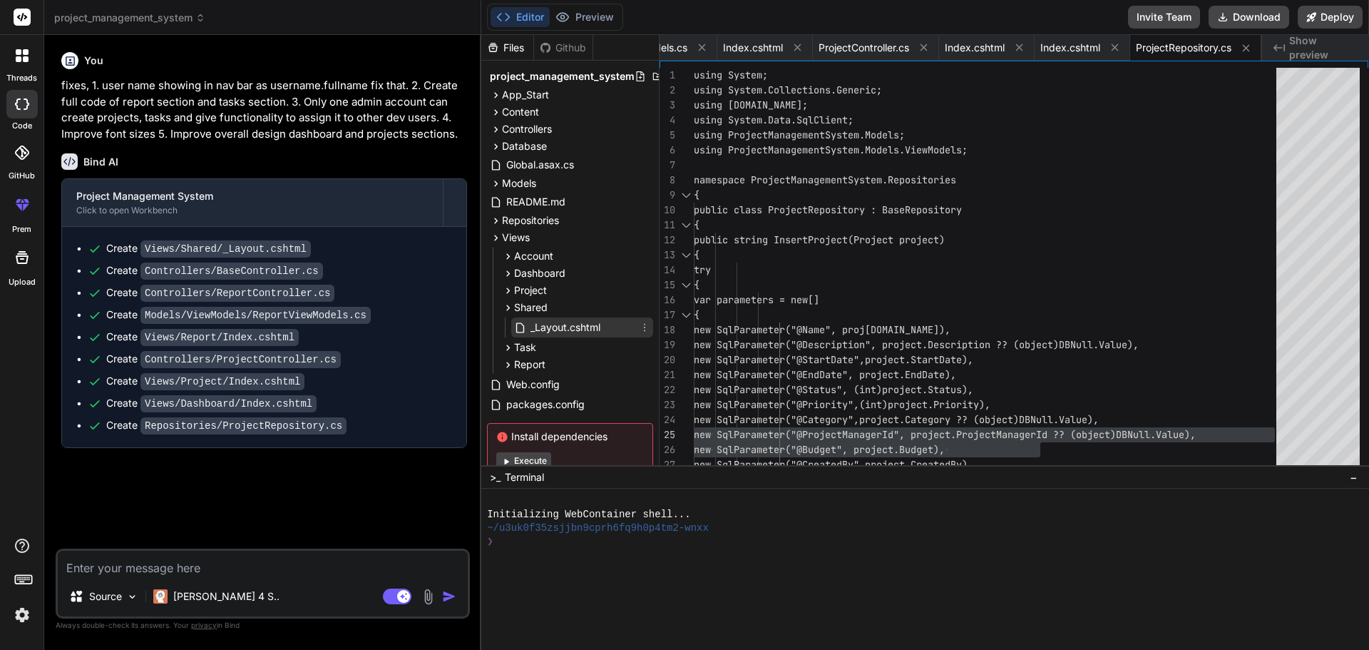
click at [598, 329] on span "_Layout.cshtml" at bounding box center [565, 327] width 73 height 17
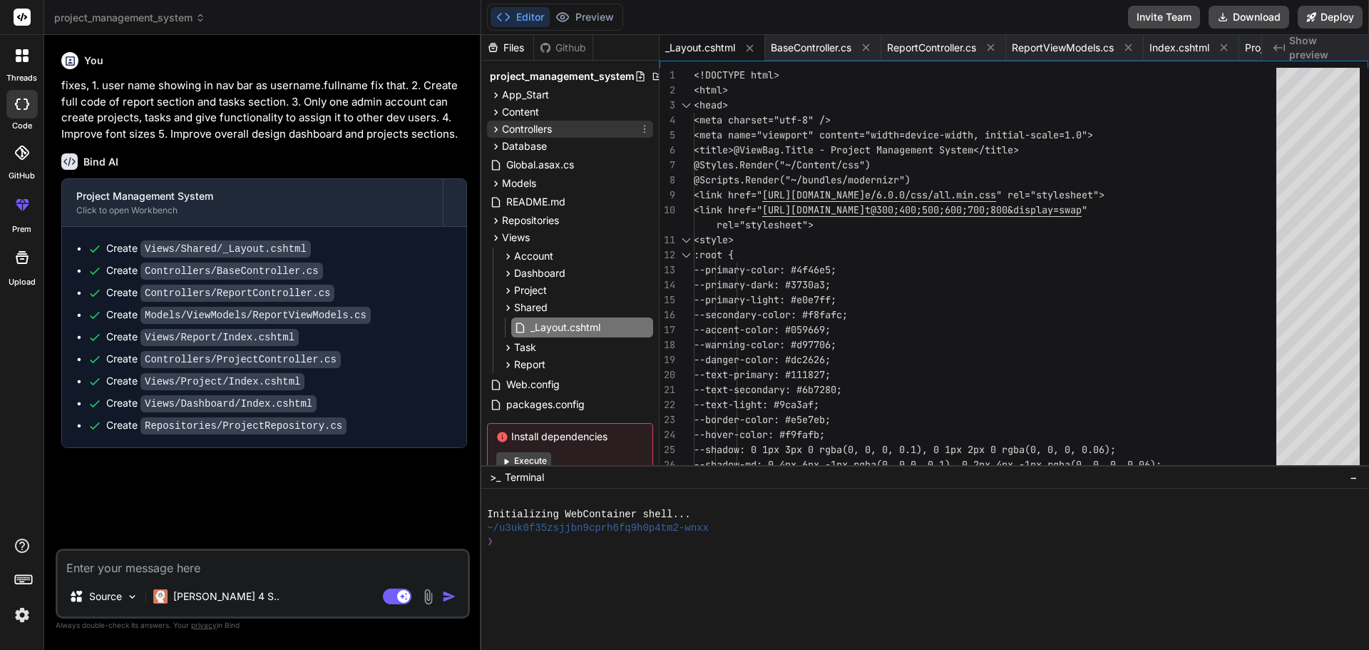
click at [497, 129] on icon at bounding box center [497, 129] width 4 height 6
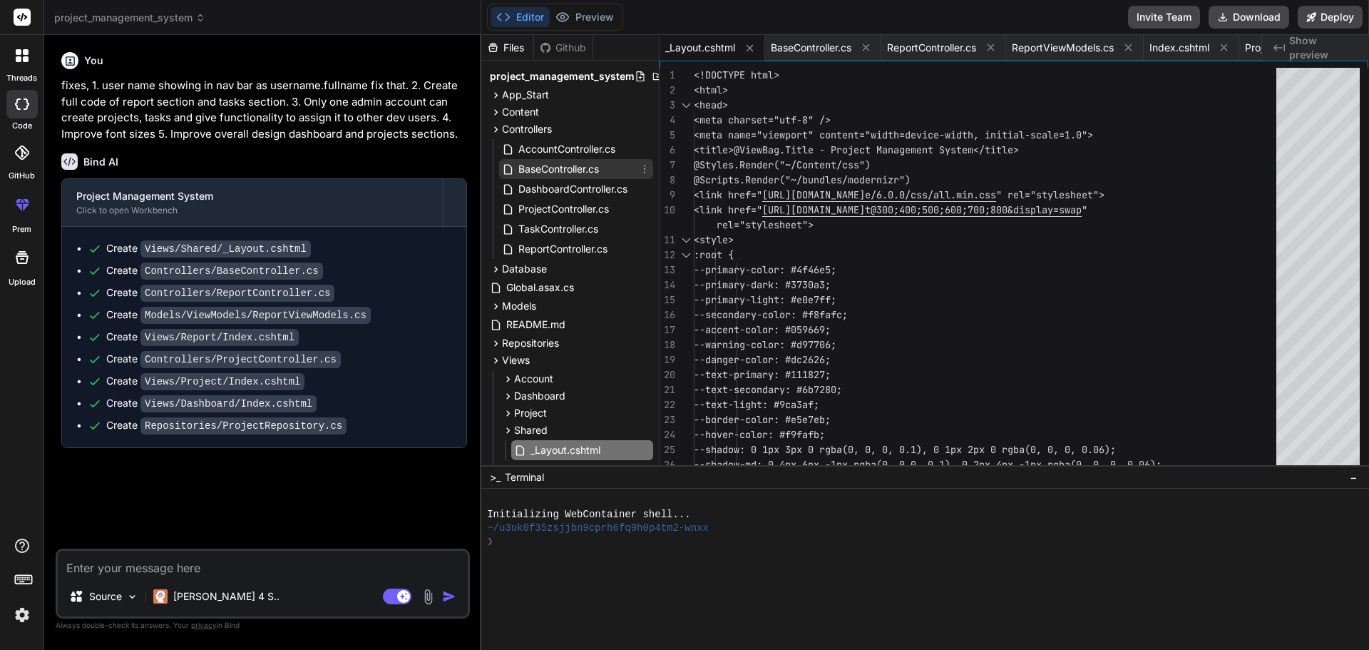
click at [552, 168] on span "BaseController.cs" at bounding box center [558, 168] width 83 height 17
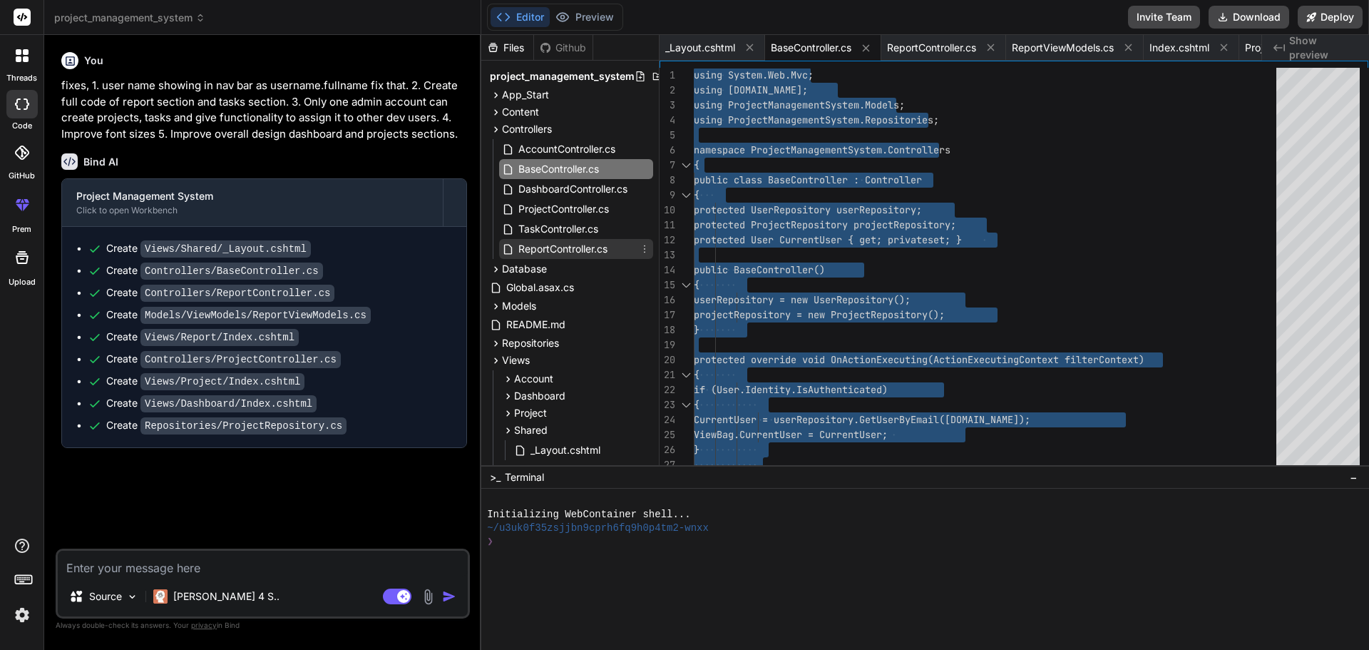
click at [573, 247] on span "ReportController.cs" at bounding box center [563, 248] width 92 height 17
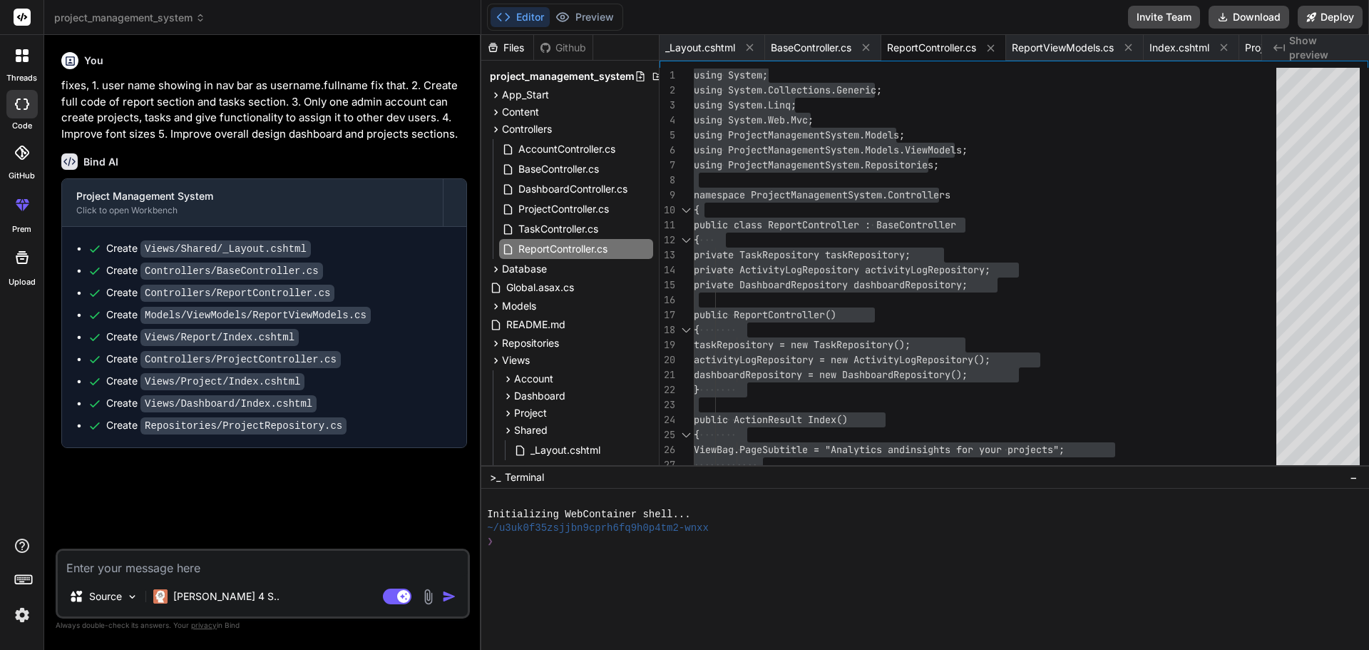
click at [287, 317] on code "Models/ViewModels/ReportViewModels.cs" at bounding box center [255, 315] width 230 height 17
click at [493, 126] on icon at bounding box center [496, 129] width 12 height 12
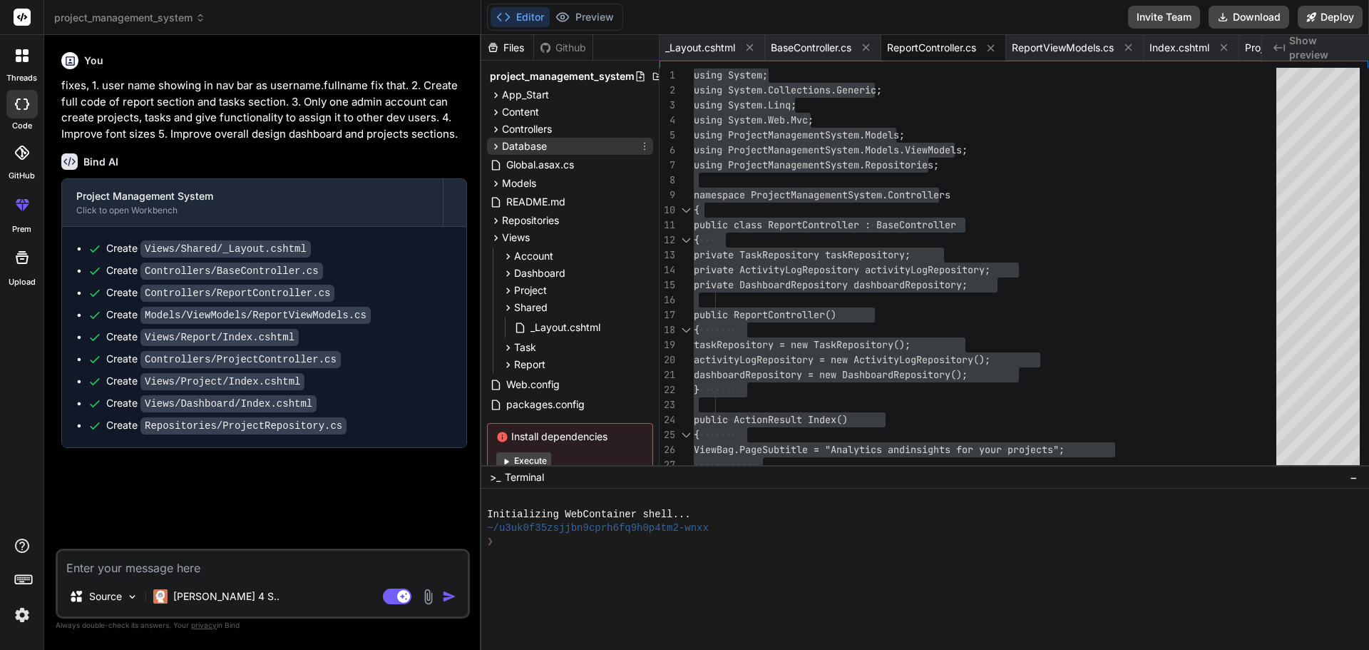
click at [497, 150] on icon at bounding box center [496, 146] width 12 height 12
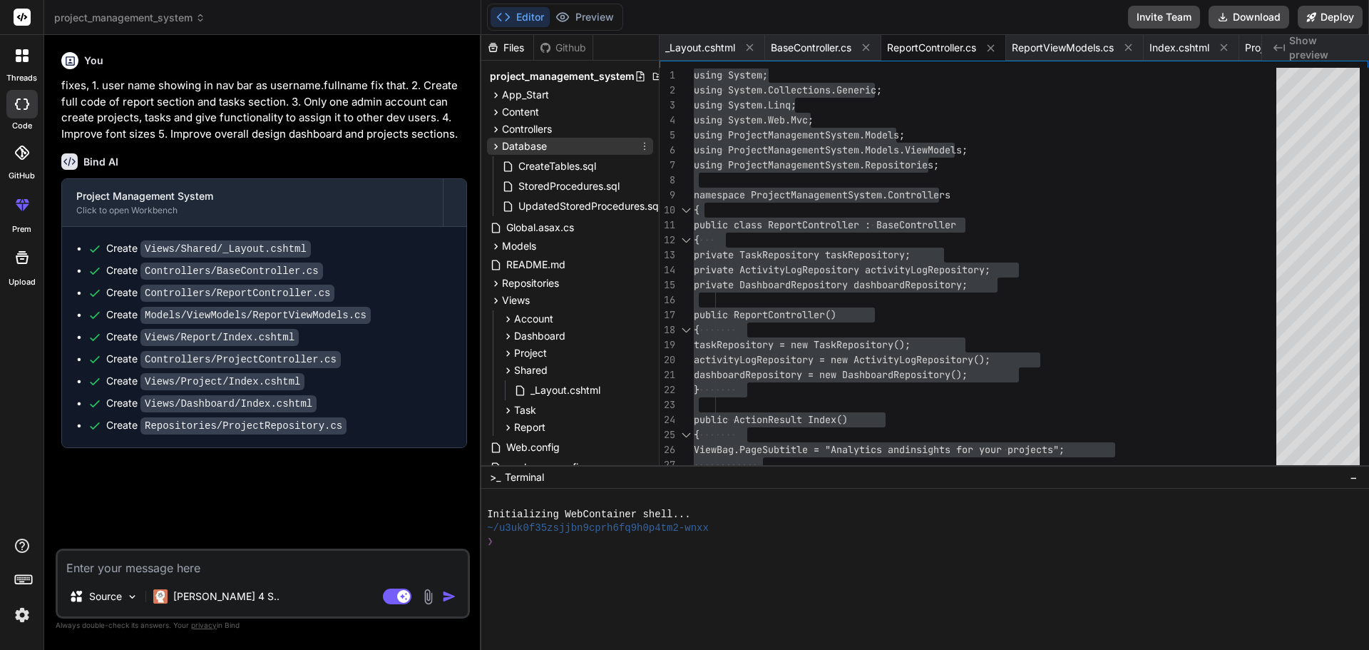
click at [496, 149] on icon at bounding box center [496, 146] width 12 height 12
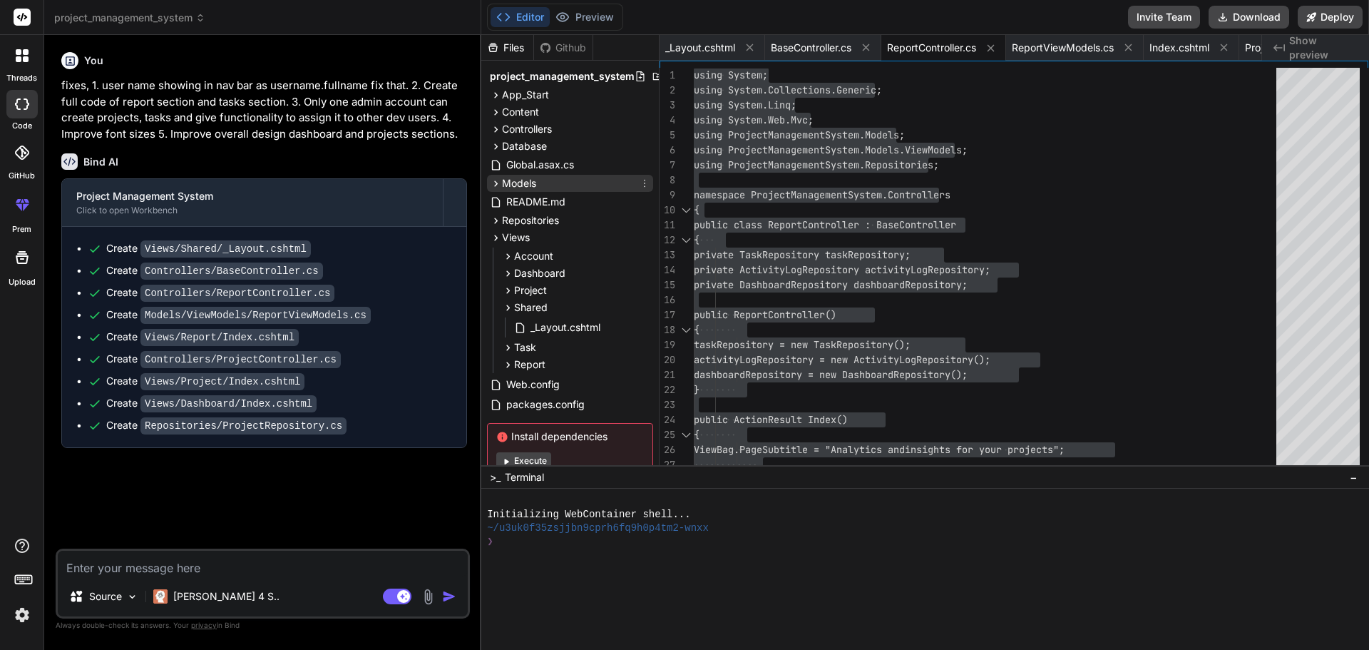
click at [496, 183] on icon at bounding box center [496, 184] width 12 height 12
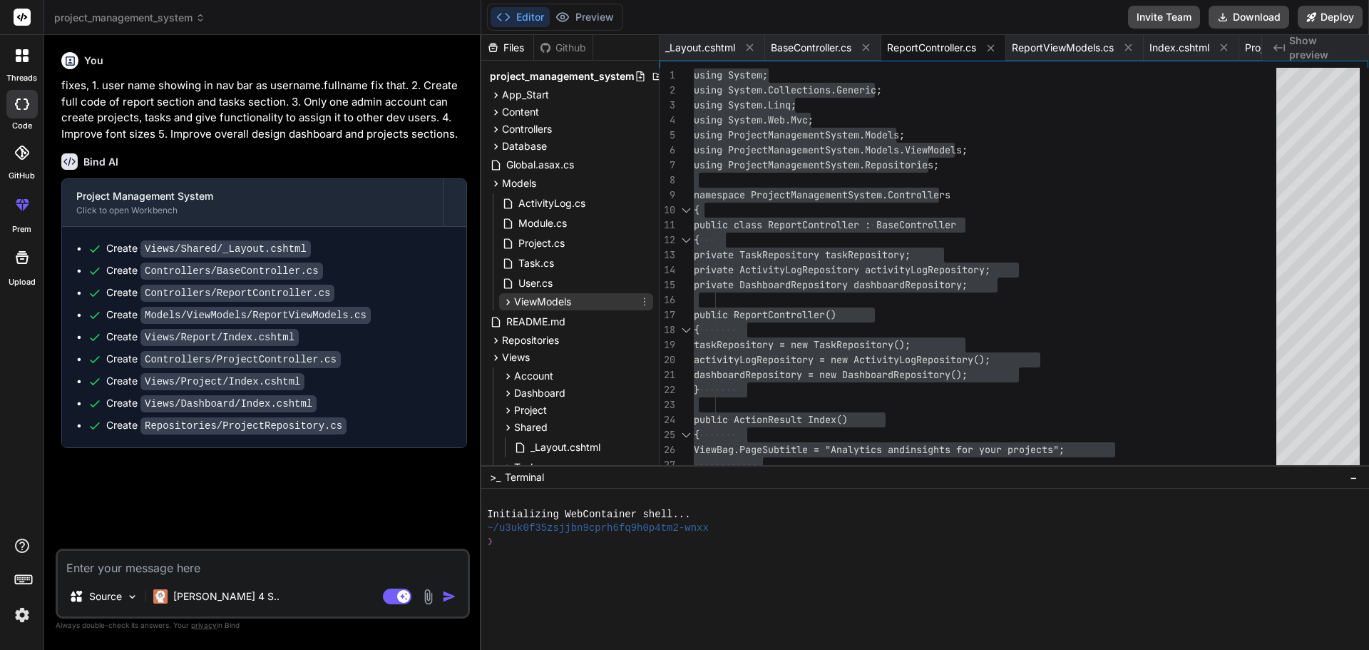
click at [509, 300] on icon at bounding box center [508, 302] width 12 height 12
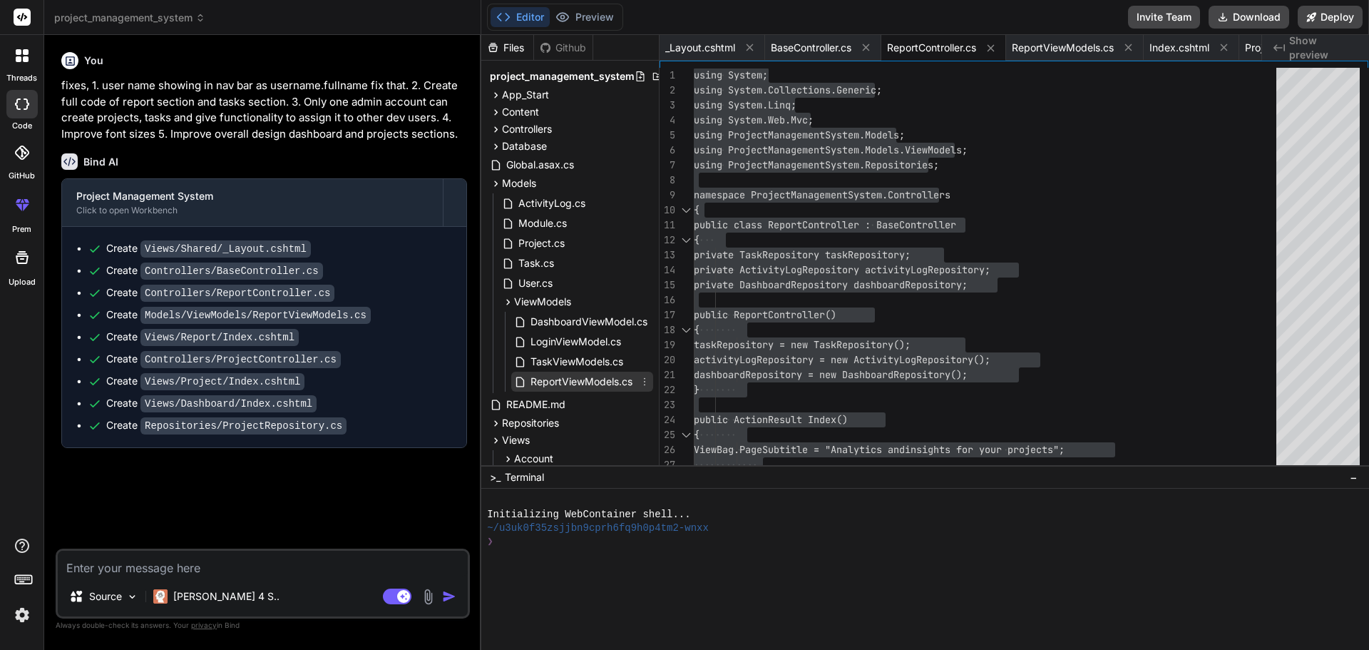
click at [607, 386] on span "ReportViewModels.cs" at bounding box center [581, 381] width 105 height 17
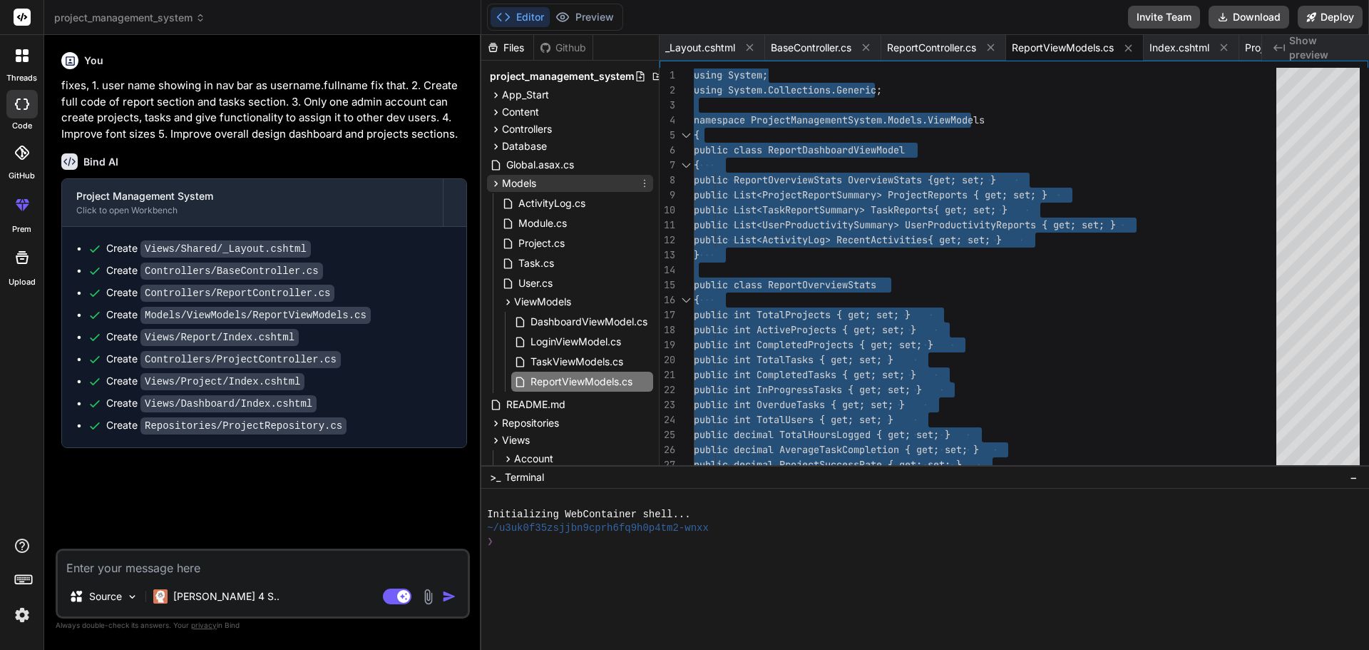
click at [495, 185] on icon at bounding box center [496, 184] width 12 height 12
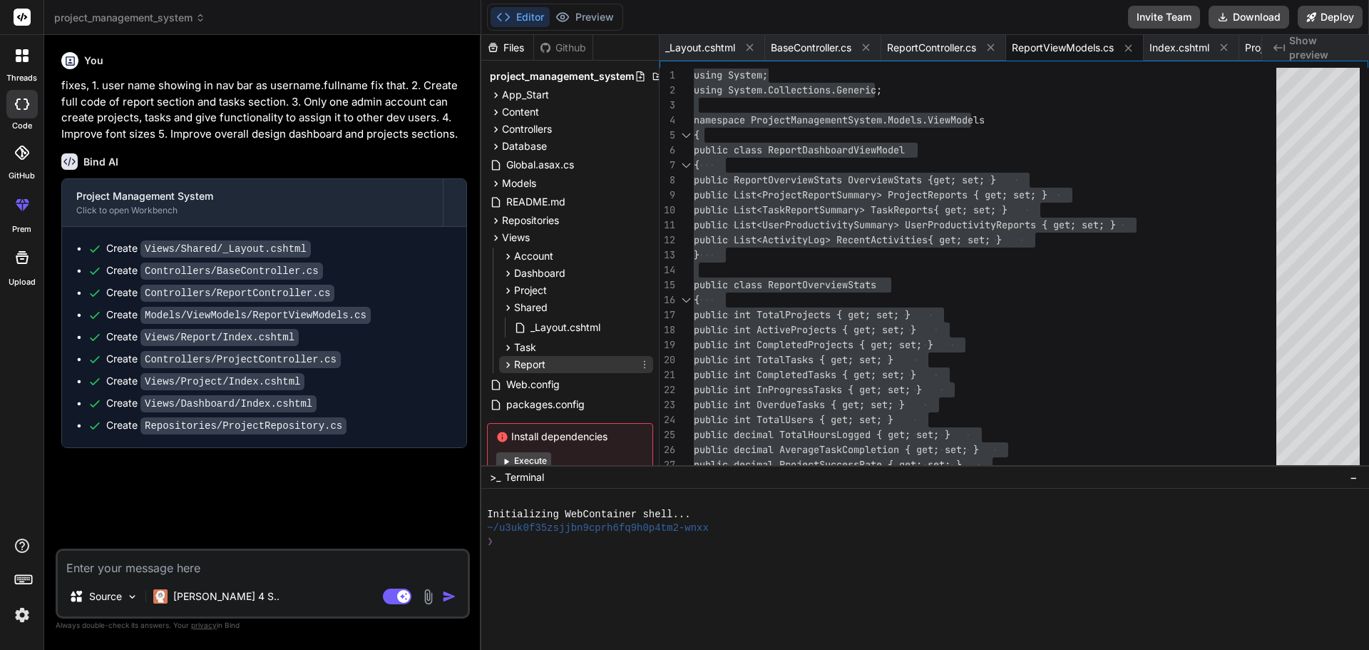
click at [505, 365] on icon at bounding box center [508, 365] width 12 height 12
click at [561, 383] on span "Index.cshtml" at bounding box center [560, 384] width 63 height 17
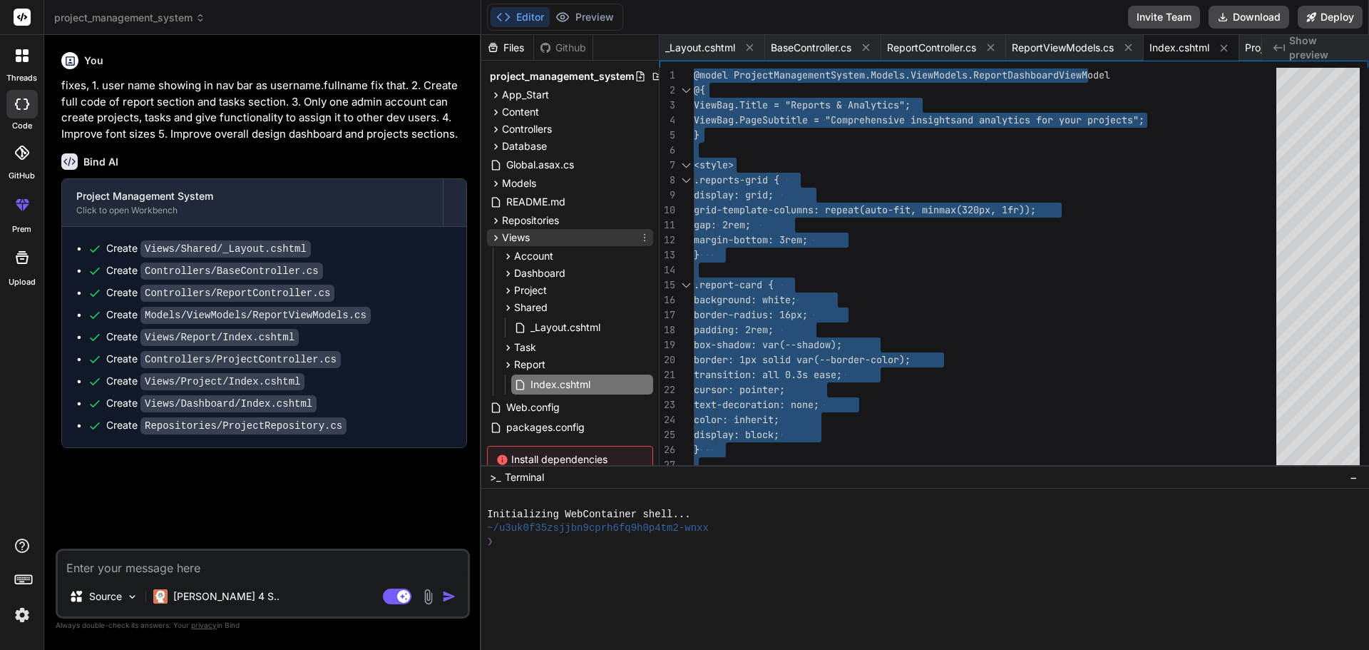
click at [499, 239] on icon at bounding box center [496, 238] width 12 height 12
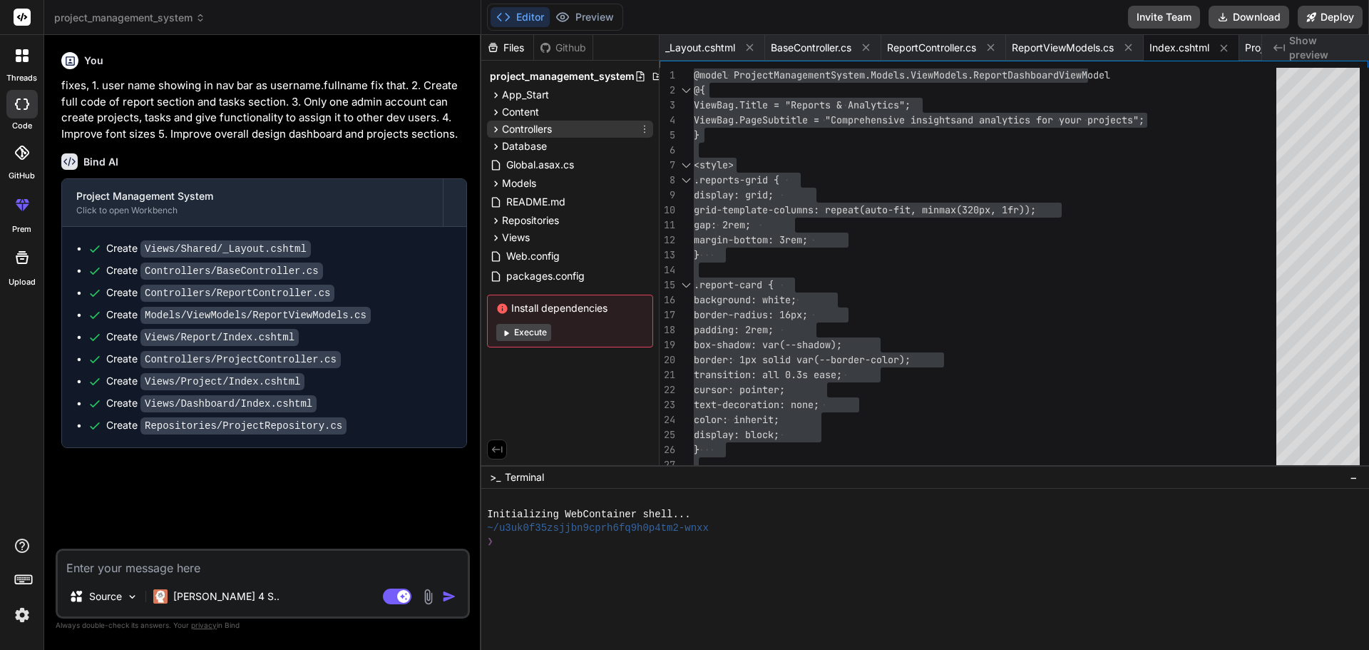
click at [498, 130] on icon at bounding box center [496, 129] width 12 height 12
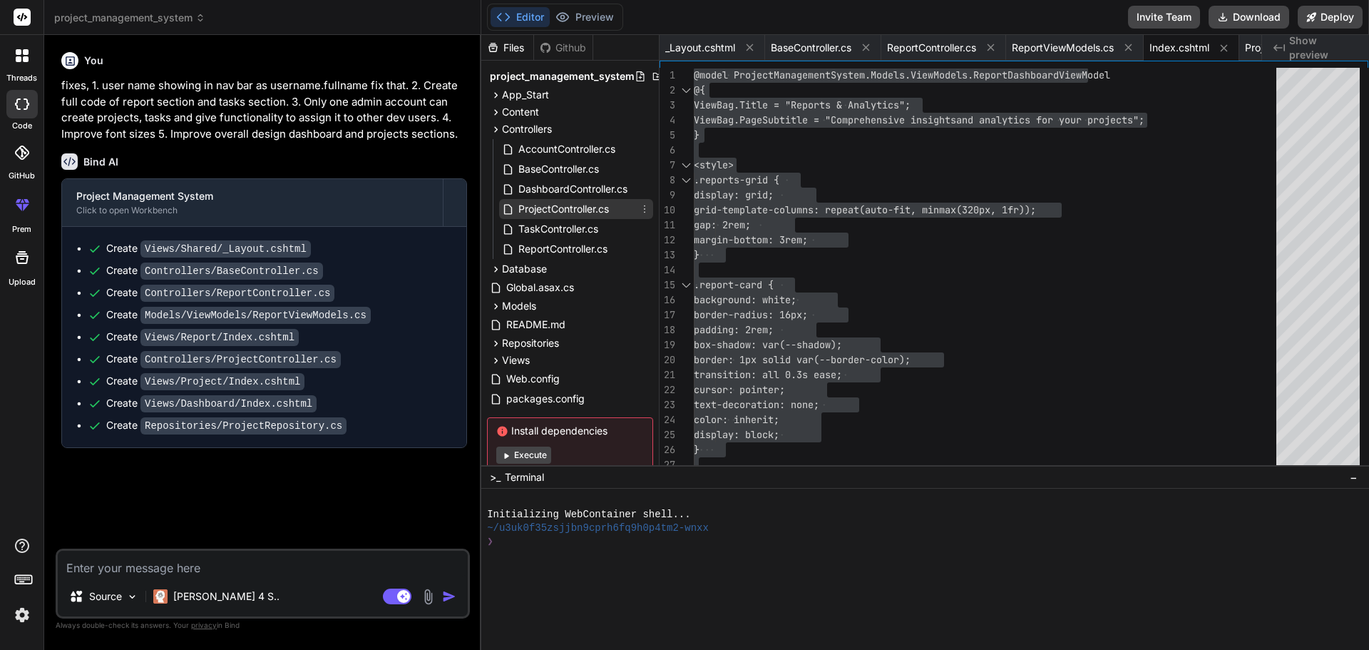
click at [576, 205] on span "ProjectController.cs" at bounding box center [563, 208] width 93 height 17
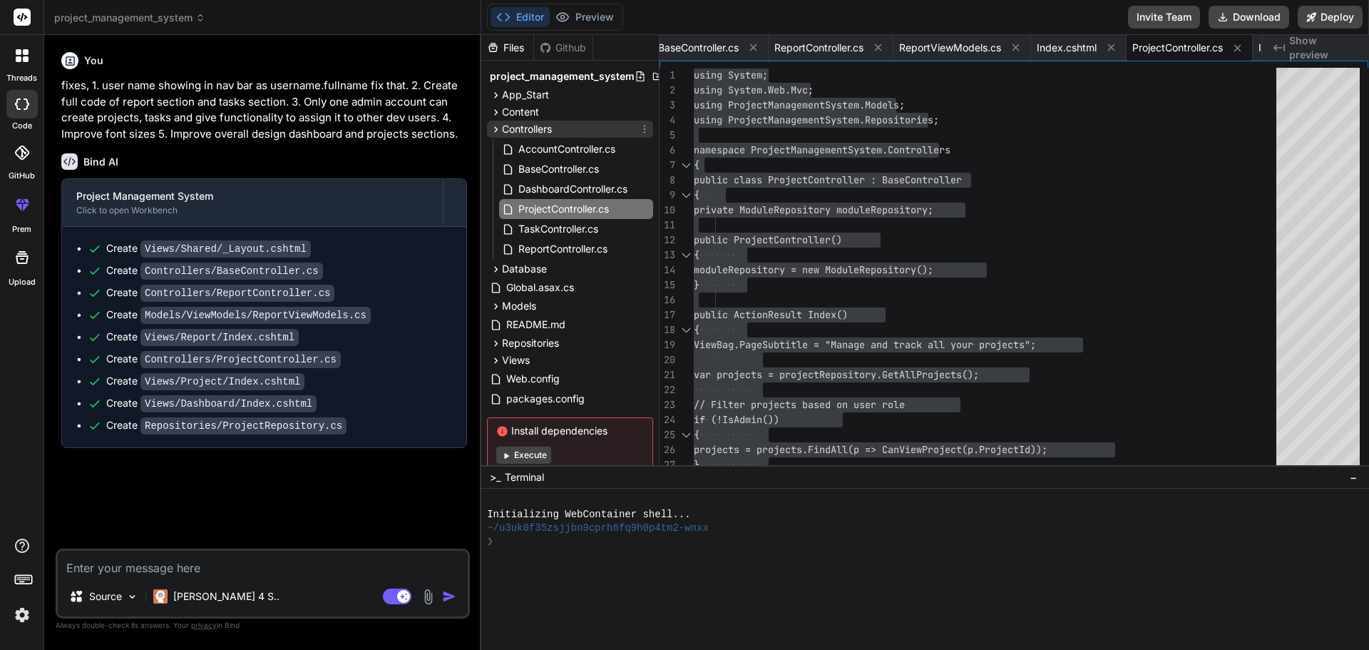
click at [496, 126] on icon at bounding box center [496, 129] width 12 height 12
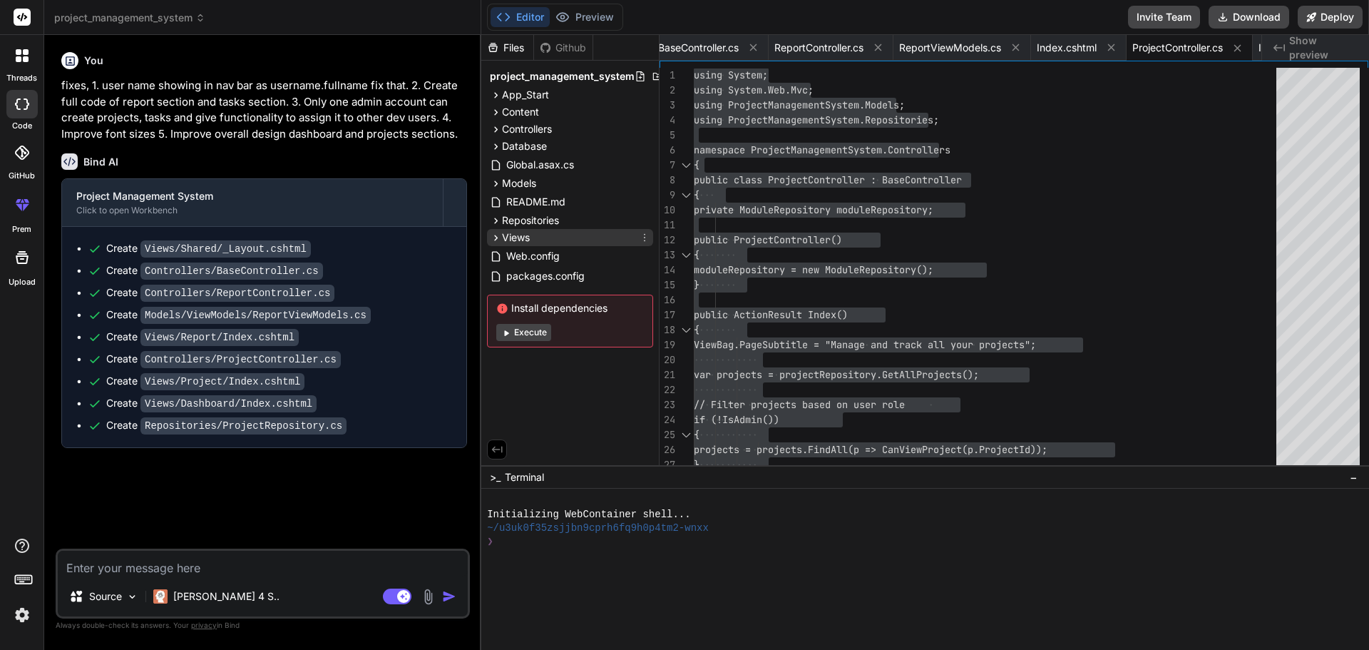
click at [496, 232] on icon at bounding box center [496, 238] width 12 height 12
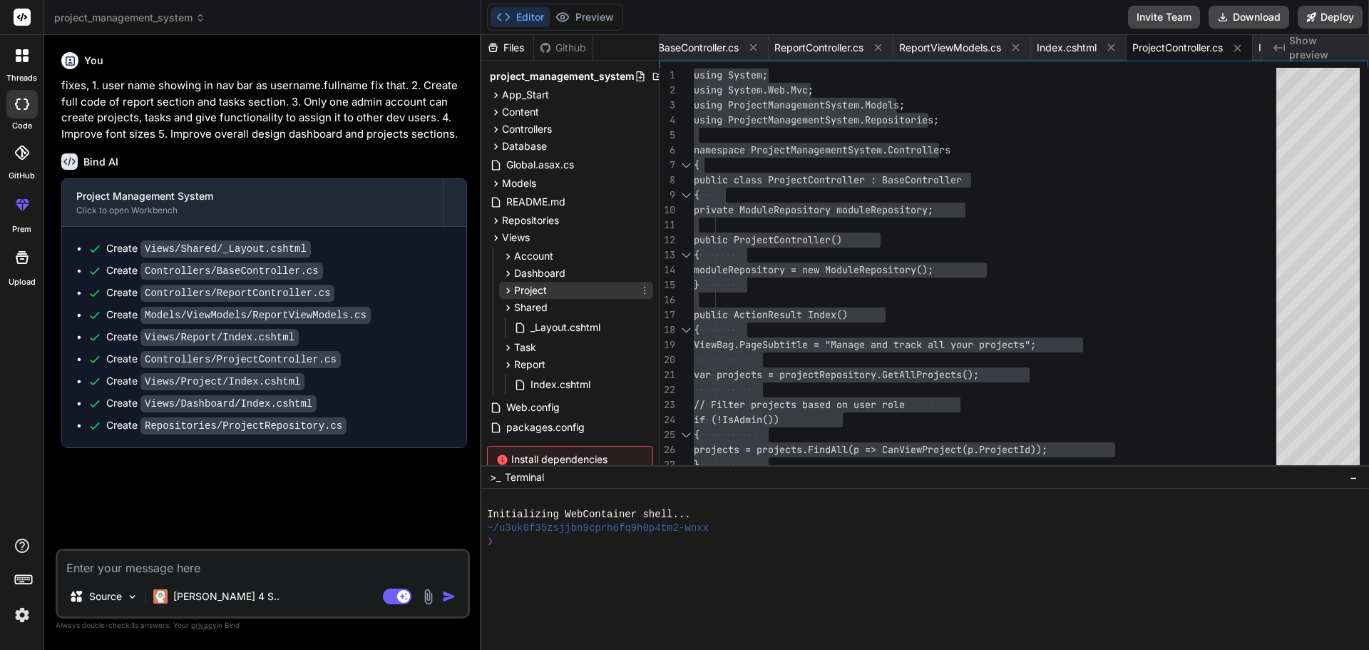
click at [509, 288] on icon at bounding box center [508, 290] width 12 height 12
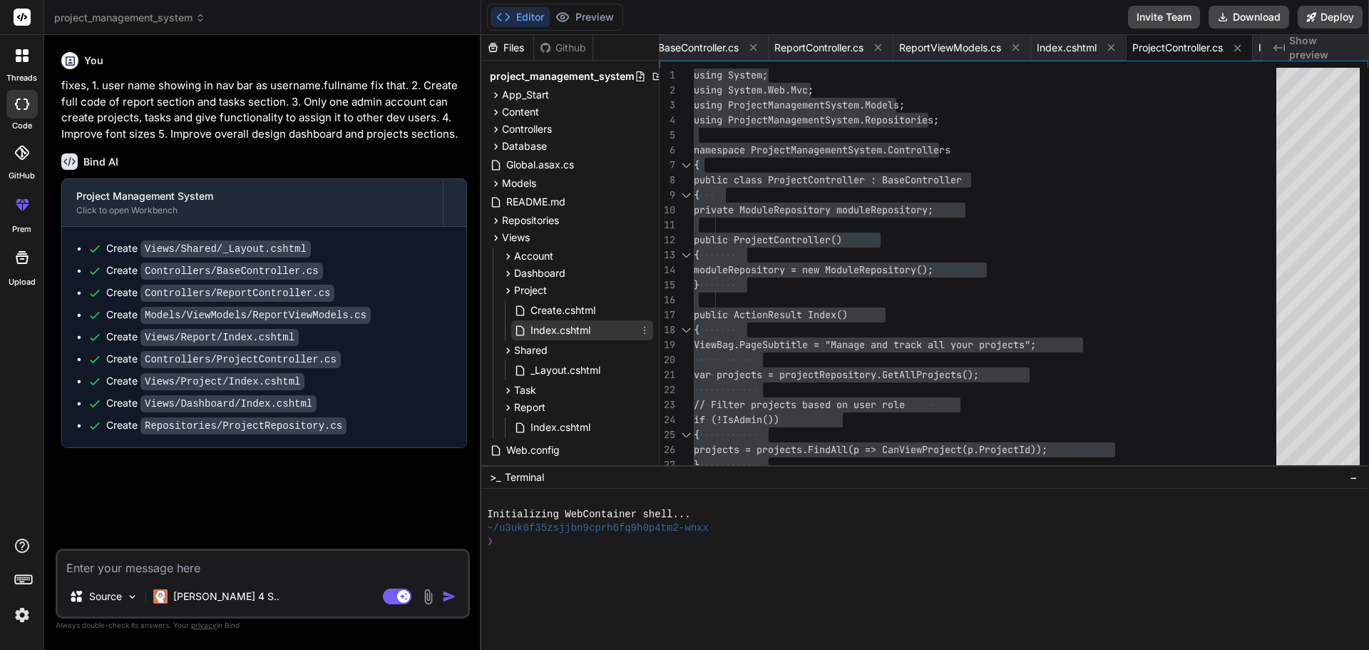
click at [554, 327] on span "Index.cshtml" at bounding box center [560, 330] width 63 height 17
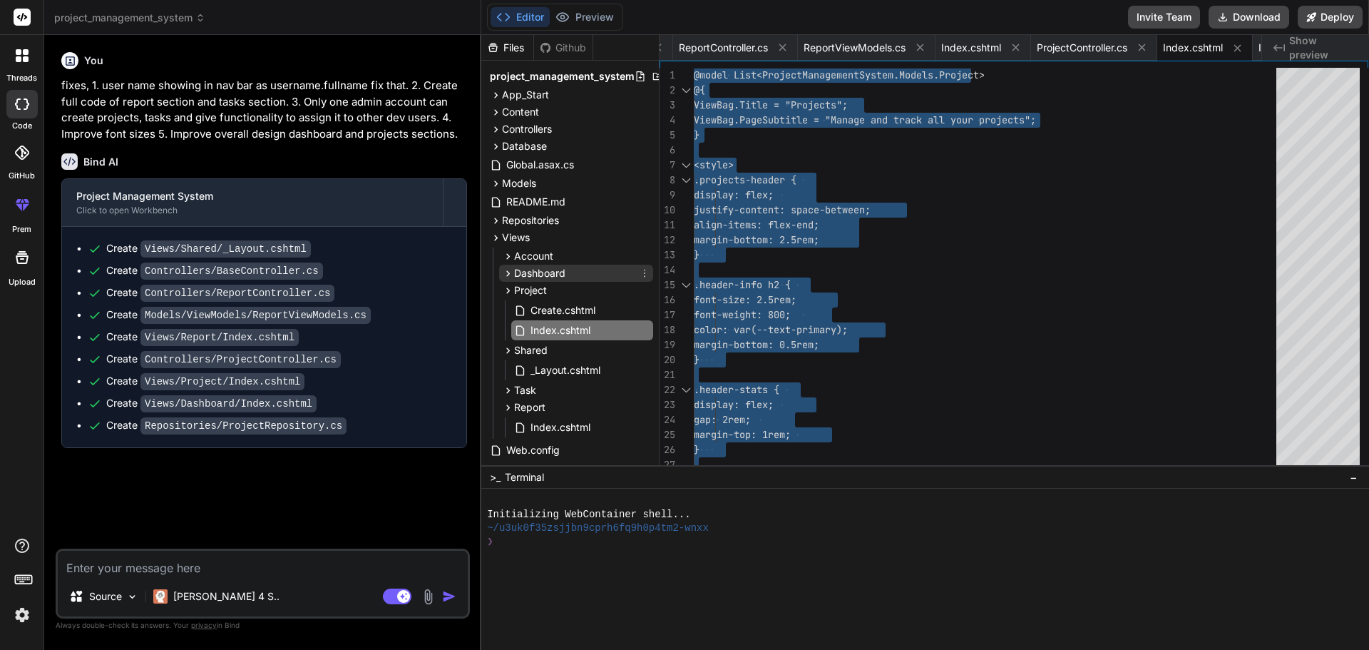
click at [512, 277] on icon at bounding box center [508, 273] width 12 height 12
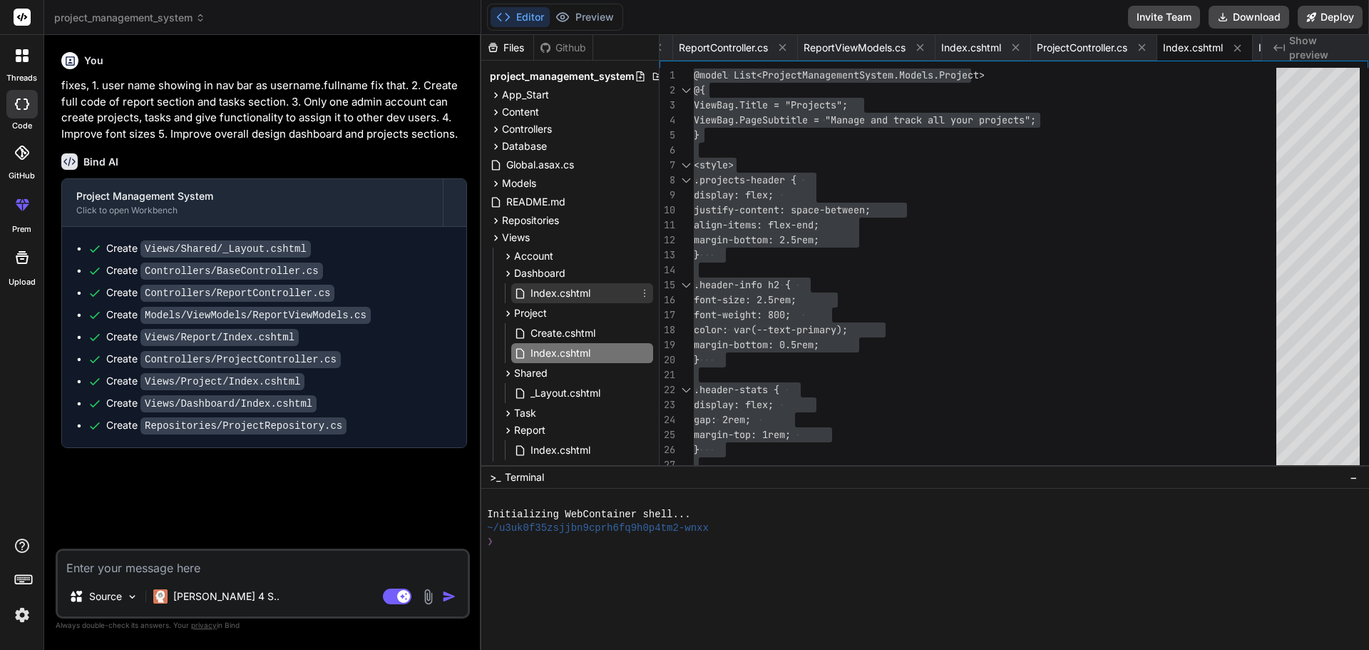
click at [582, 295] on span "Index.cshtml" at bounding box center [560, 292] width 63 height 17
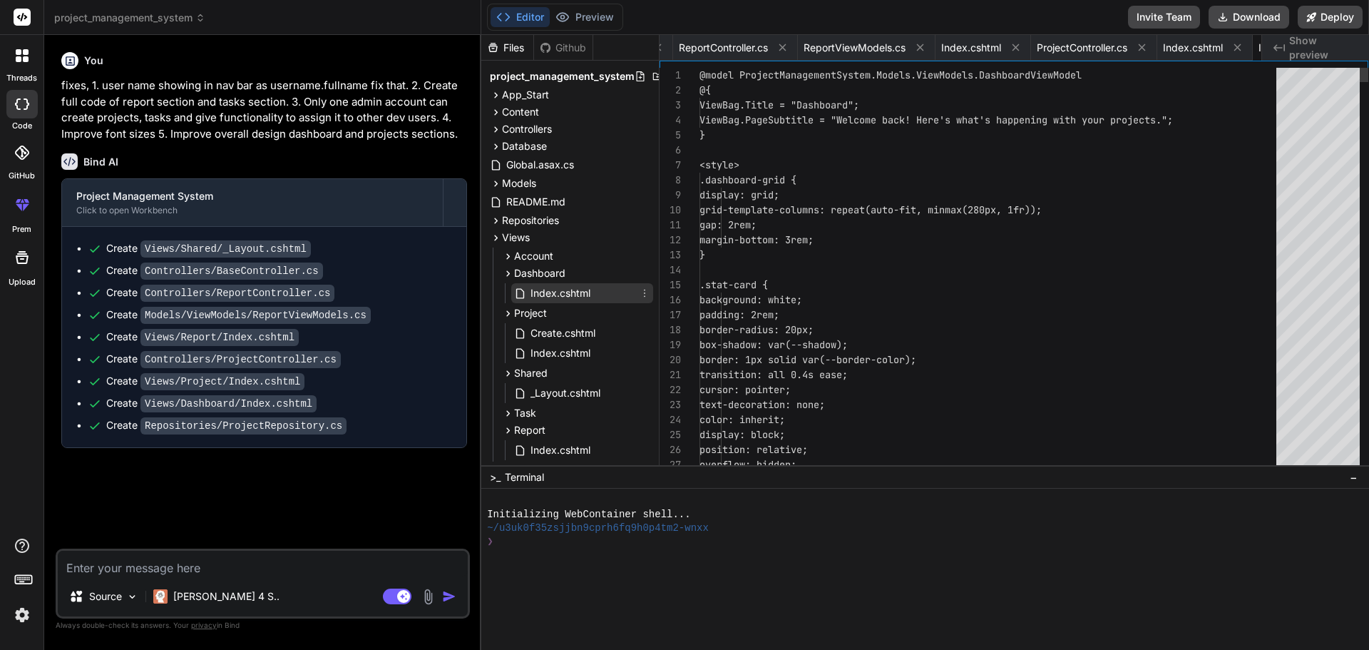
scroll to position [0, 304]
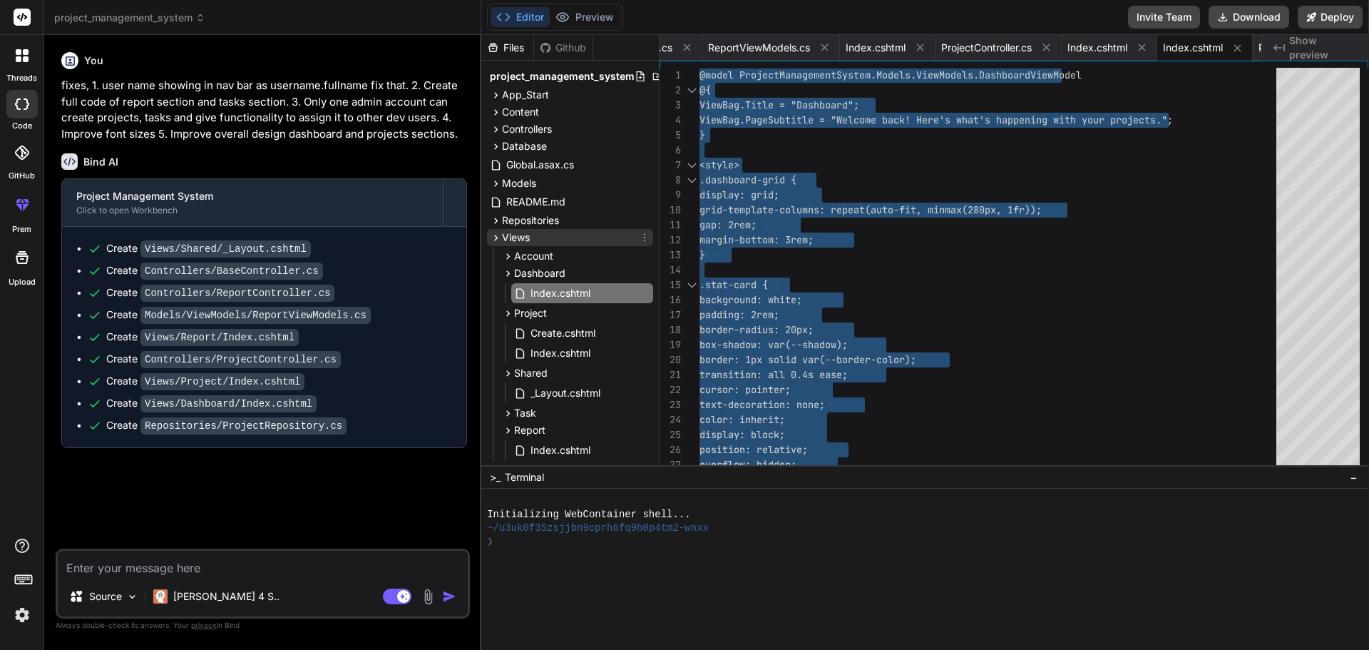
click at [497, 235] on icon at bounding box center [496, 238] width 12 height 12
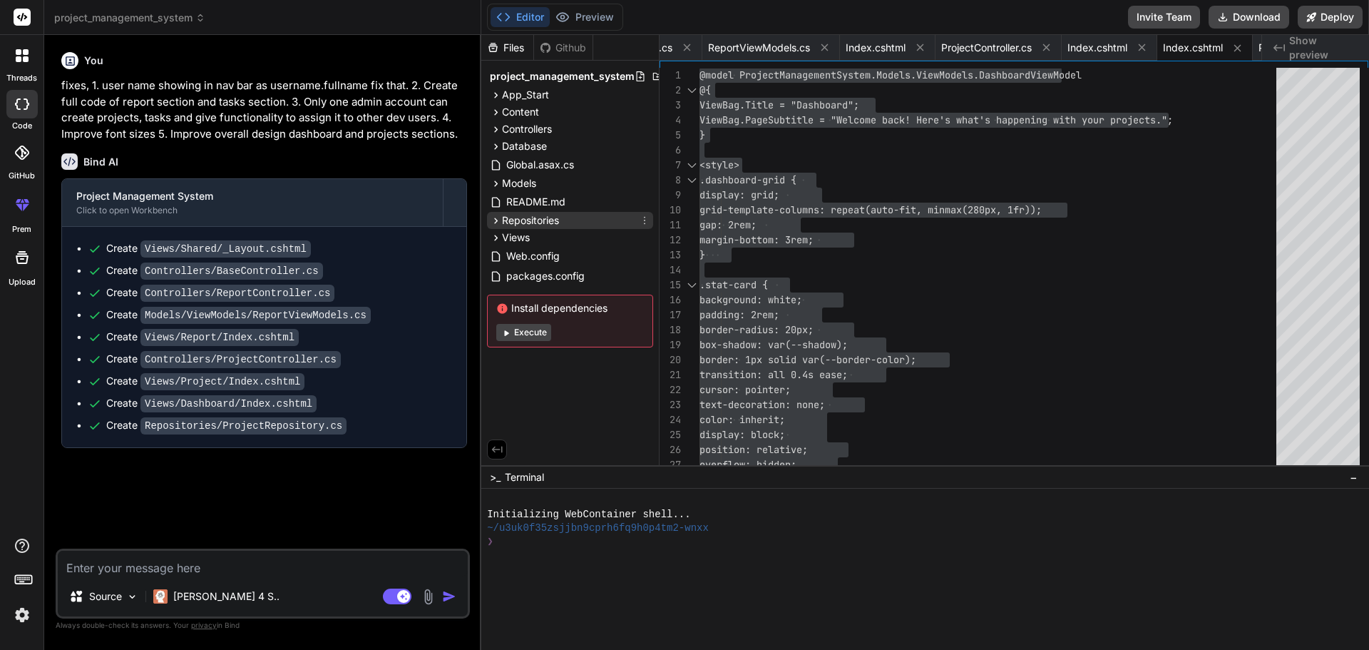
click at [492, 221] on icon at bounding box center [496, 221] width 12 height 12
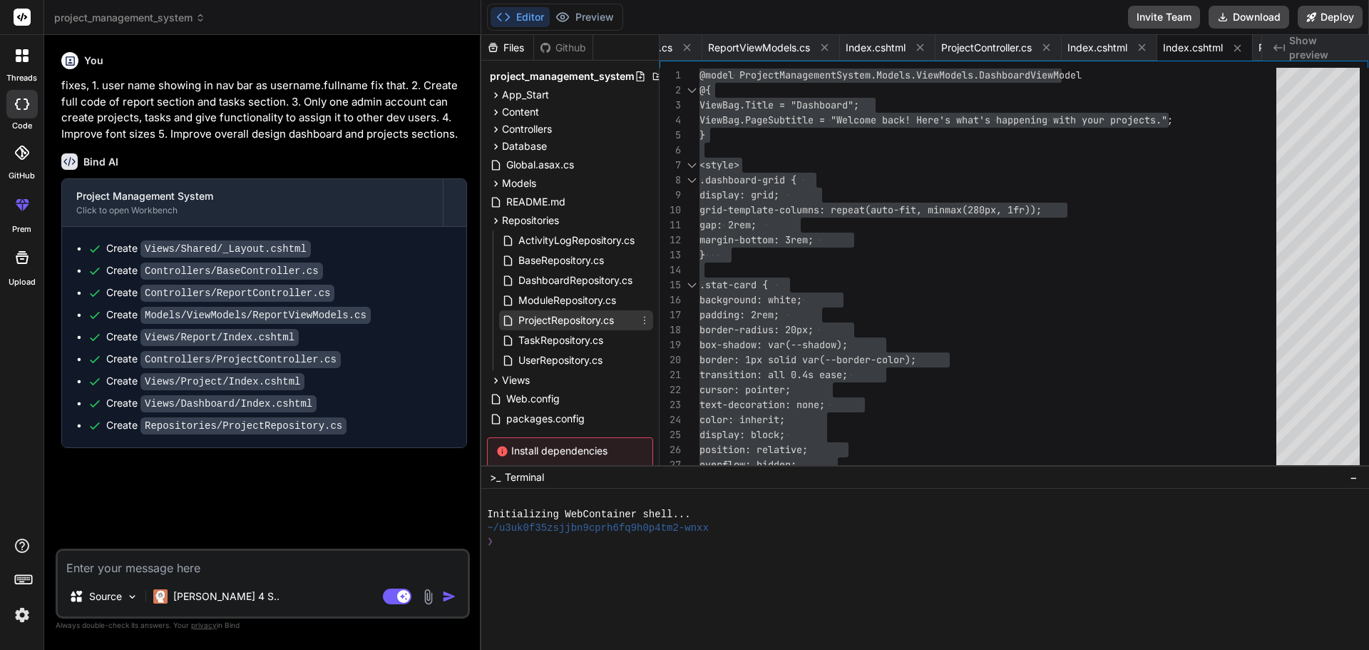
click at [568, 320] on span "ProjectRepository.cs" at bounding box center [566, 320] width 98 height 17
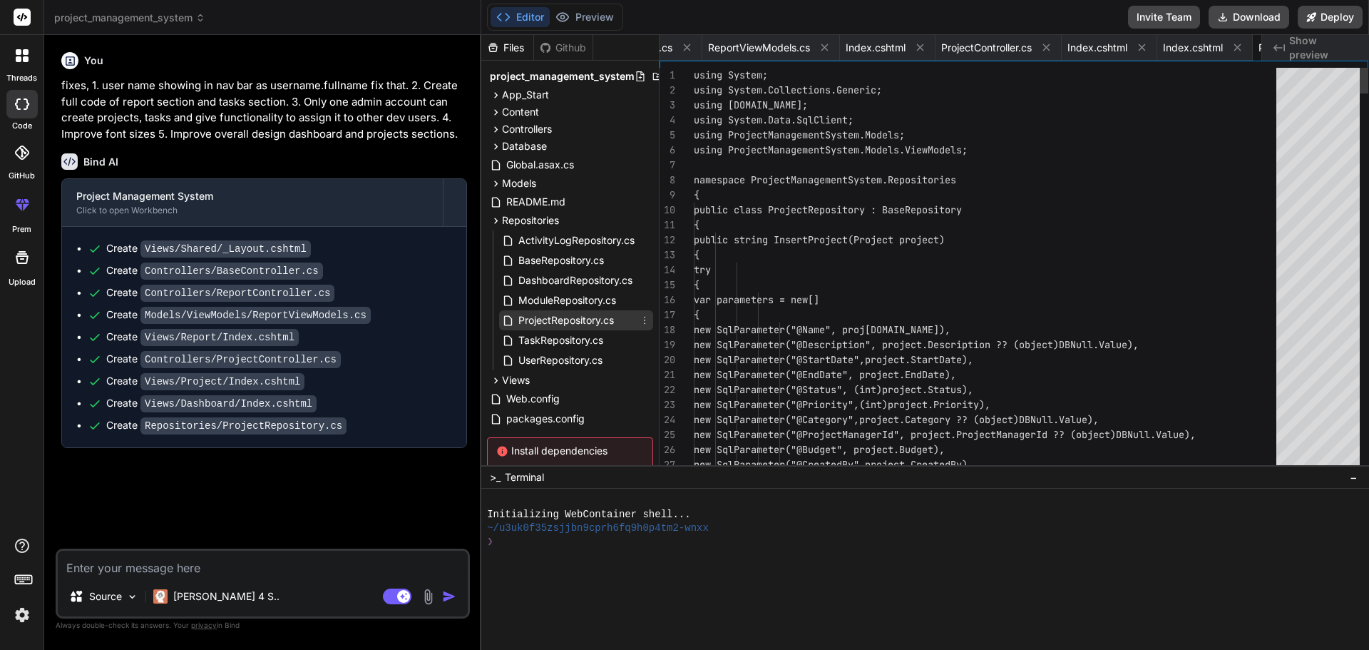
scroll to position [0, 436]
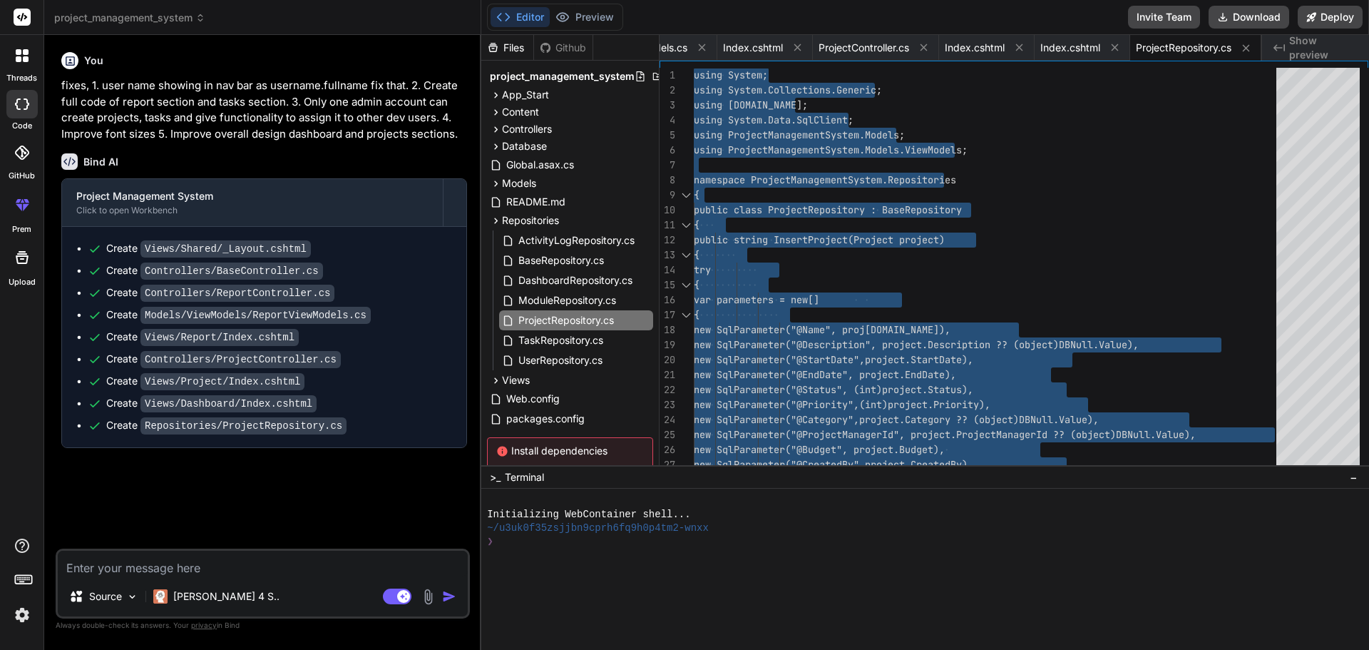
click at [325, 568] on textarea at bounding box center [263, 563] width 410 height 26
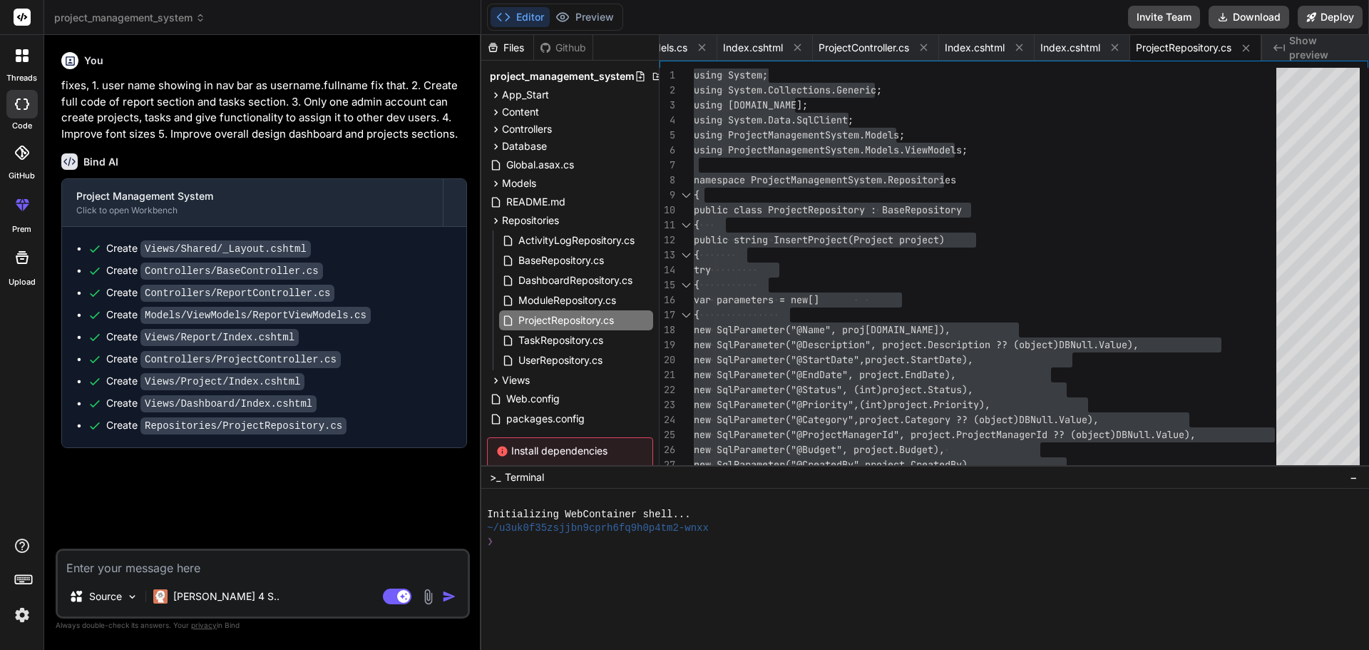
paste textarea "using System; using System.Collections.Generic; using System.Linq; using System…"
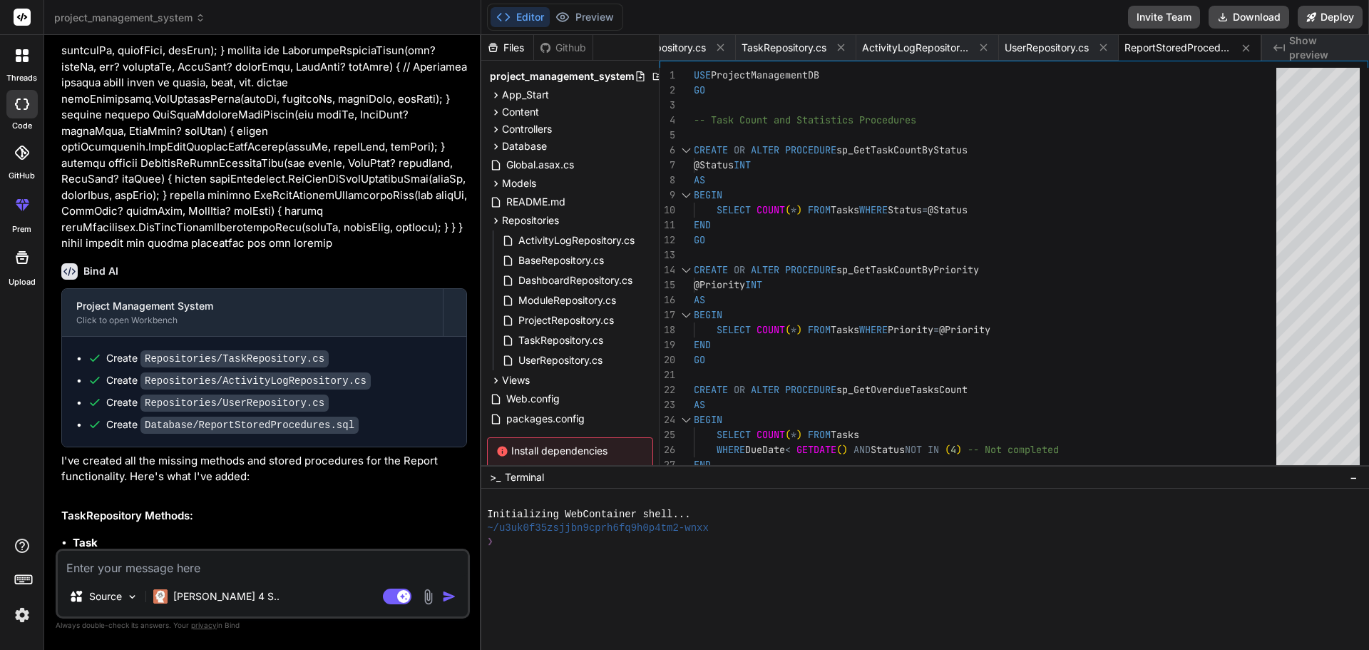
scroll to position [4037, 0]
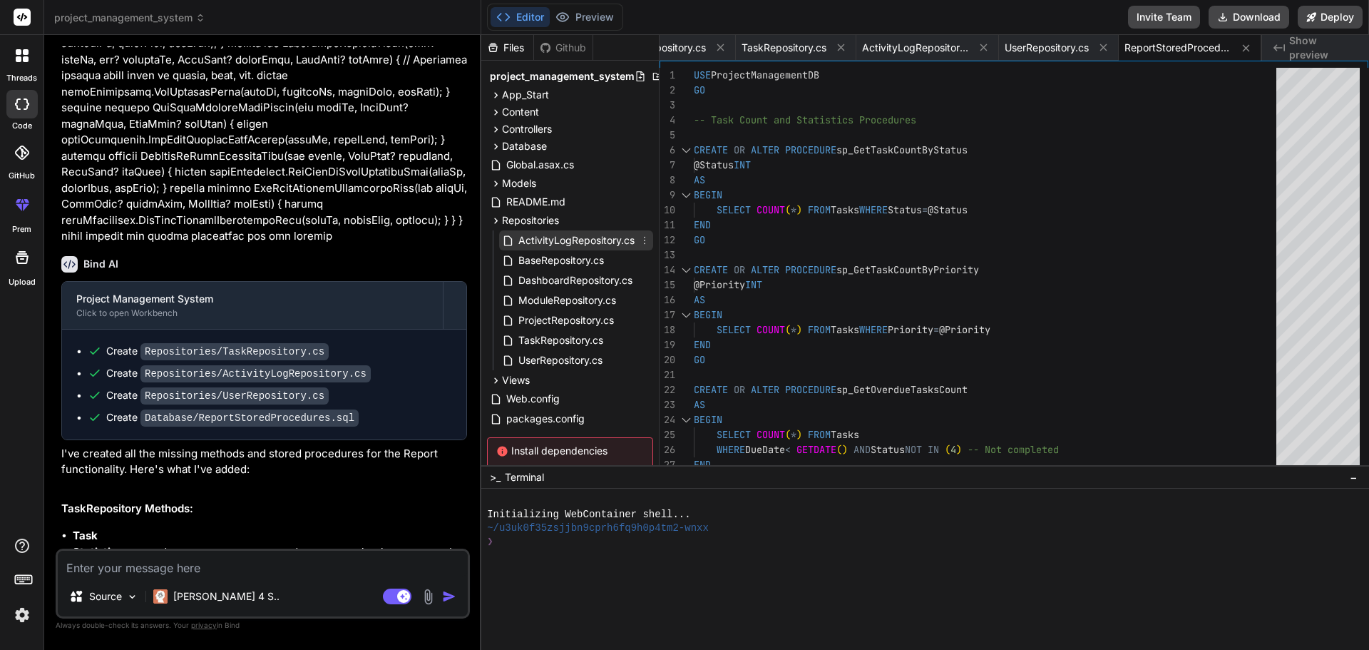
click at [586, 236] on span "ActivityLogRepository.cs" at bounding box center [576, 240] width 119 height 17
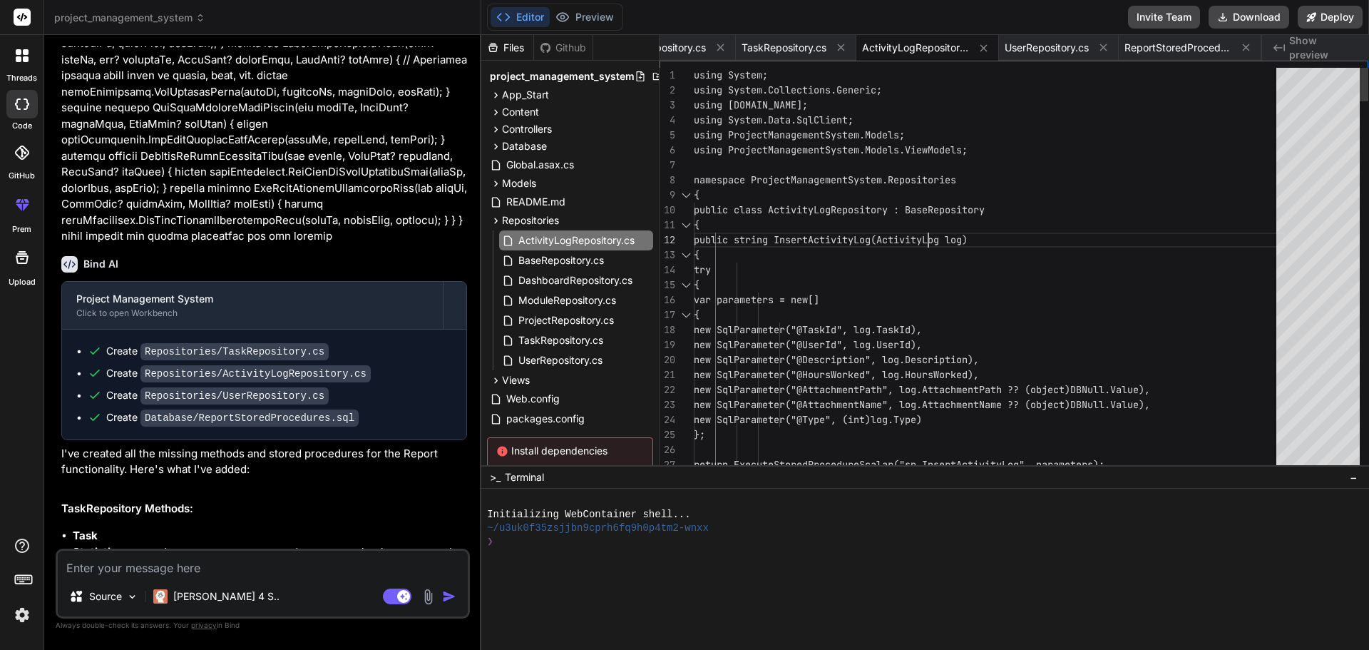
scroll to position [0, 0]
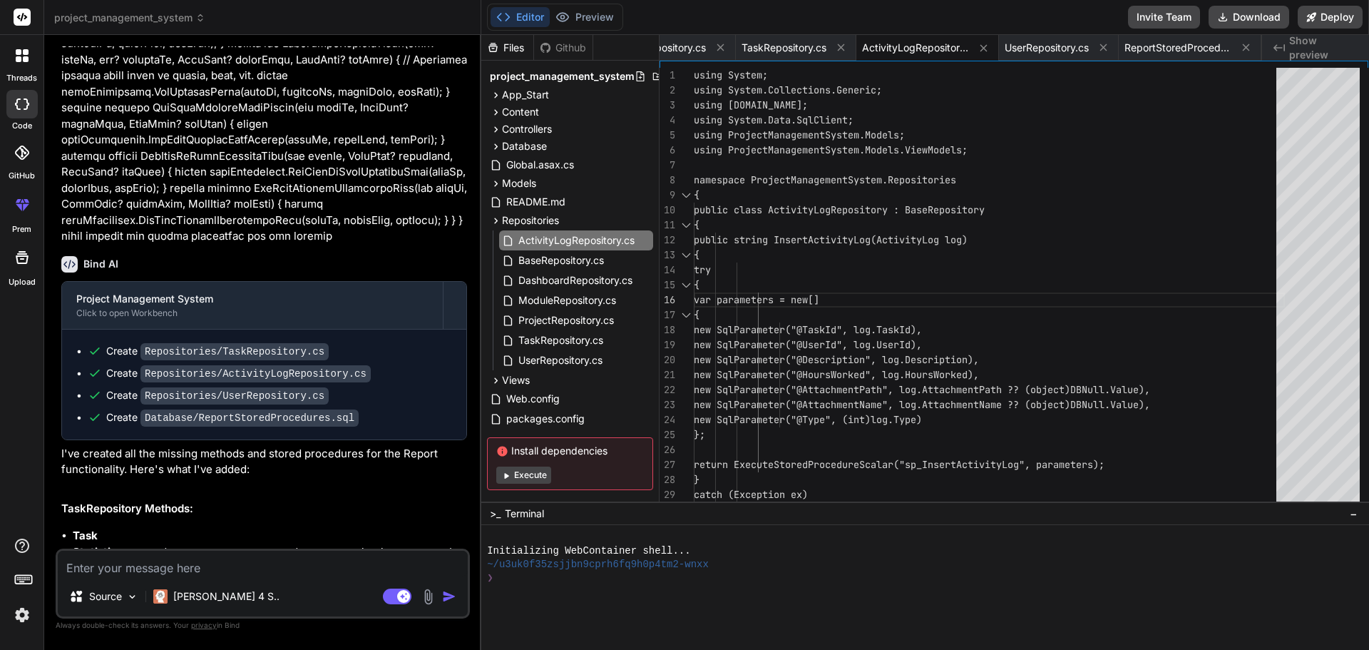
drag, startPoint x: 859, startPoint y: 466, endPoint x: 891, endPoint y: 501, distance: 48.0
click at [590, 344] on span "TaskRepository.cs" at bounding box center [561, 340] width 88 height 17
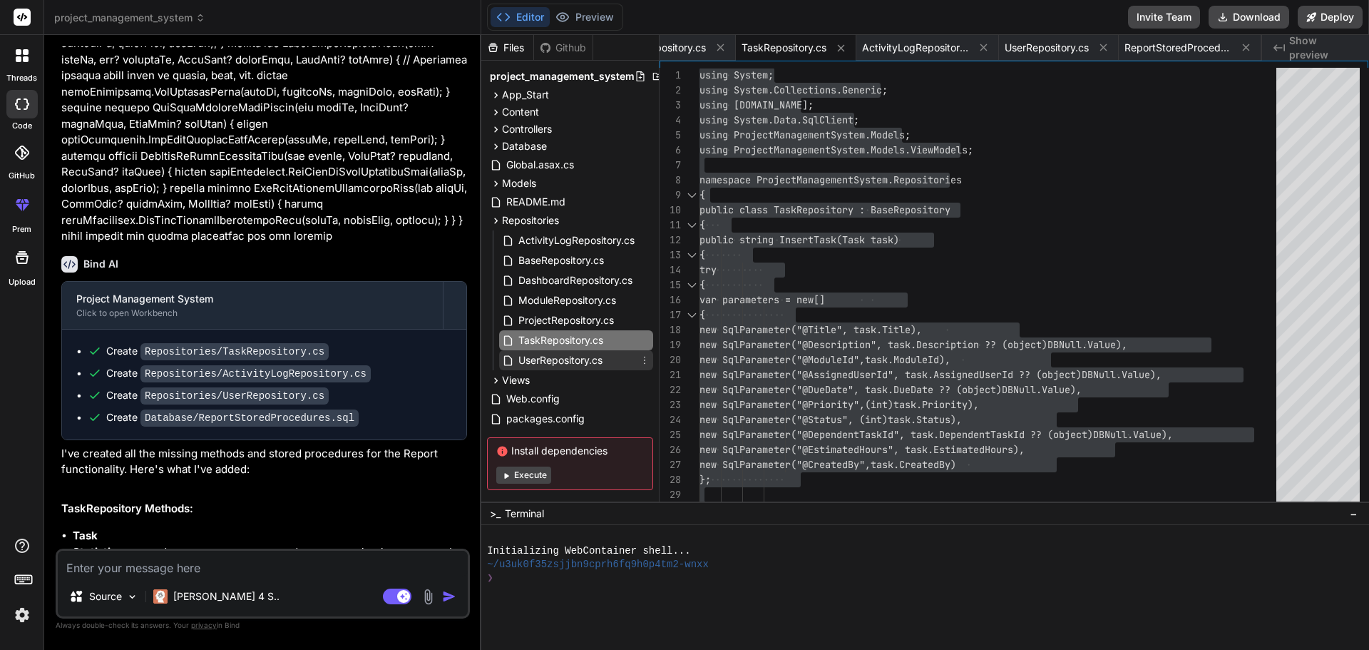
click at [580, 361] on span "UserRepository.cs" at bounding box center [560, 360] width 87 height 17
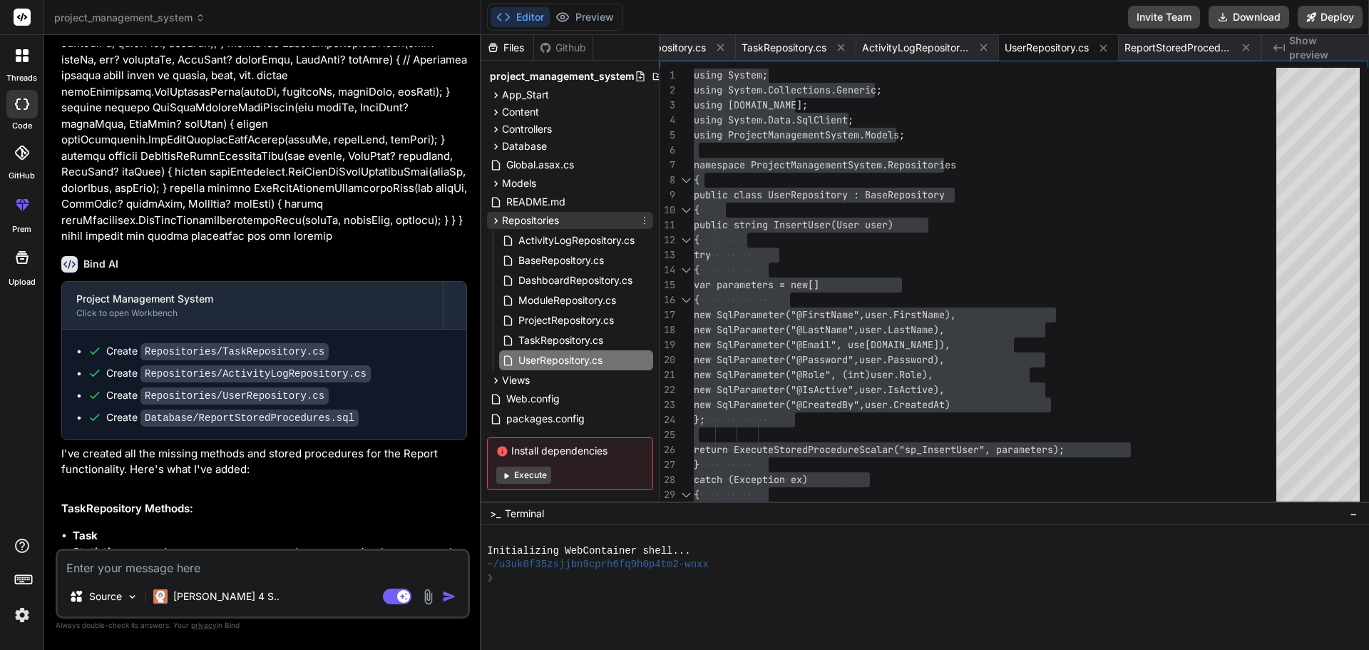
click at [496, 220] on icon at bounding box center [496, 221] width 12 height 12
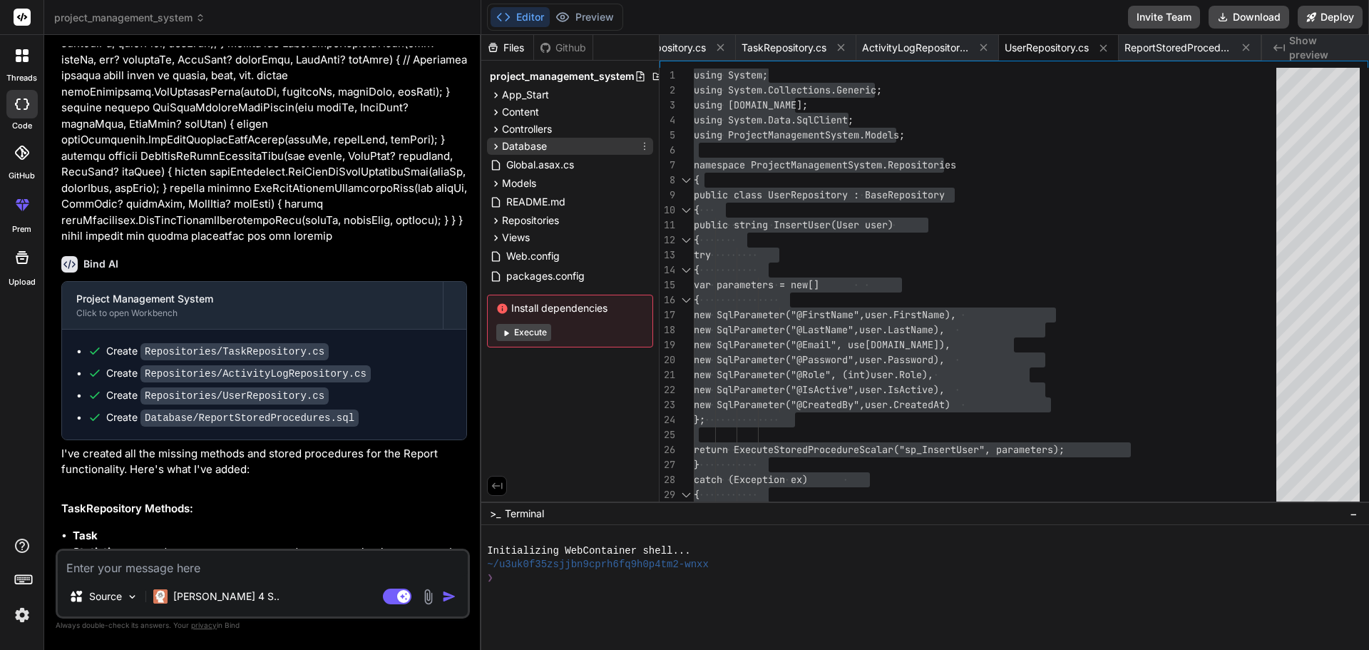
click at [496, 150] on icon at bounding box center [496, 146] width 12 height 12
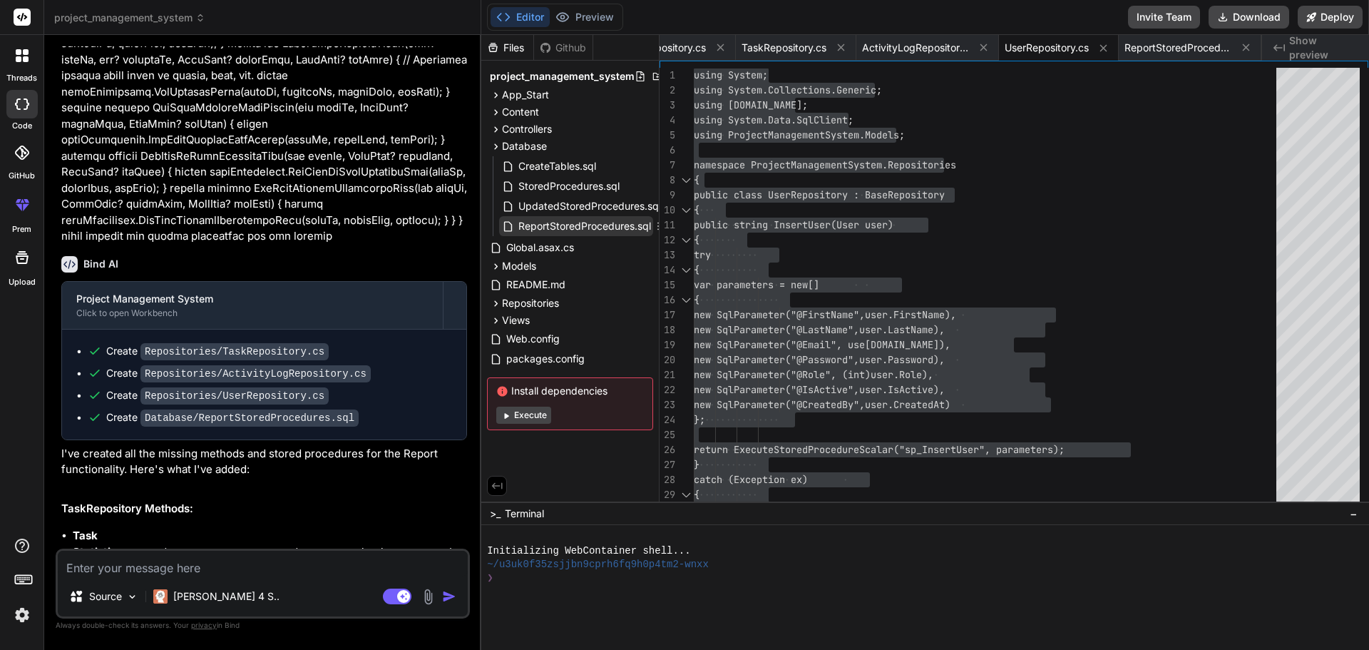
click at [585, 222] on span "ReportStoredProcedures.sql" at bounding box center [584, 225] width 135 height 17
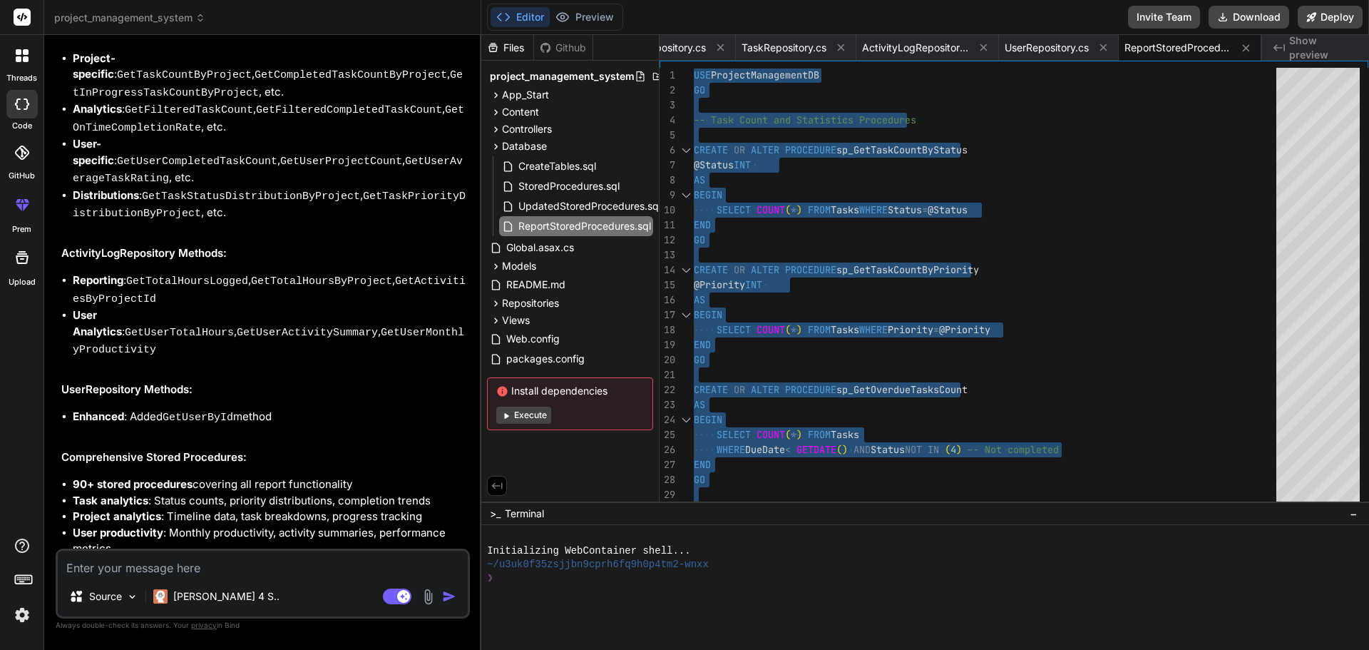
scroll to position [4579, 0]
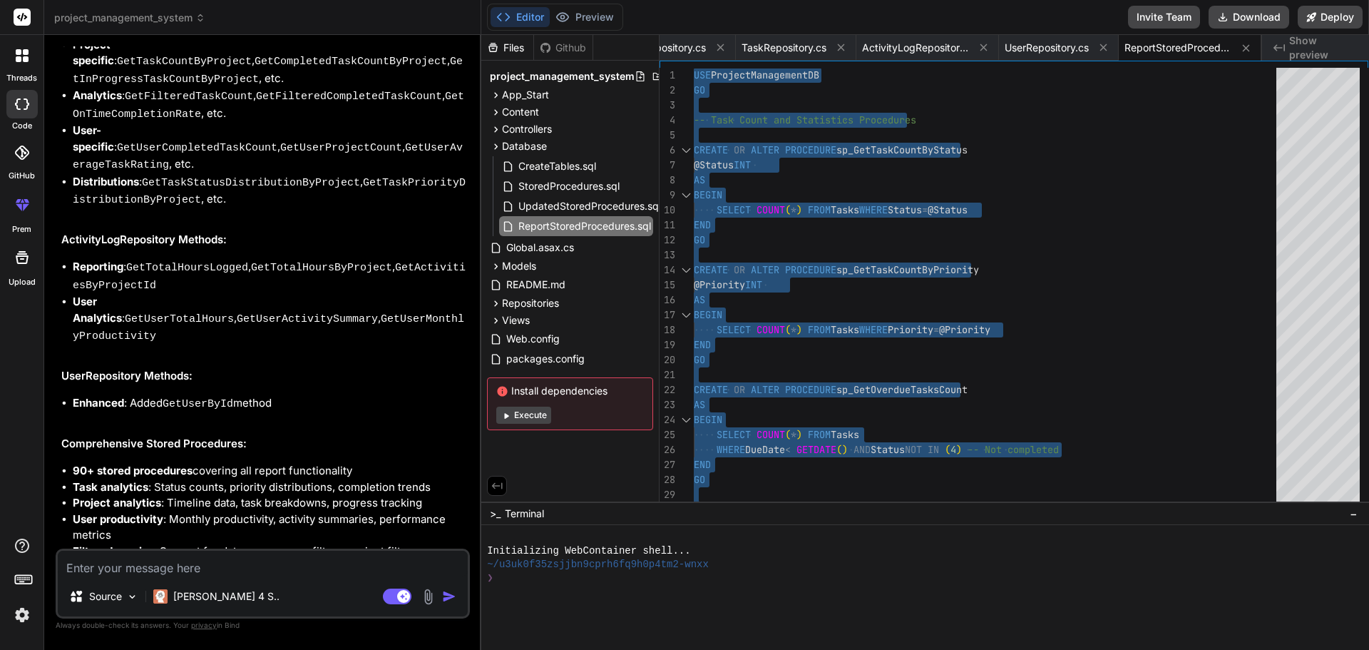
click at [211, 560] on textarea at bounding box center [263, 563] width 410 height 26
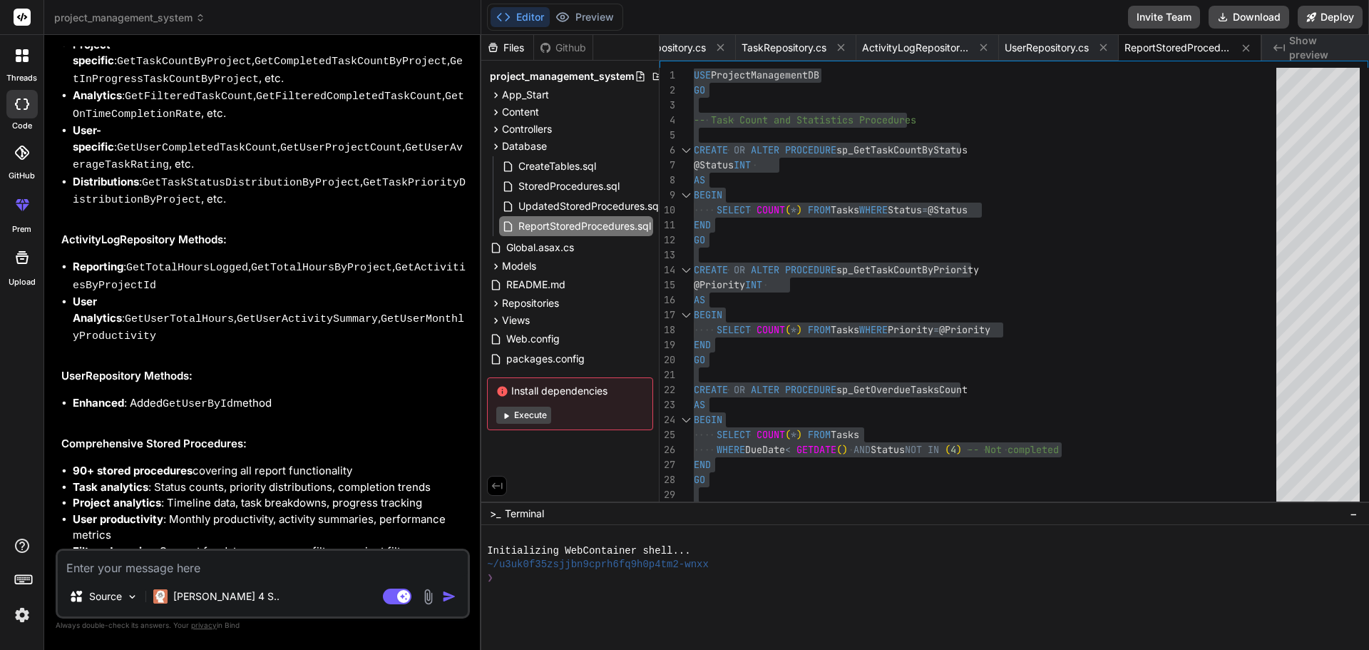
paste textarea "Msg 209, Level 16, State 1, Procedure sp_GetProjectTimelineData, Line 7 [Batch …"
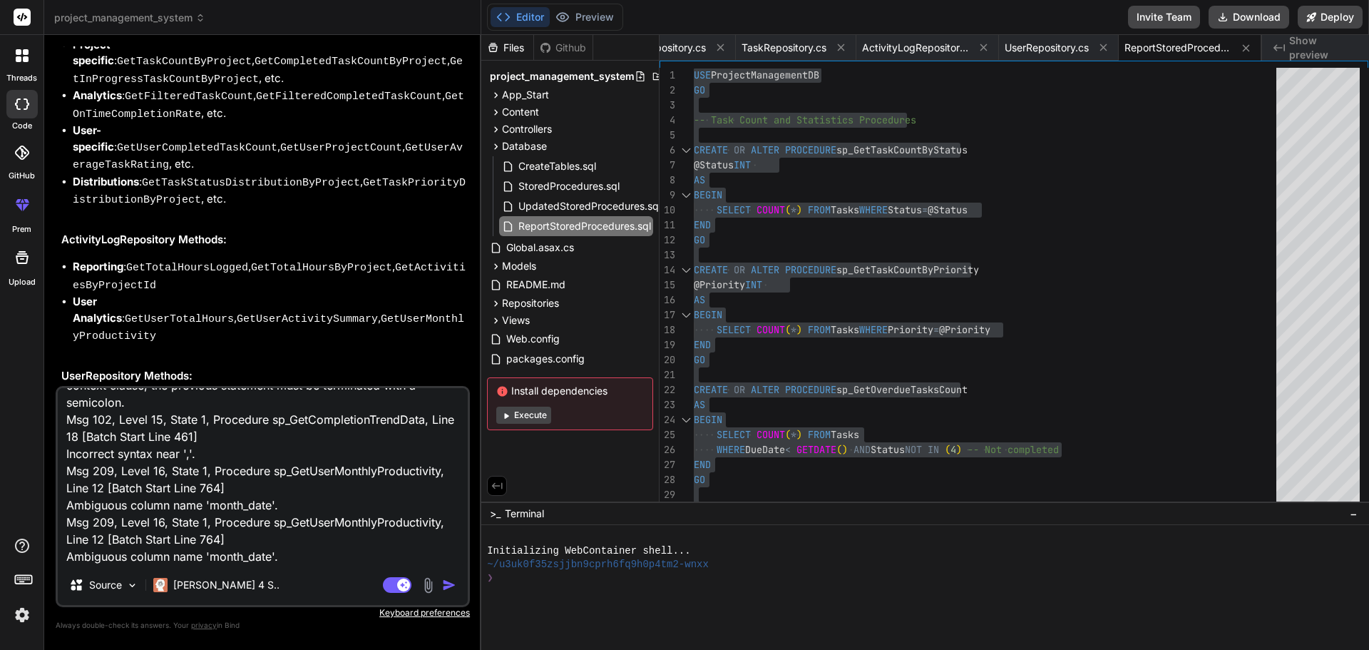
scroll to position [0, 0]
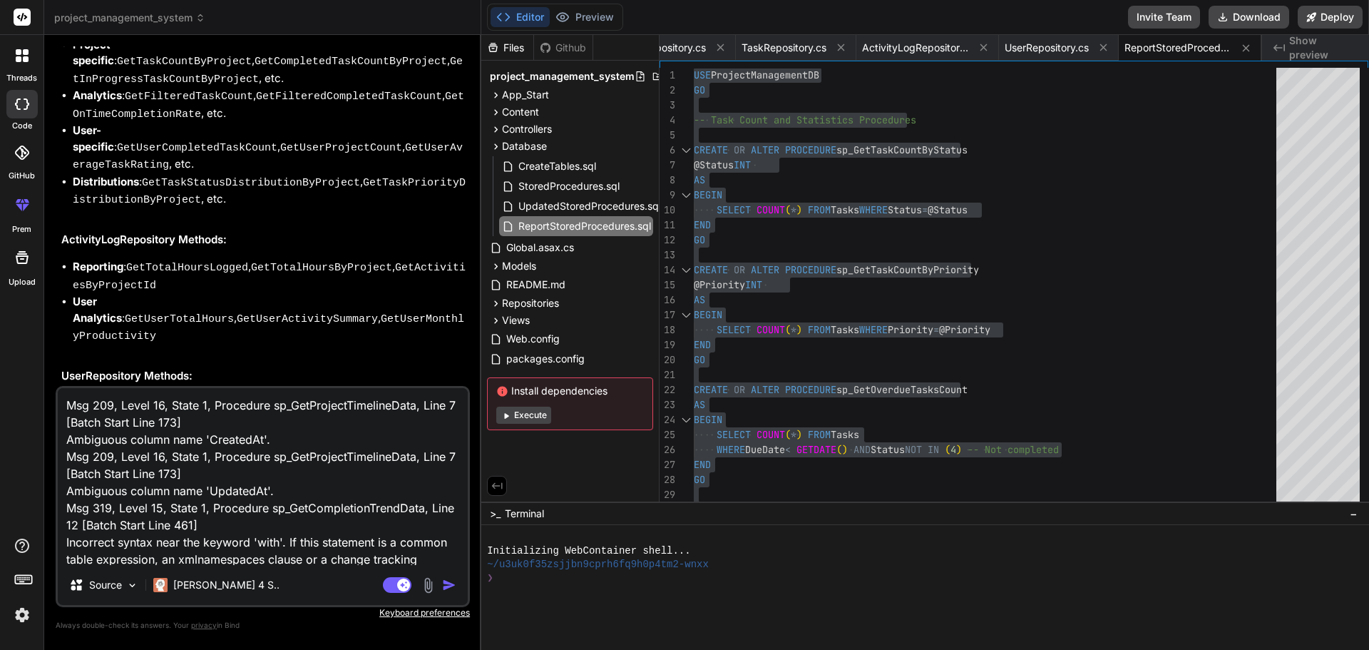
click at [64, 404] on textarea "Msg 209, Level 16, State 1, Procedure sp_GetProjectTimelineData, Line 7 [Batch …" at bounding box center [263, 476] width 410 height 177
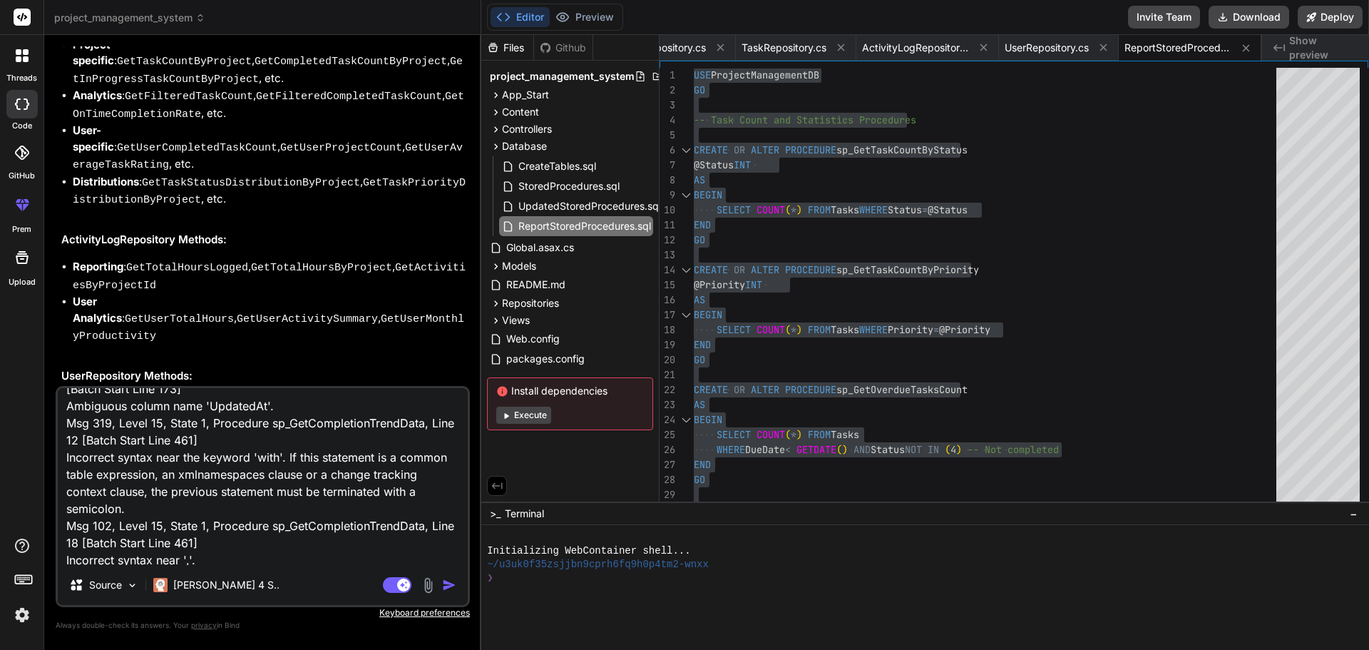
scroll to position [225, 0]
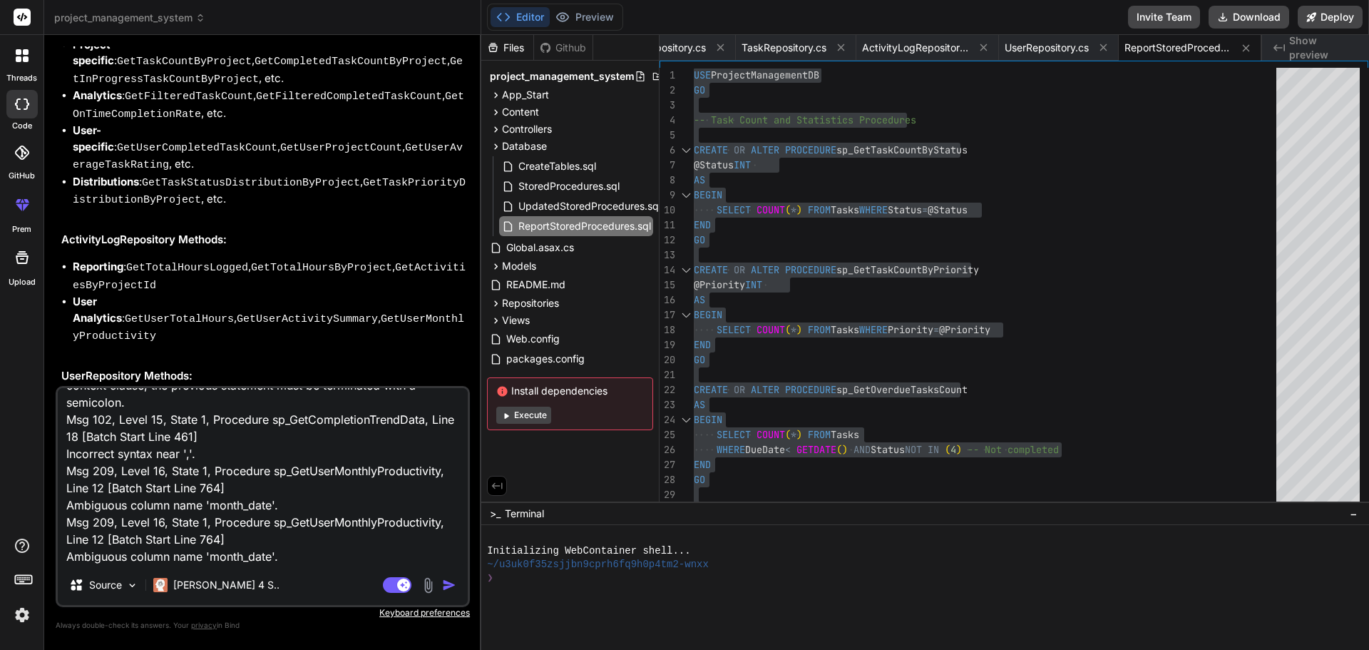
click at [150, 553] on textarea "1. Msg 209, Level 16, State 1, Procedure sp_GetProjectTimelineData, Line 7 [Bat…" at bounding box center [263, 476] width 410 height 177
click at [161, 560] on textarea "1. Msg 209, Level 16, State 1, Procedure sp_GetProjectTimelineData, Line 7 [Bat…" at bounding box center [263, 476] width 410 height 177
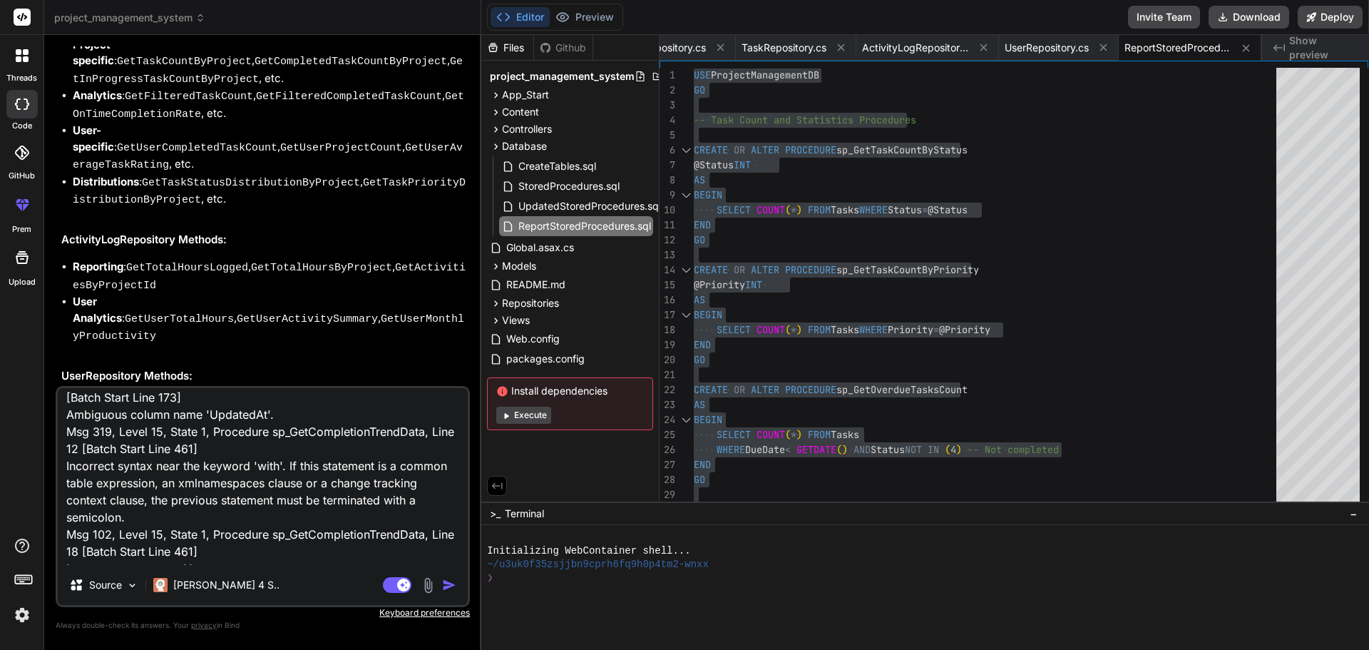
scroll to position [0, 0]
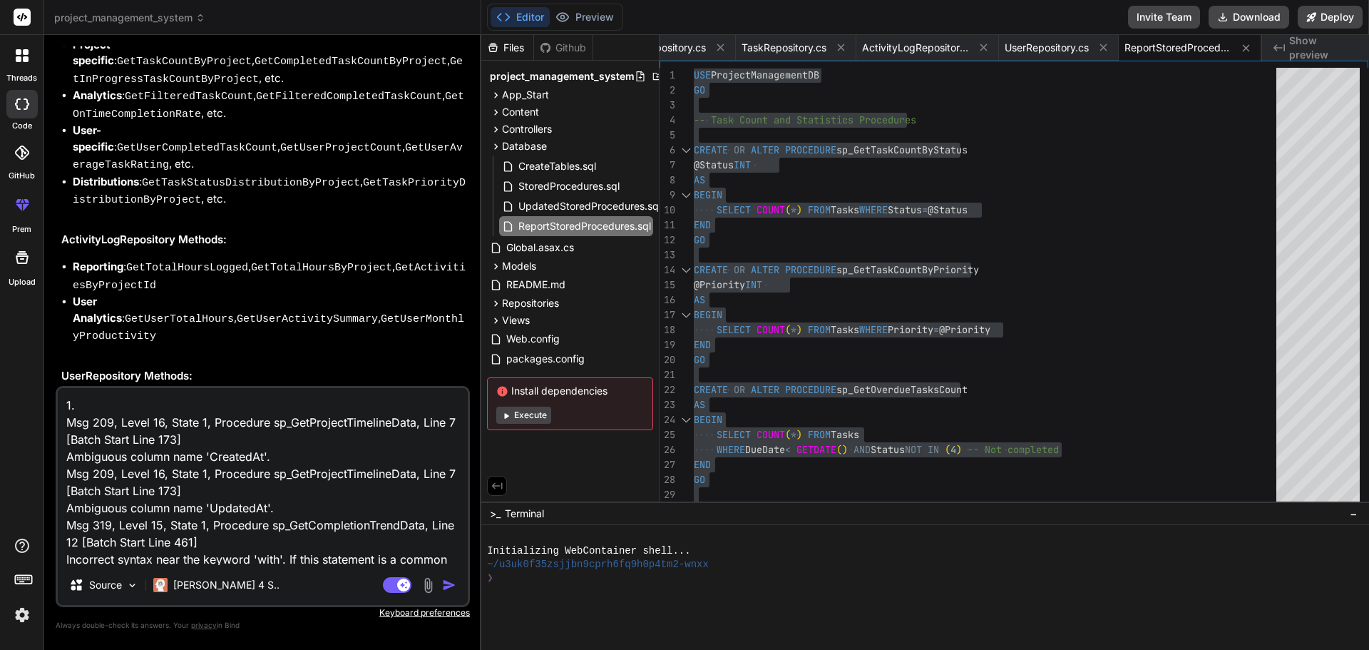
click at [108, 405] on textarea "1. Msg 209, Level 16, State 1, Procedure sp_GetProjectTimelineData, Line 7 [Bat…" at bounding box center [263, 476] width 410 height 177
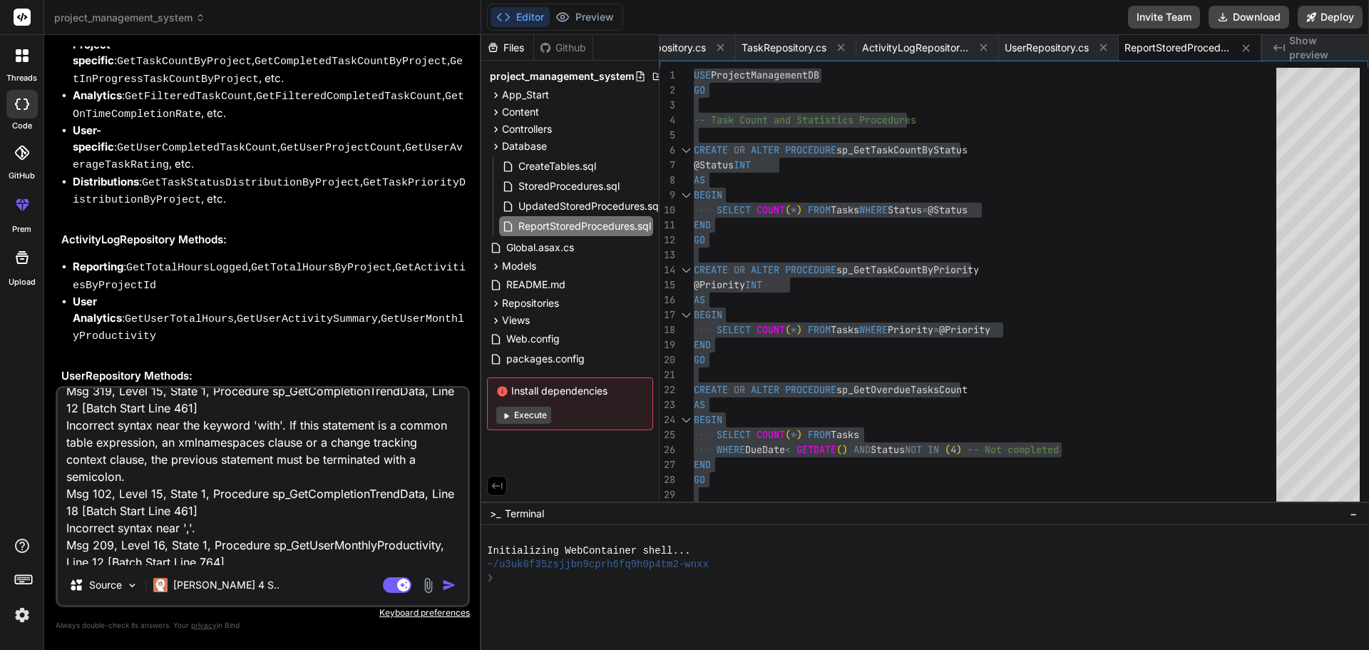
scroll to position [242, 0]
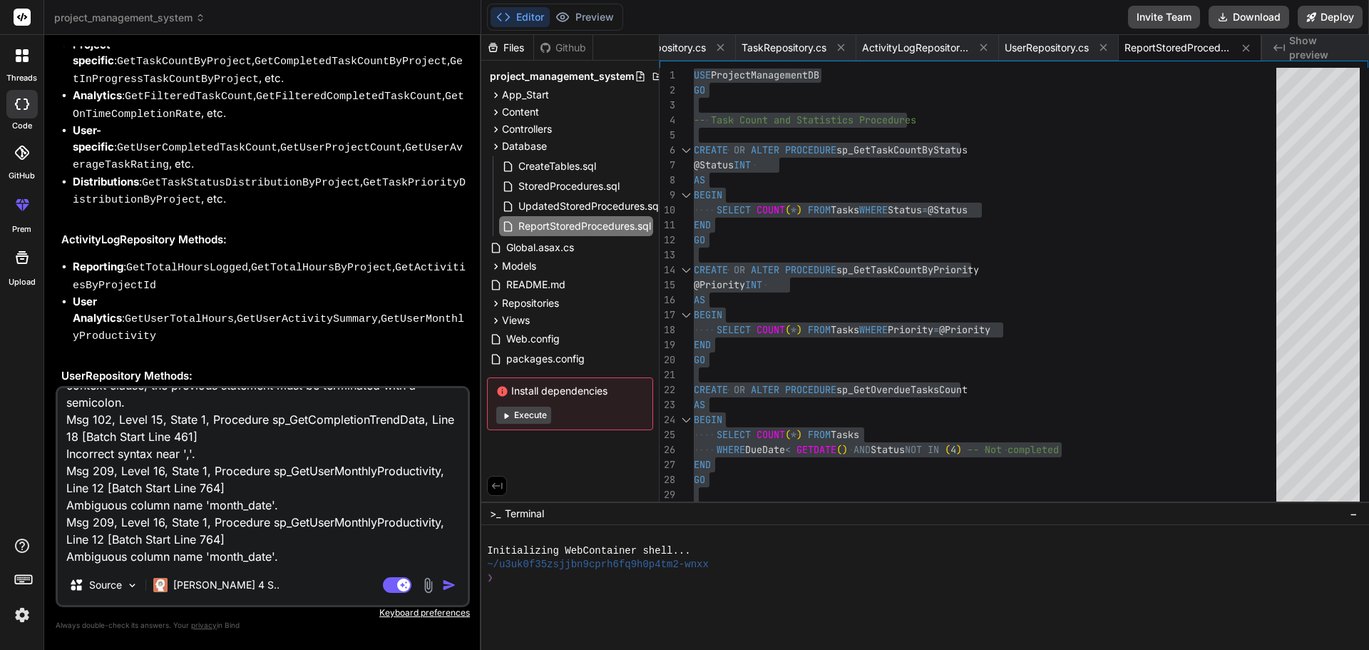
click at [160, 542] on textarea "1. errors in sp, Msg 209, Level 16, State 1, Procedure sp_GetProjectTimelineDat…" at bounding box center [263, 476] width 410 height 177
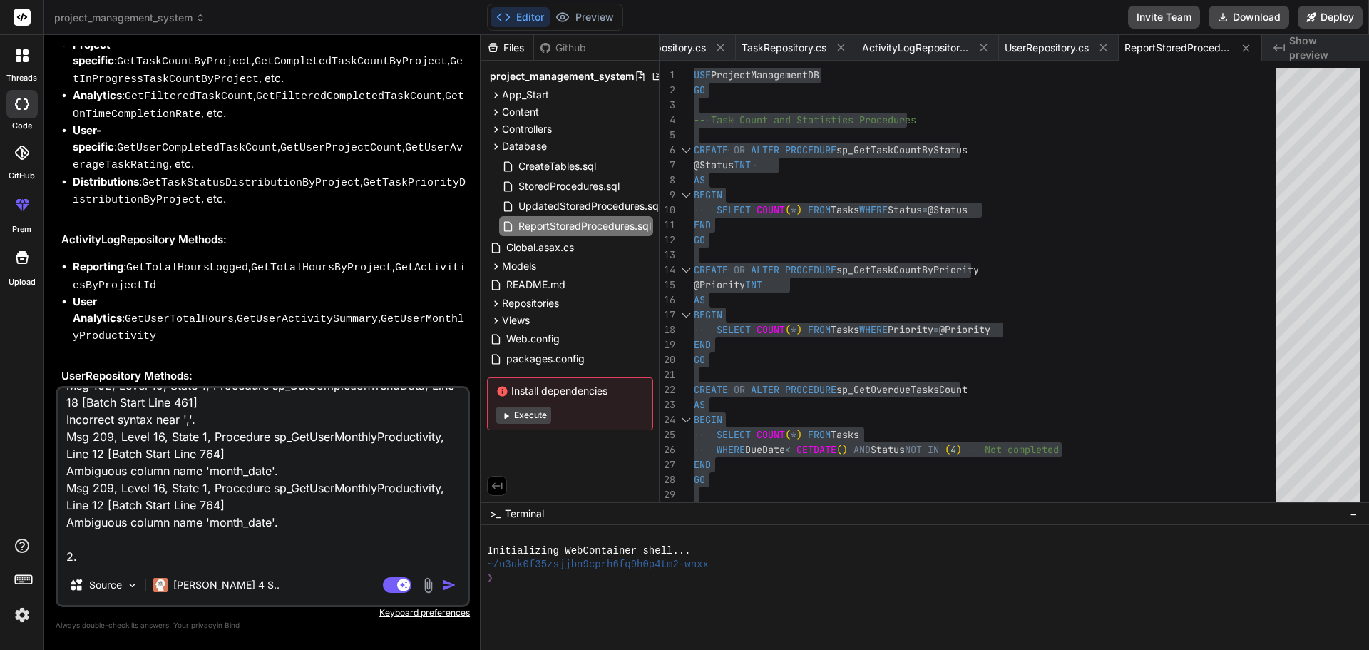
scroll to position [277, 0]
paste textarea "// Check if project has modules/tasks var moduleCount = moduleRepository.GetMod…"
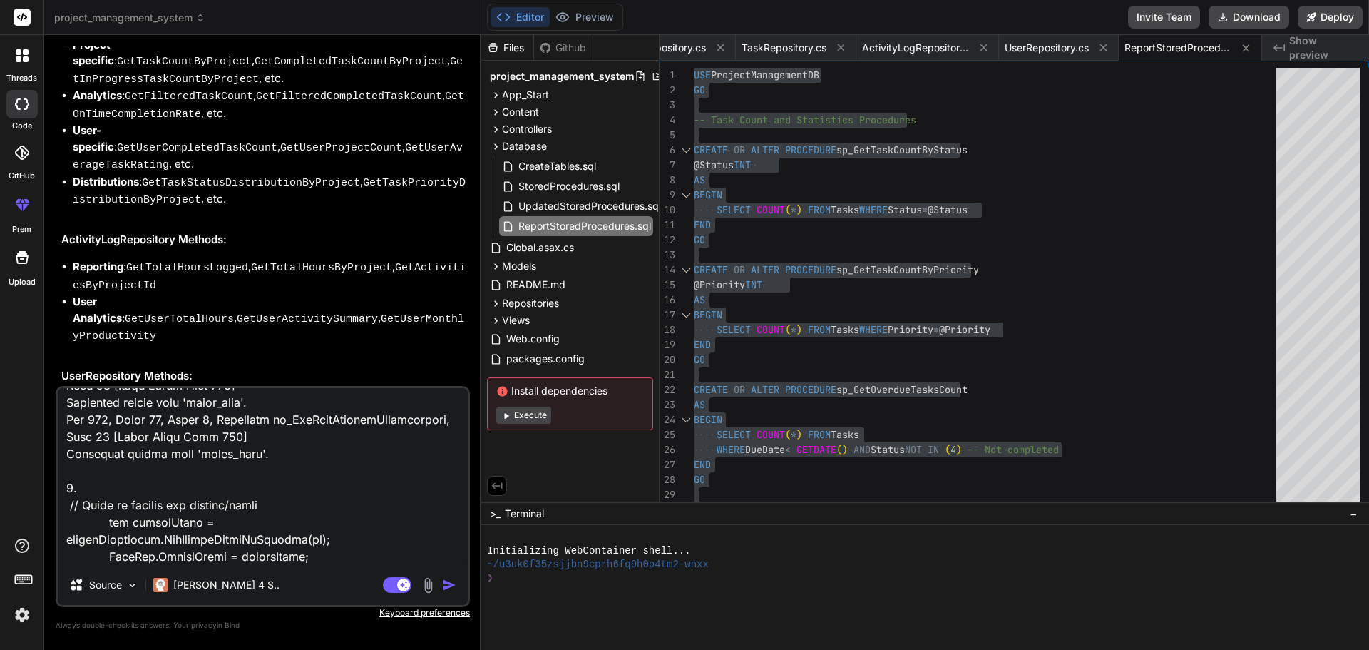
scroll to position [328, 0]
paste textarea "Severity Code Description Project File Line Suppression State Error CS1061 'Mod…"
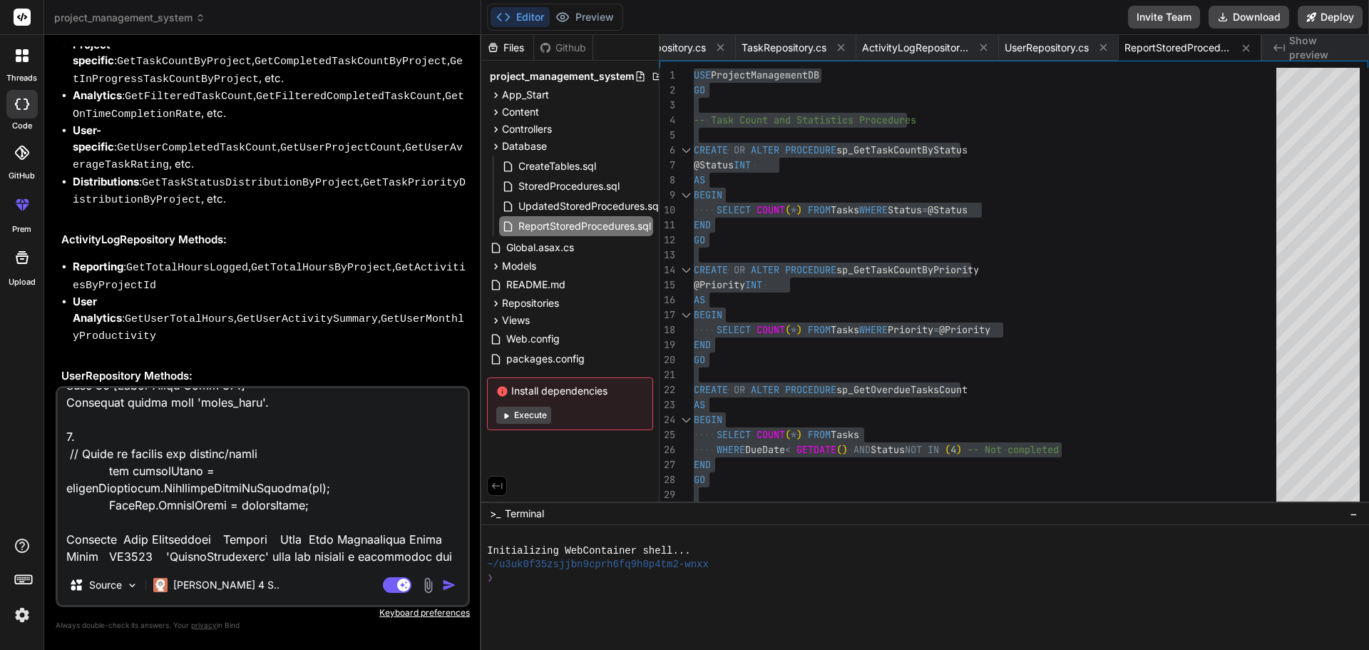
scroll to position [498, 0]
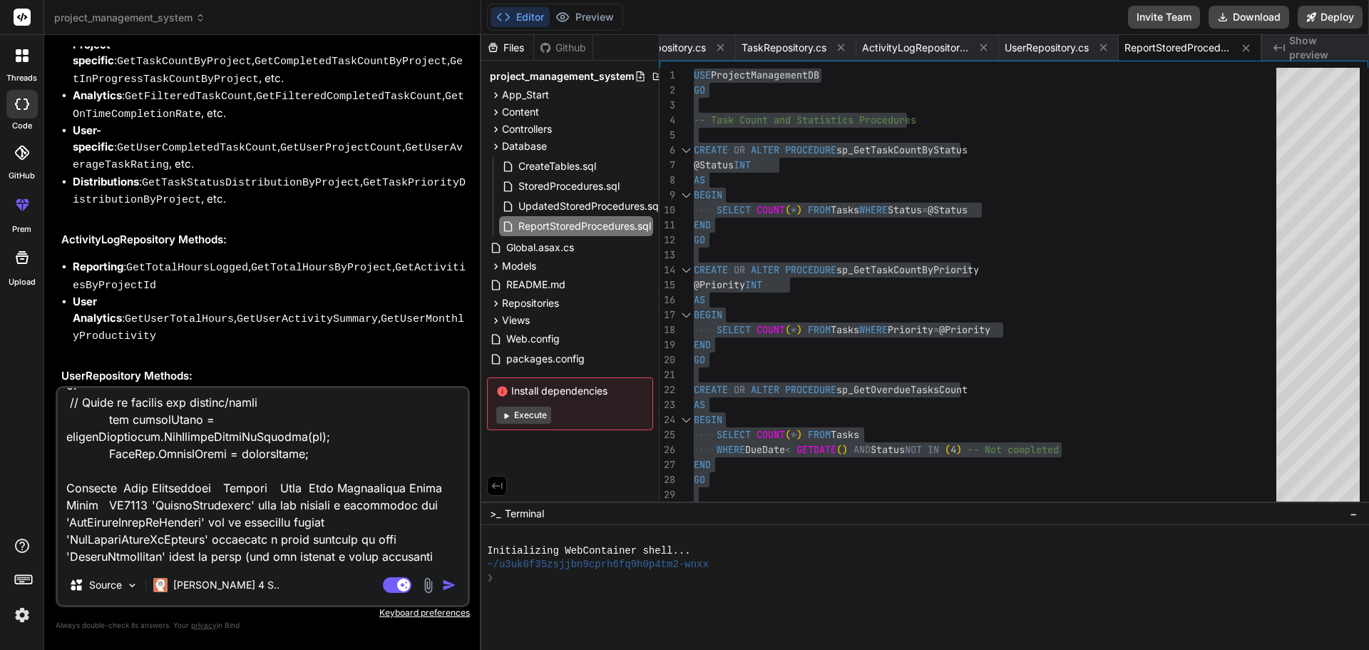
drag, startPoint x: 347, startPoint y: 543, endPoint x: 4, endPoint y: 493, distance: 346.6
click at [349, 533] on textarea at bounding box center [263, 476] width 410 height 177
click at [451, 590] on img "button" at bounding box center [449, 585] width 14 height 14
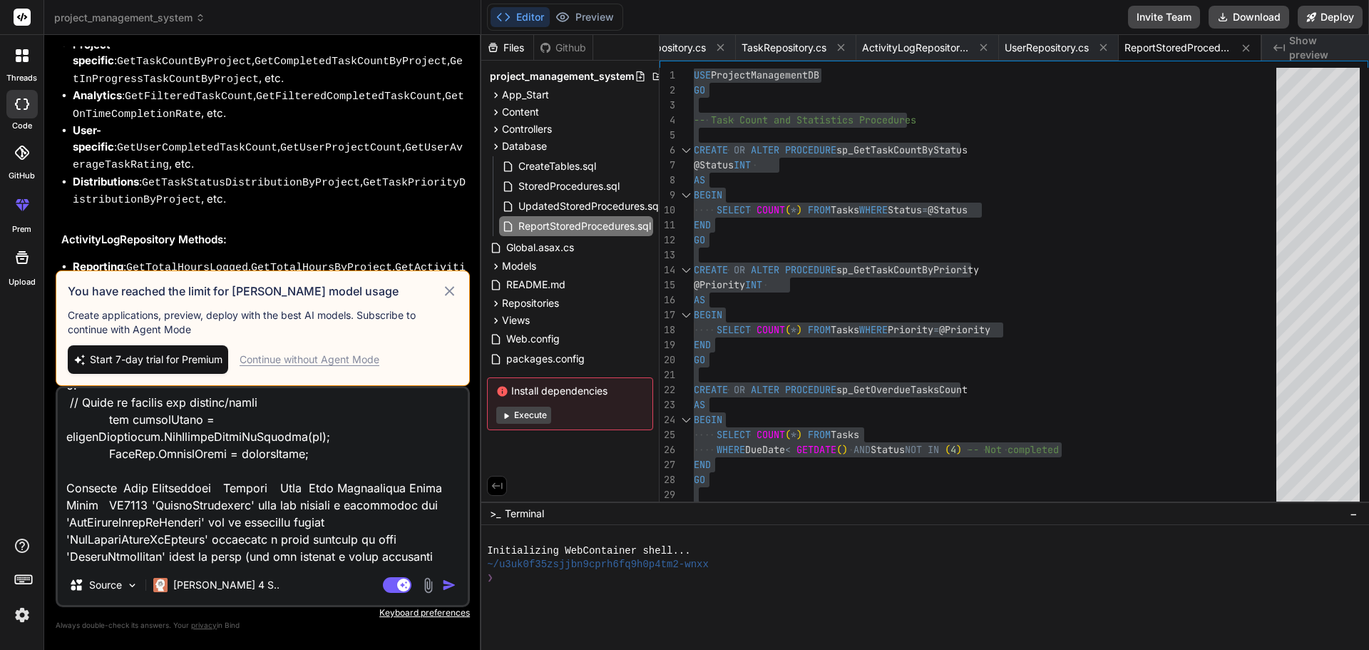
click at [446, 295] on icon at bounding box center [449, 290] width 16 height 17
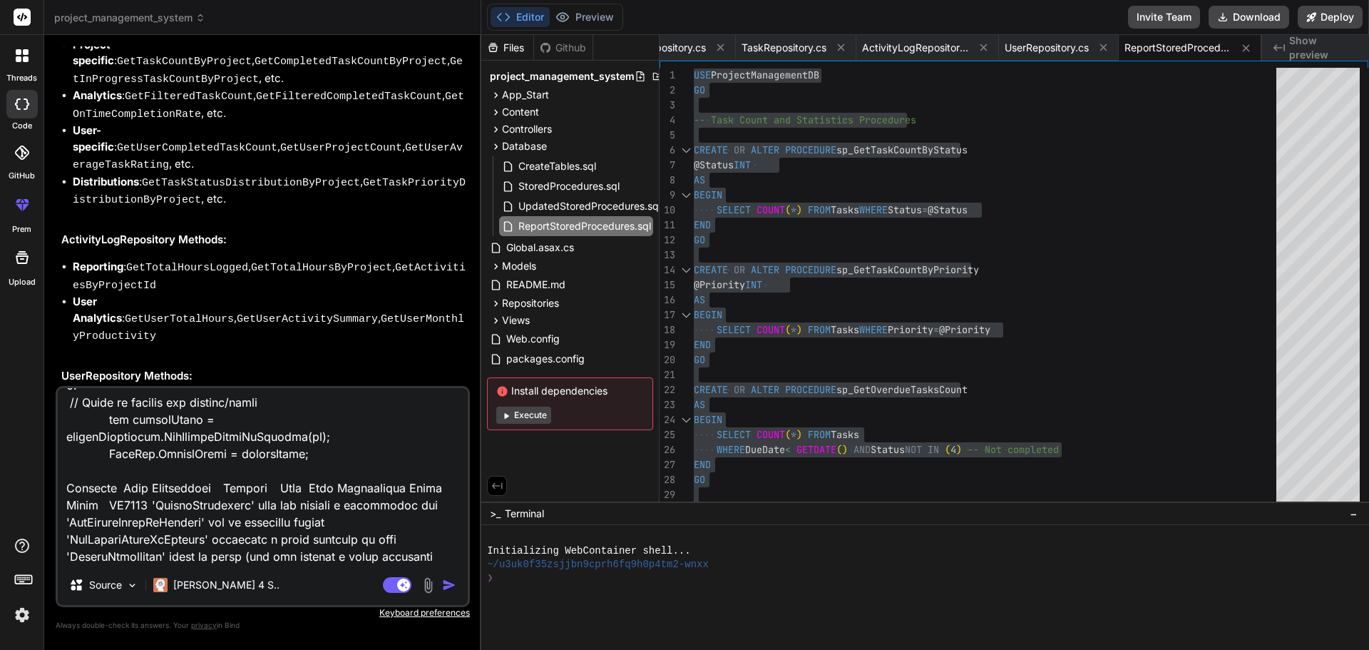
click at [451, 586] on img "button" at bounding box center [449, 585] width 14 height 14
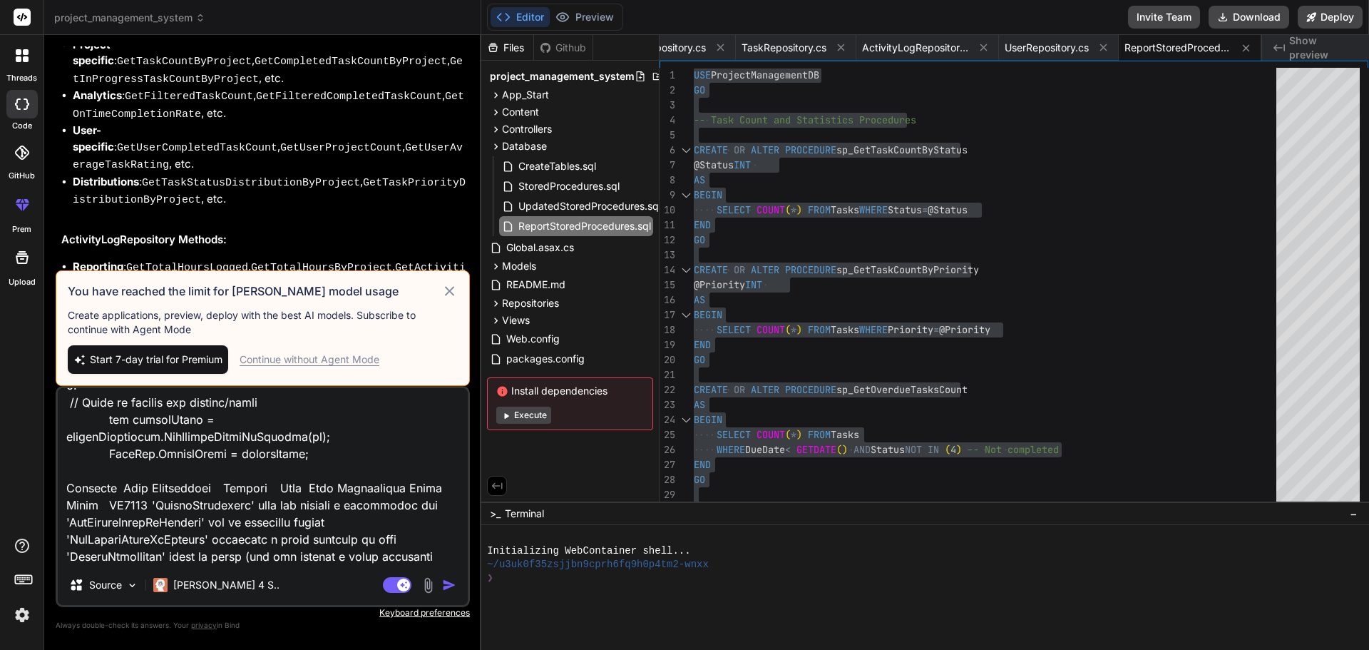
click at [312, 363] on div "Continue without Agent Mode" at bounding box center [310, 359] width 140 height 14
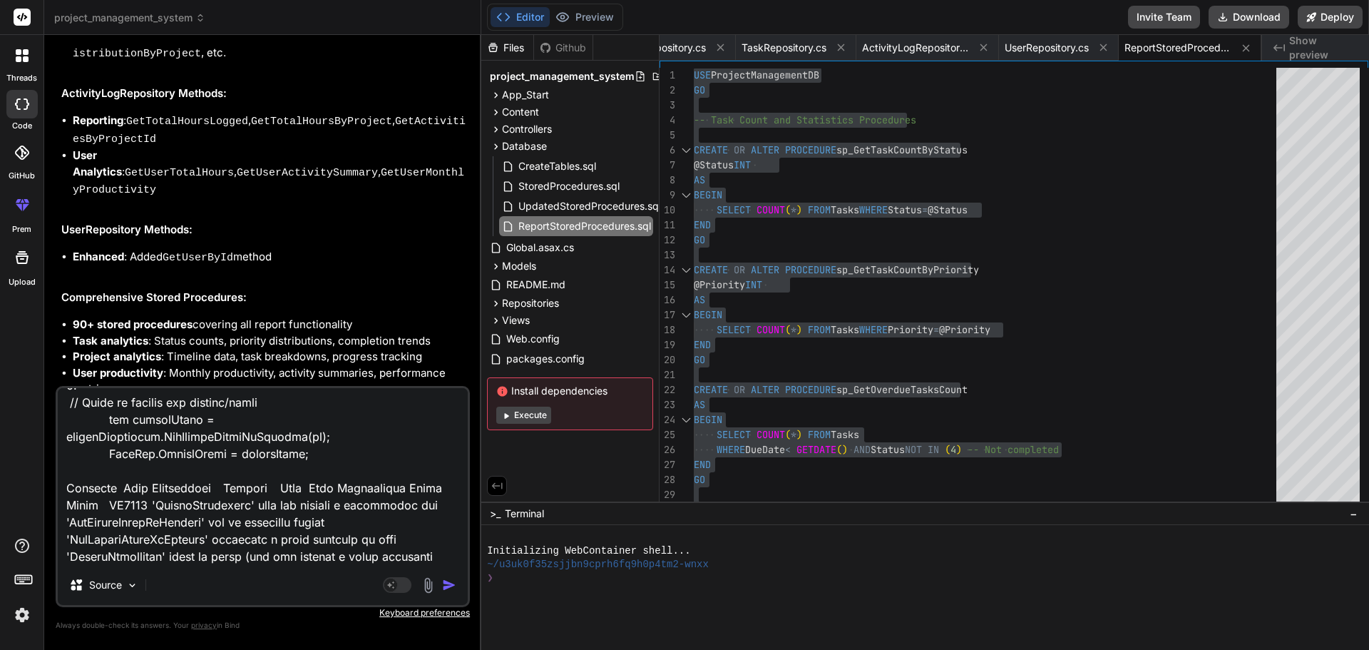
scroll to position [4742, 0]
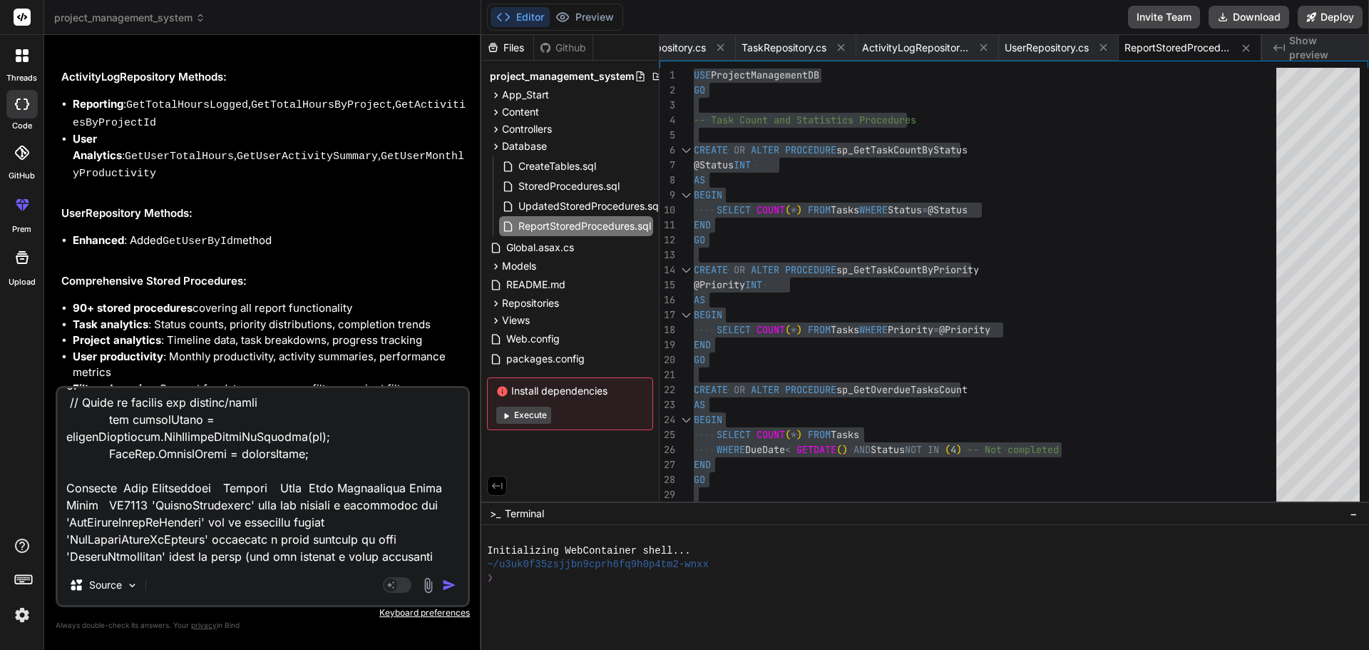
click at [453, 593] on div "Agent Mode. When this toggle is activated, AI automatically makes decisions, re…" at bounding box center [421, 584] width 82 height 17
click at [450, 588] on img "button" at bounding box center [449, 585] width 14 height 14
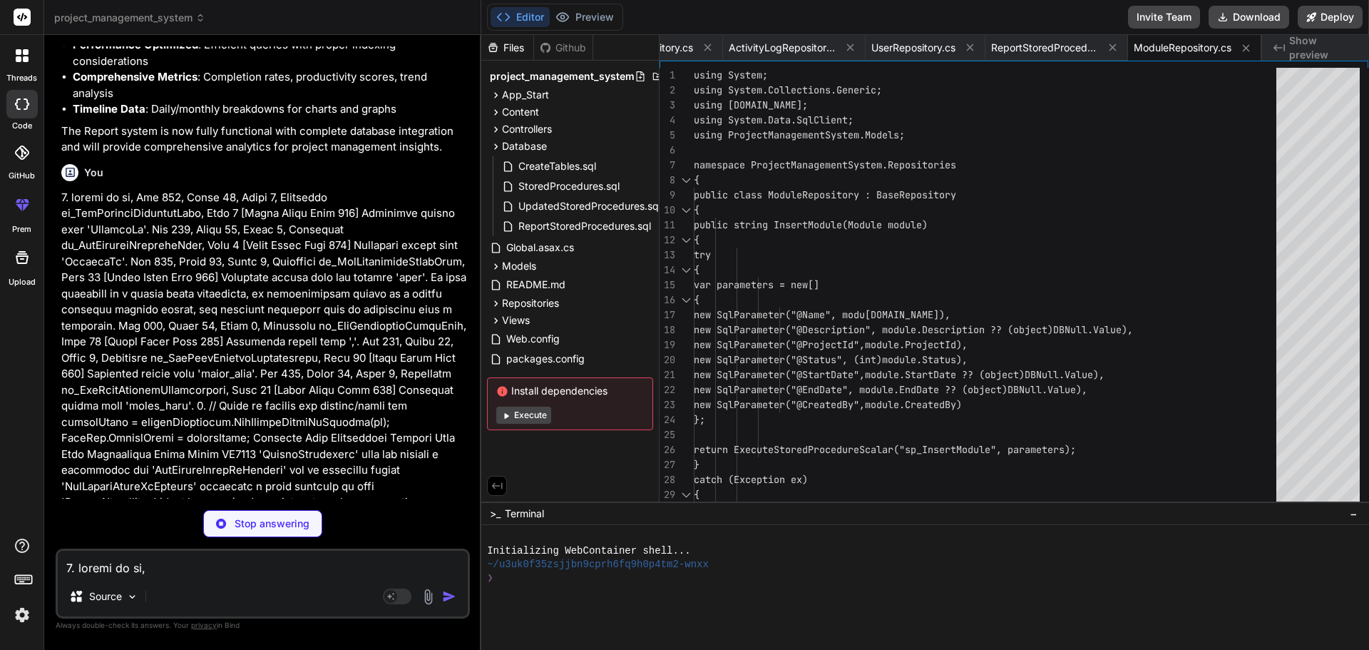
scroll to position [5221, 0]
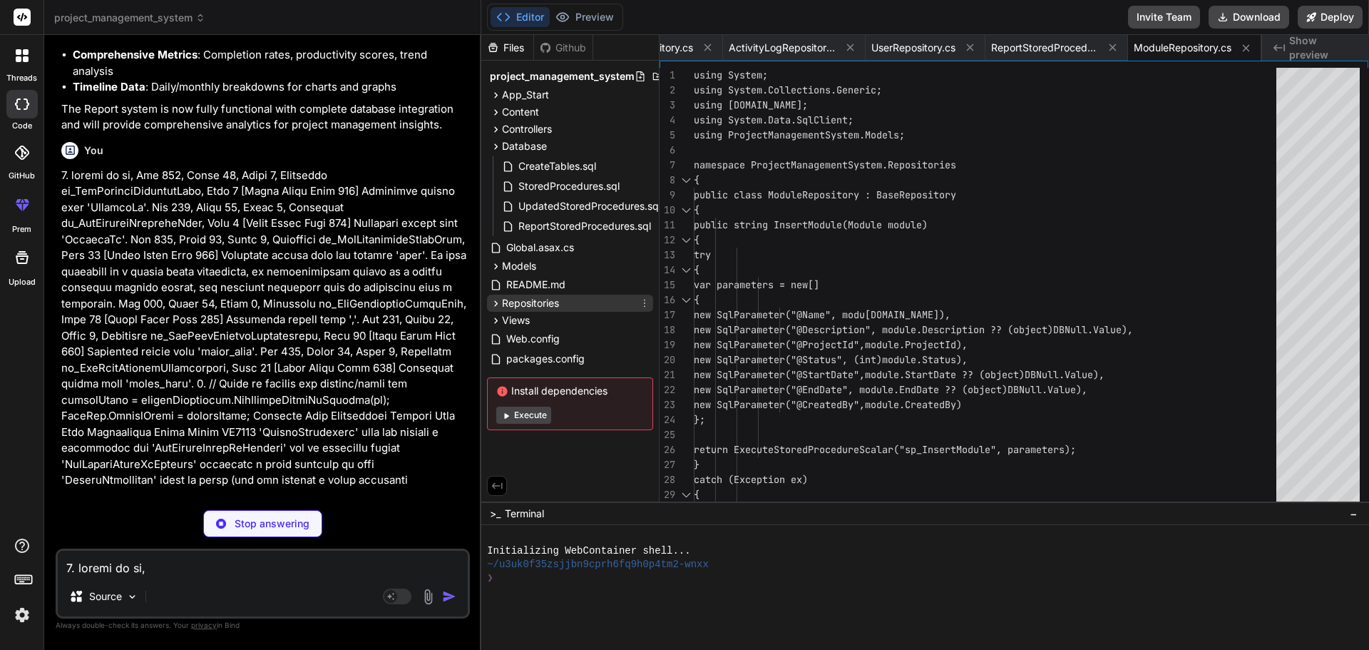
click at [493, 302] on icon at bounding box center [496, 303] width 12 height 12
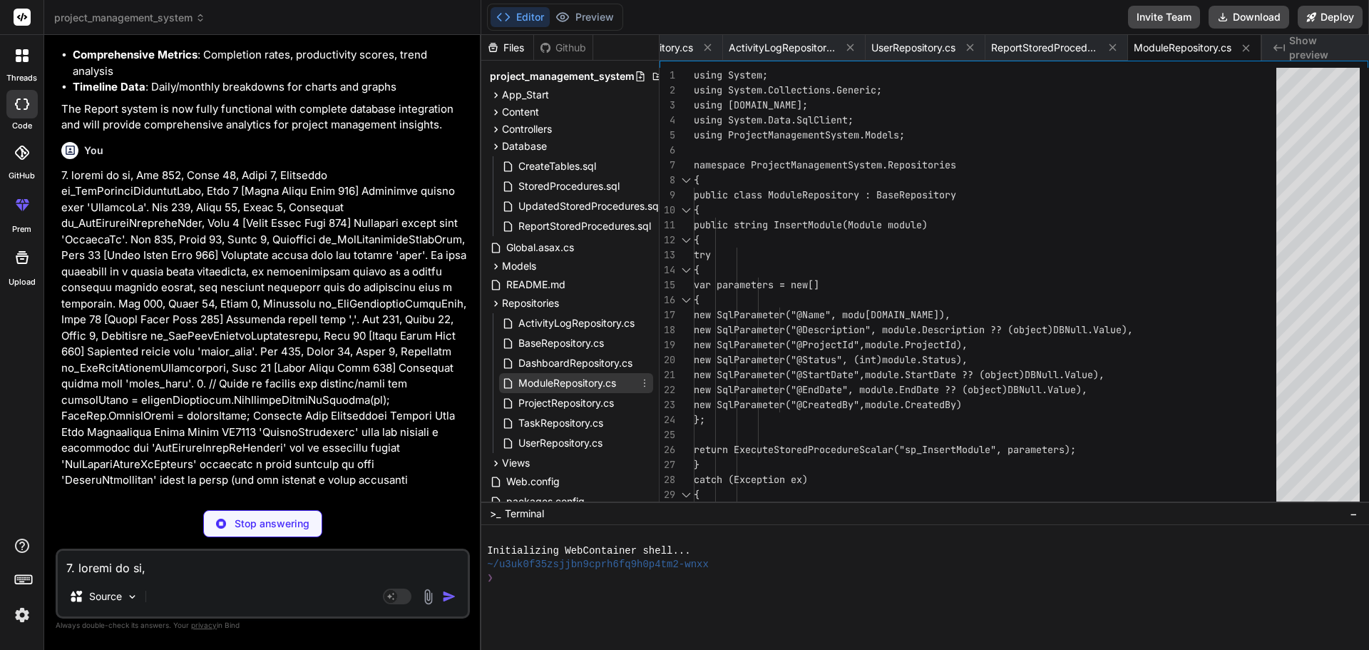
click at [579, 383] on span "ModuleRepository.cs" at bounding box center [567, 382] width 101 height 17
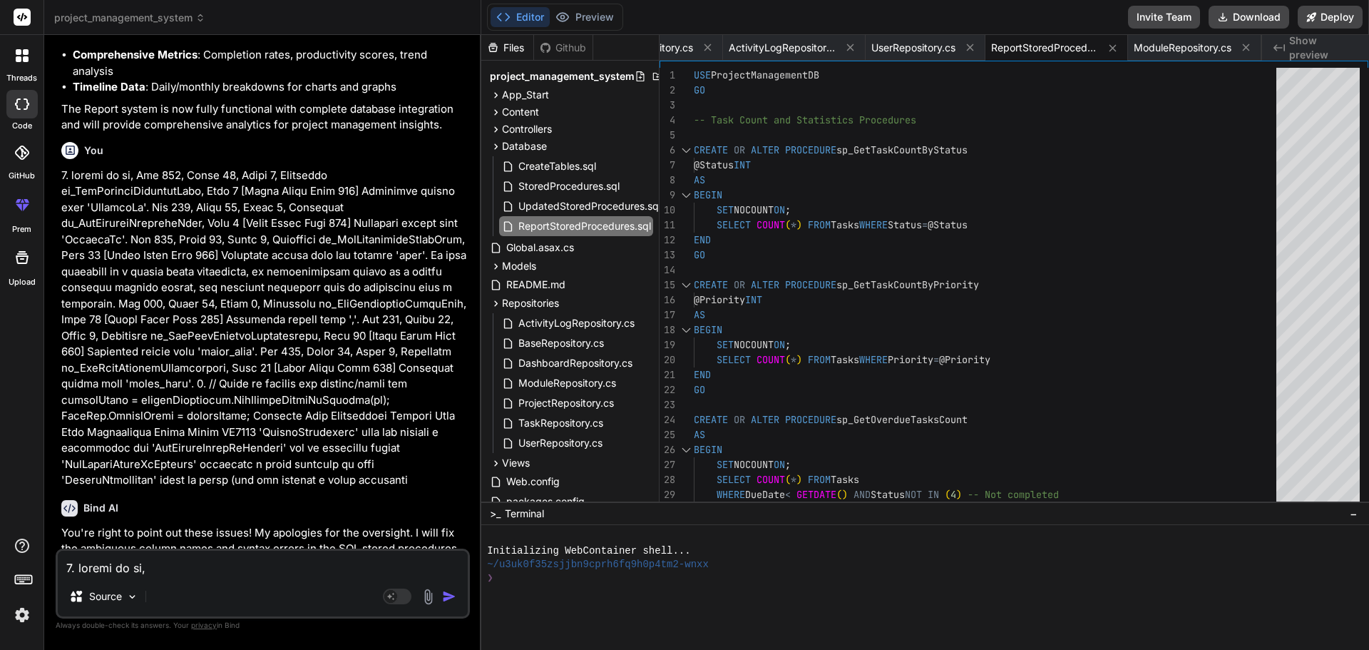
scroll to position [5171, 0]
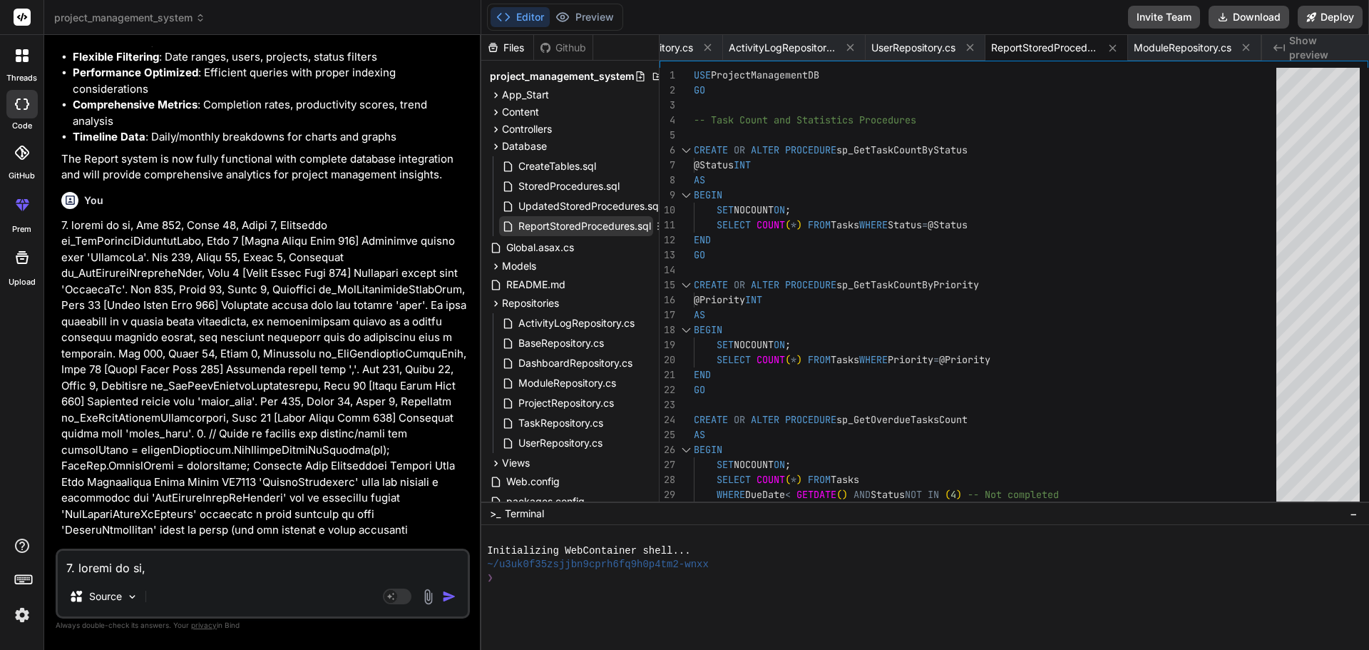
click at [584, 226] on span "ReportStoredProcedures.sql" at bounding box center [584, 225] width 135 height 17
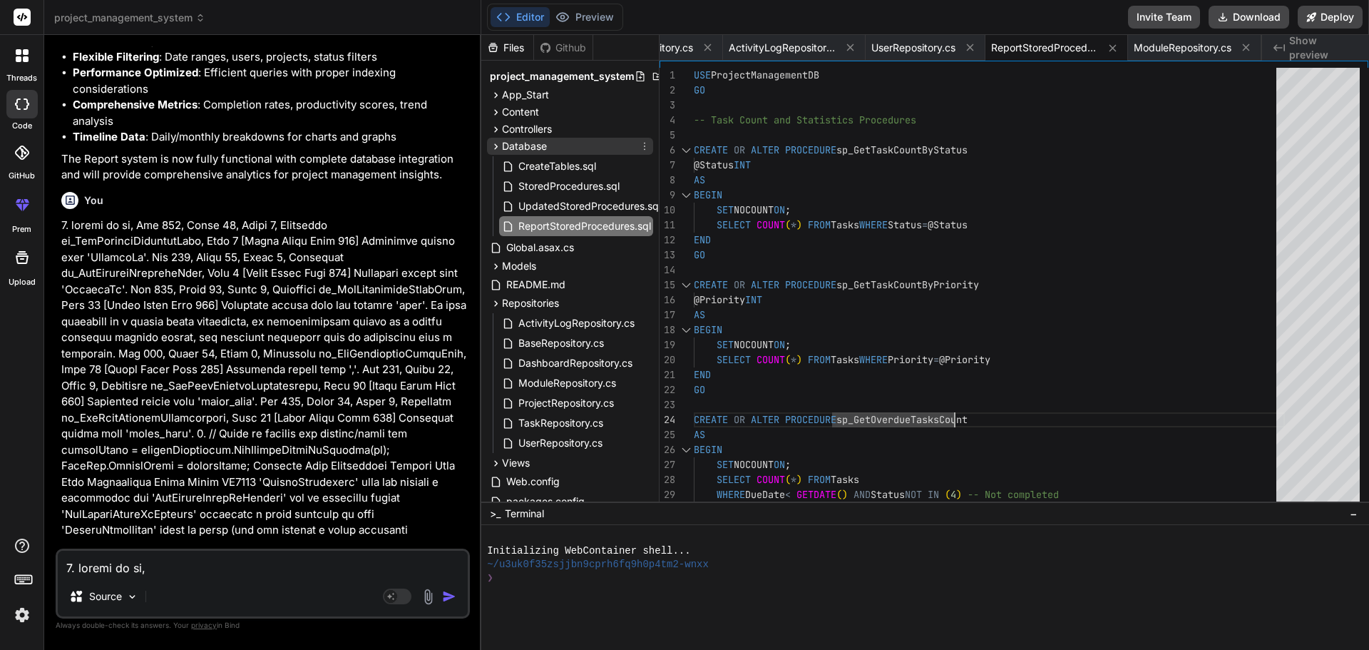
click at [496, 149] on icon at bounding box center [496, 146] width 12 height 12
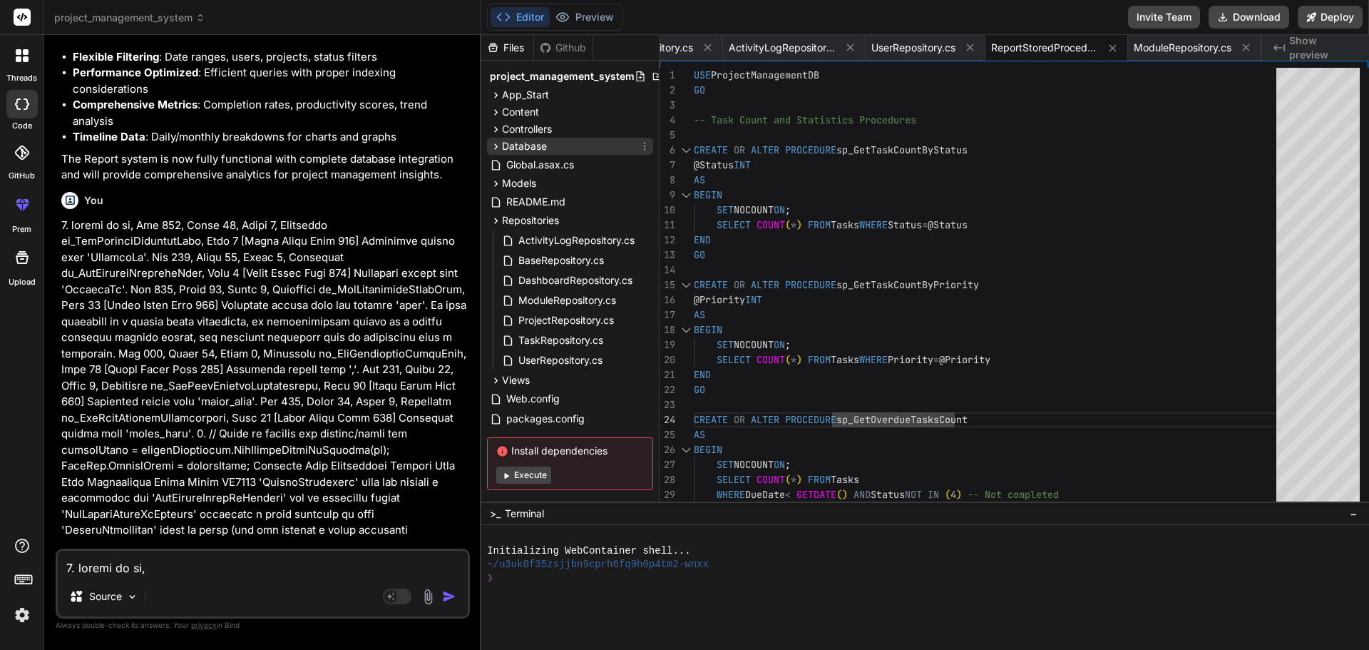
click at [496, 149] on icon at bounding box center [496, 146] width 12 height 12
